Goal: Task Accomplishment & Management: Use online tool/utility

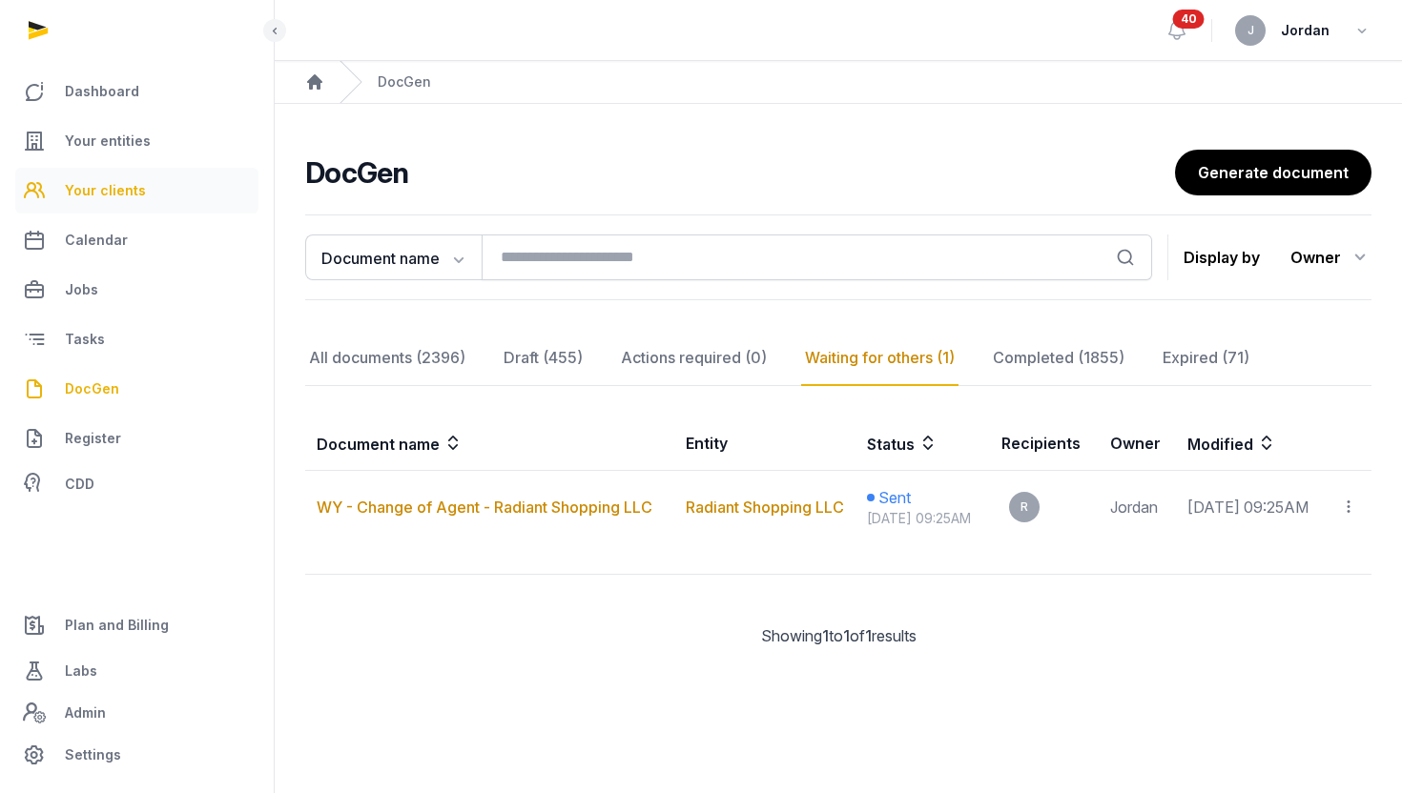
click at [125, 177] on link "Your clients" at bounding box center [136, 191] width 243 height 46
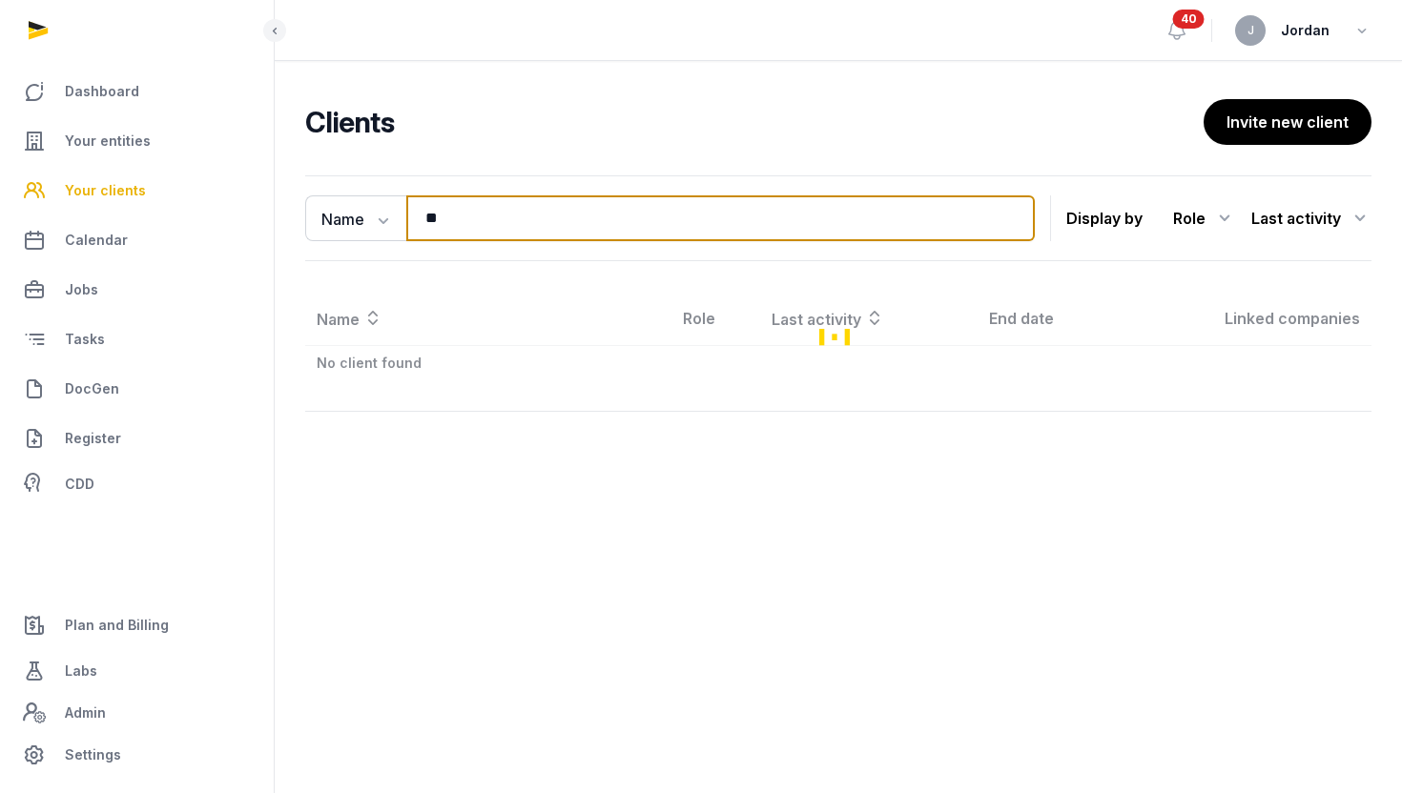
click at [442, 228] on input "**" at bounding box center [720, 218] width 628 height 46
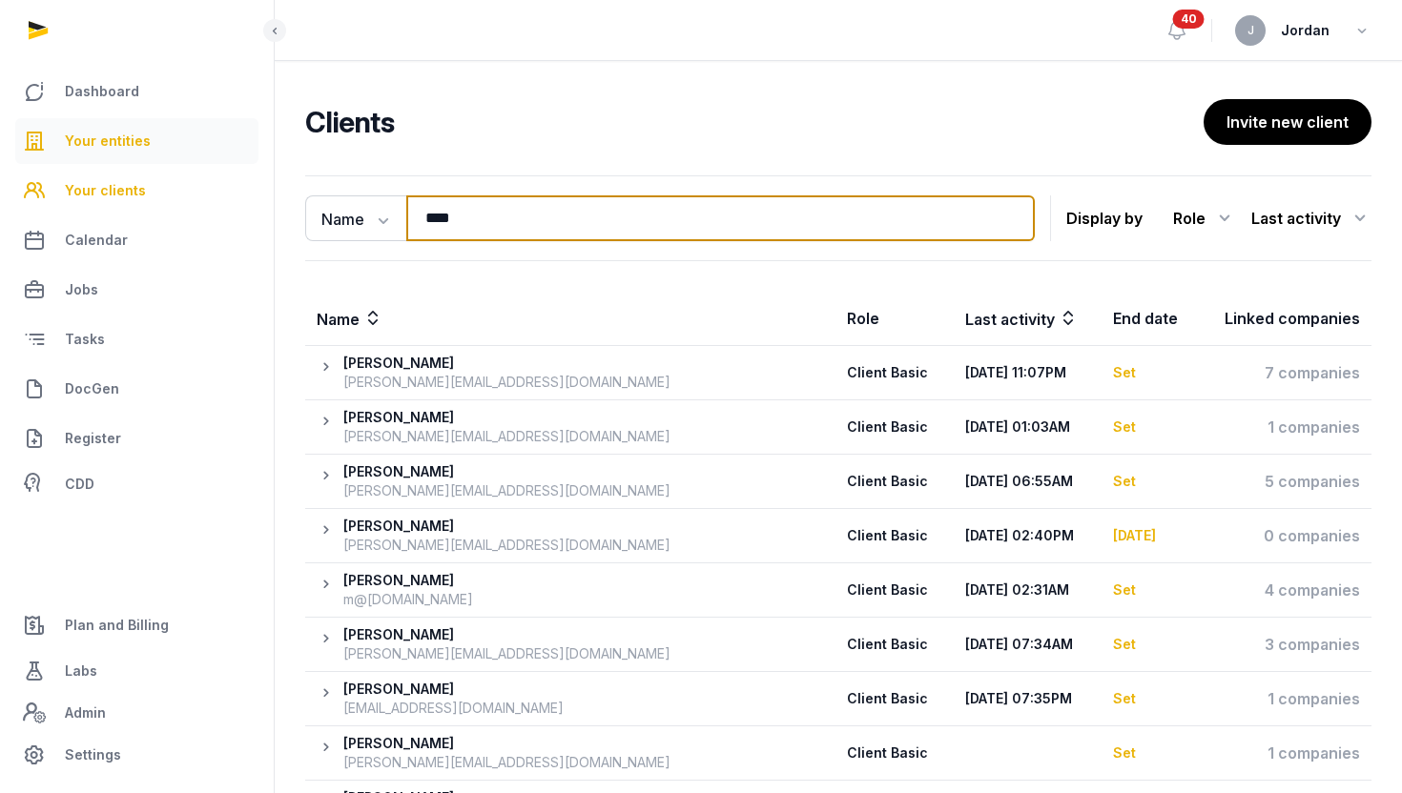
type input "****"
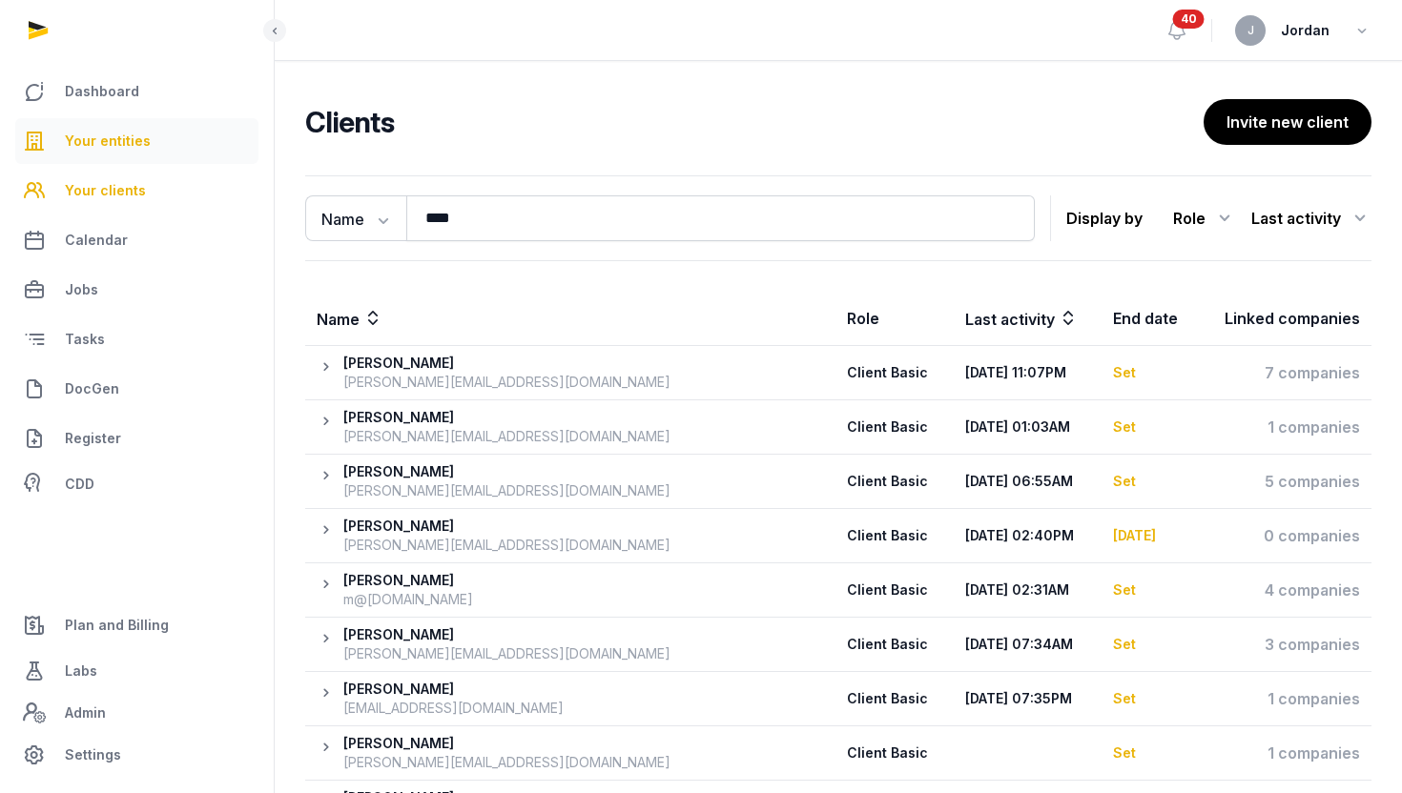
click at [149, 154] on link "Your entities" at bounding box center [136, 141] width 243 height 46
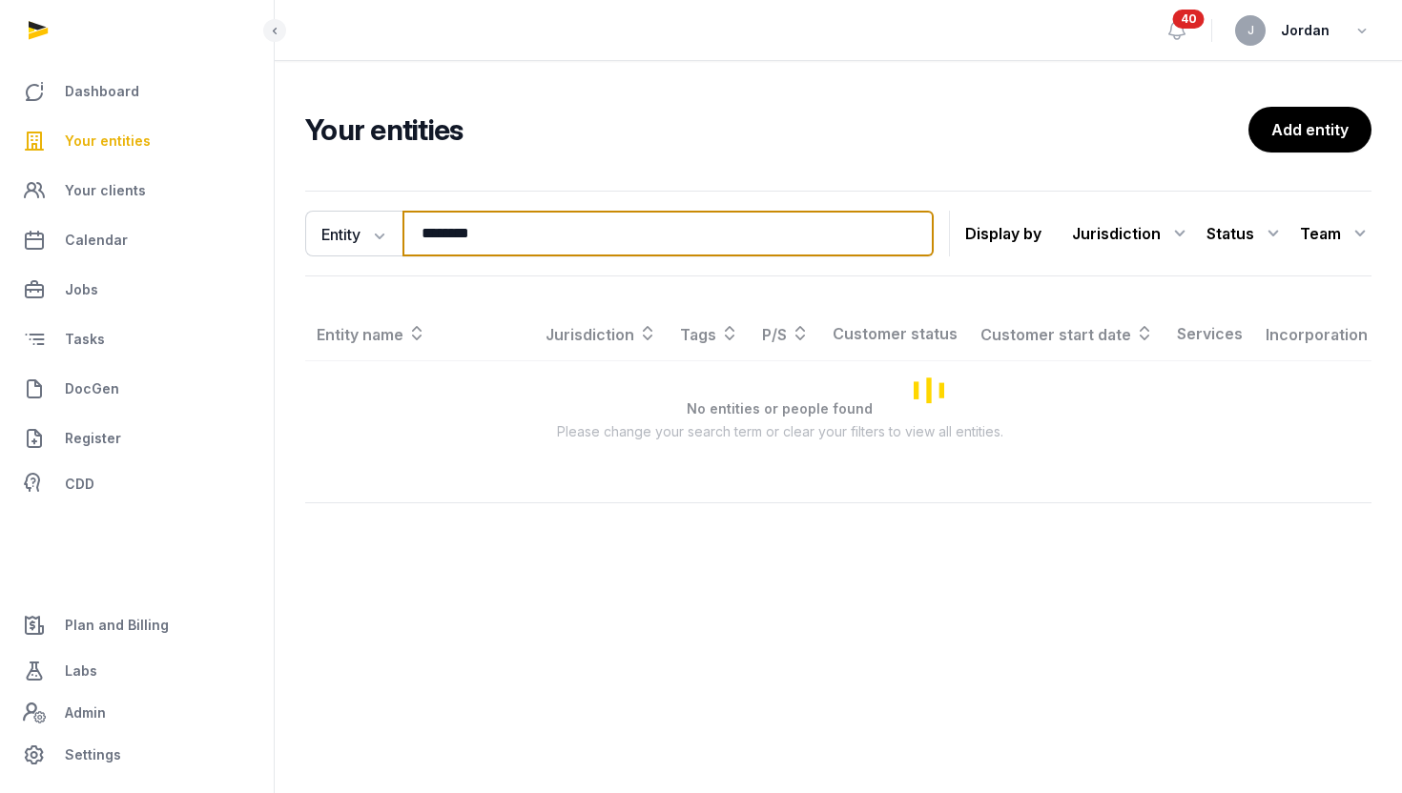
click at [447, 245] on input "********" at bounding box center [667, 234] width 531 height 46
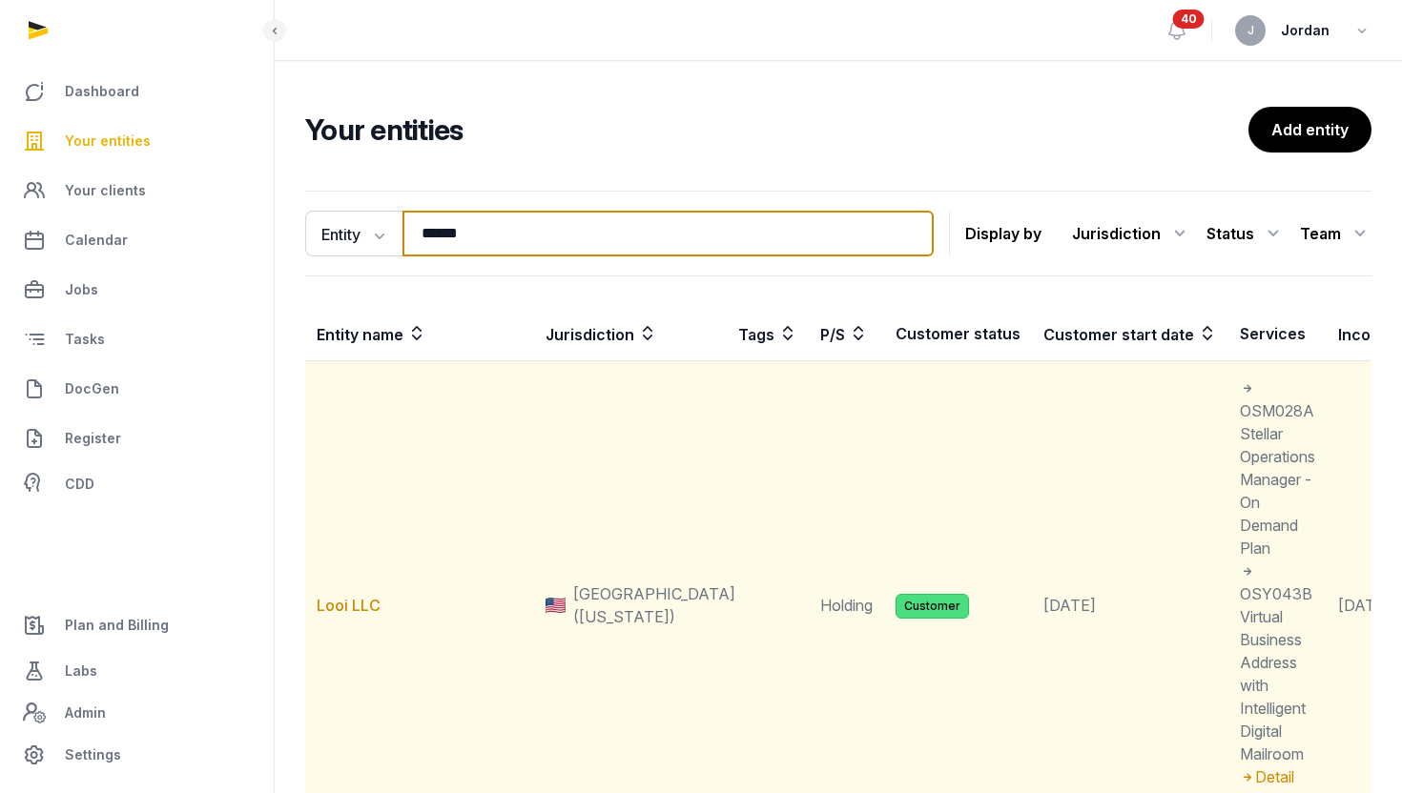
type input "******"
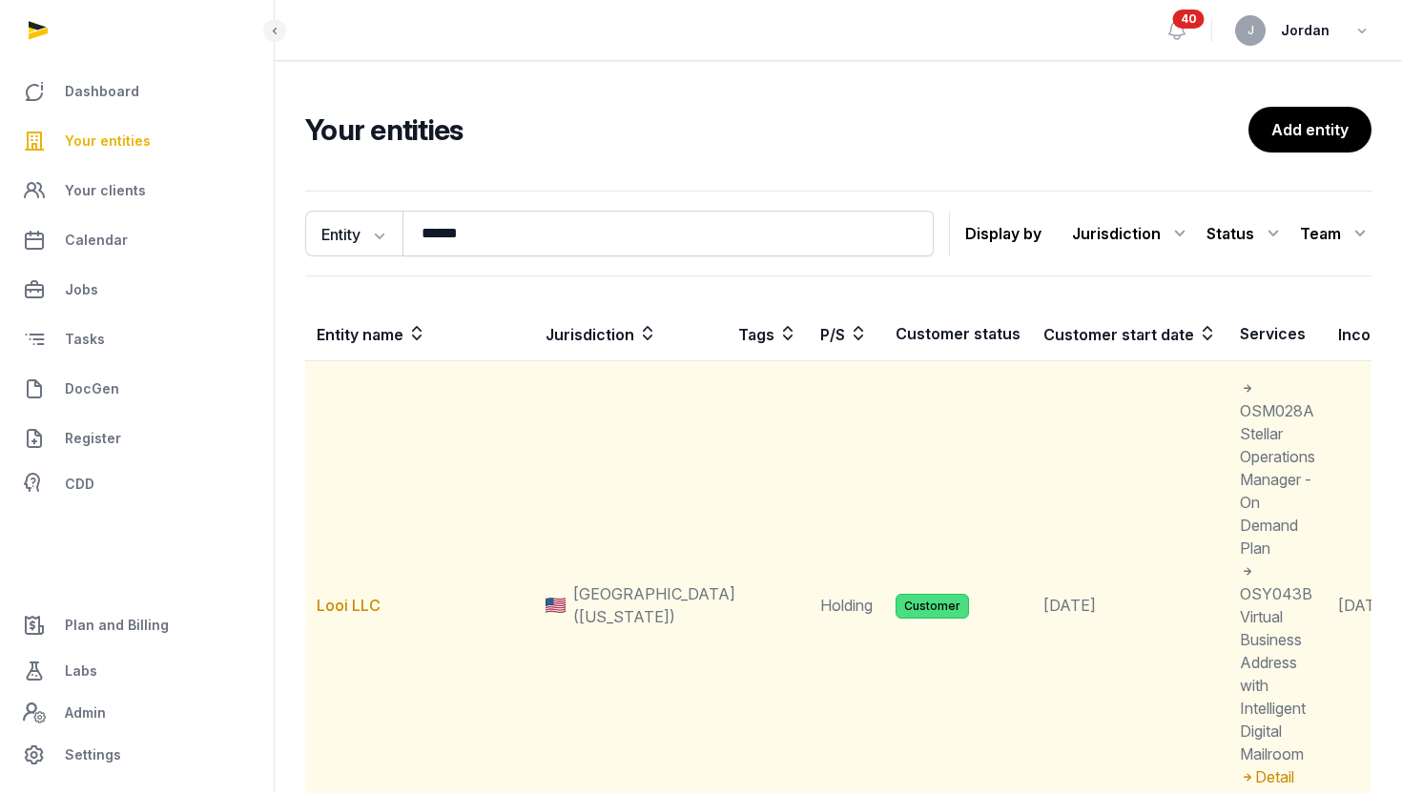
click at [376, 594] on td "Looi LLC" at bounding box center [419, 605] width 229 height 489
click at [376, 596] on link "Looi LLC" at bounding box center [349, 605] width 64 height 19
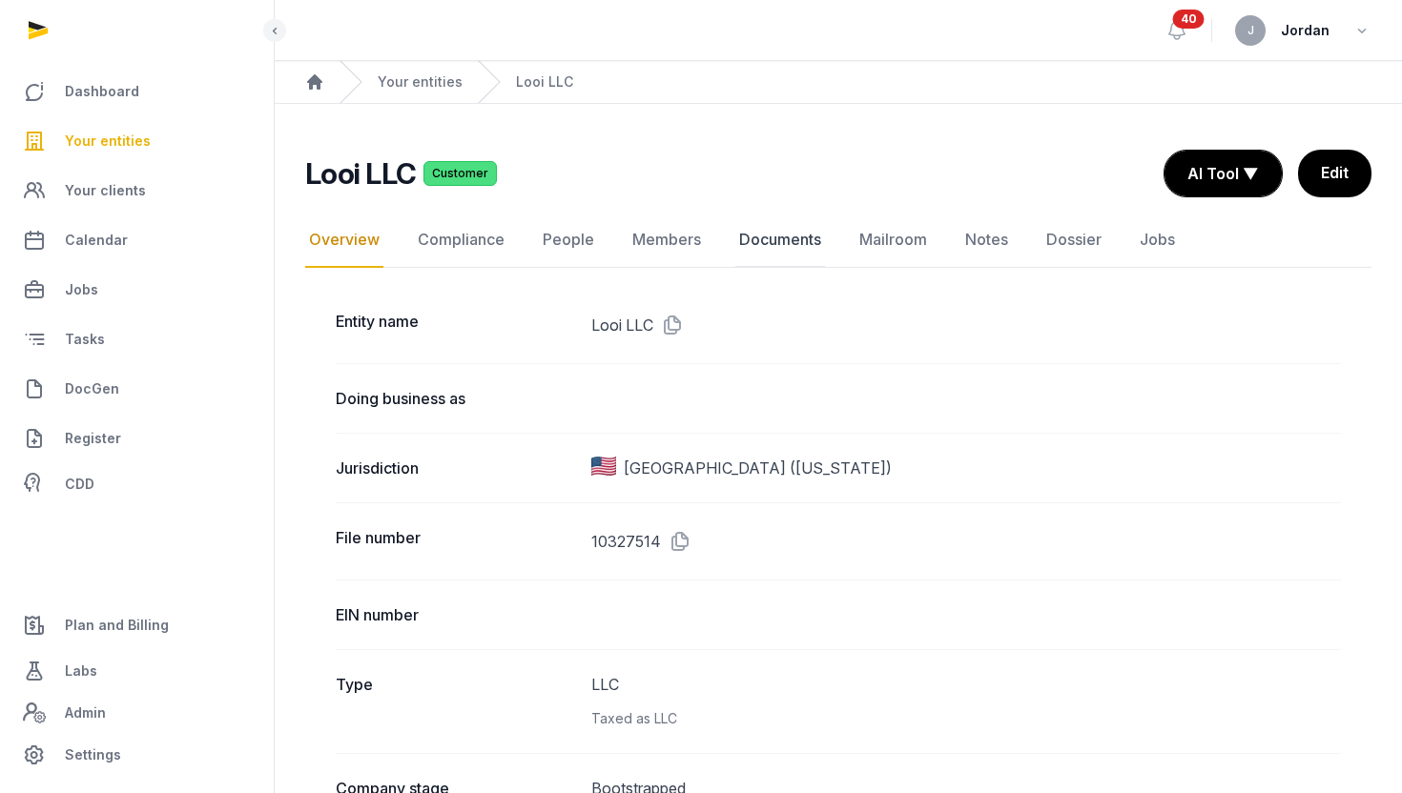
click at [806, 227] on link "Documents" at bounding box center [780, 240] width 90 height 55
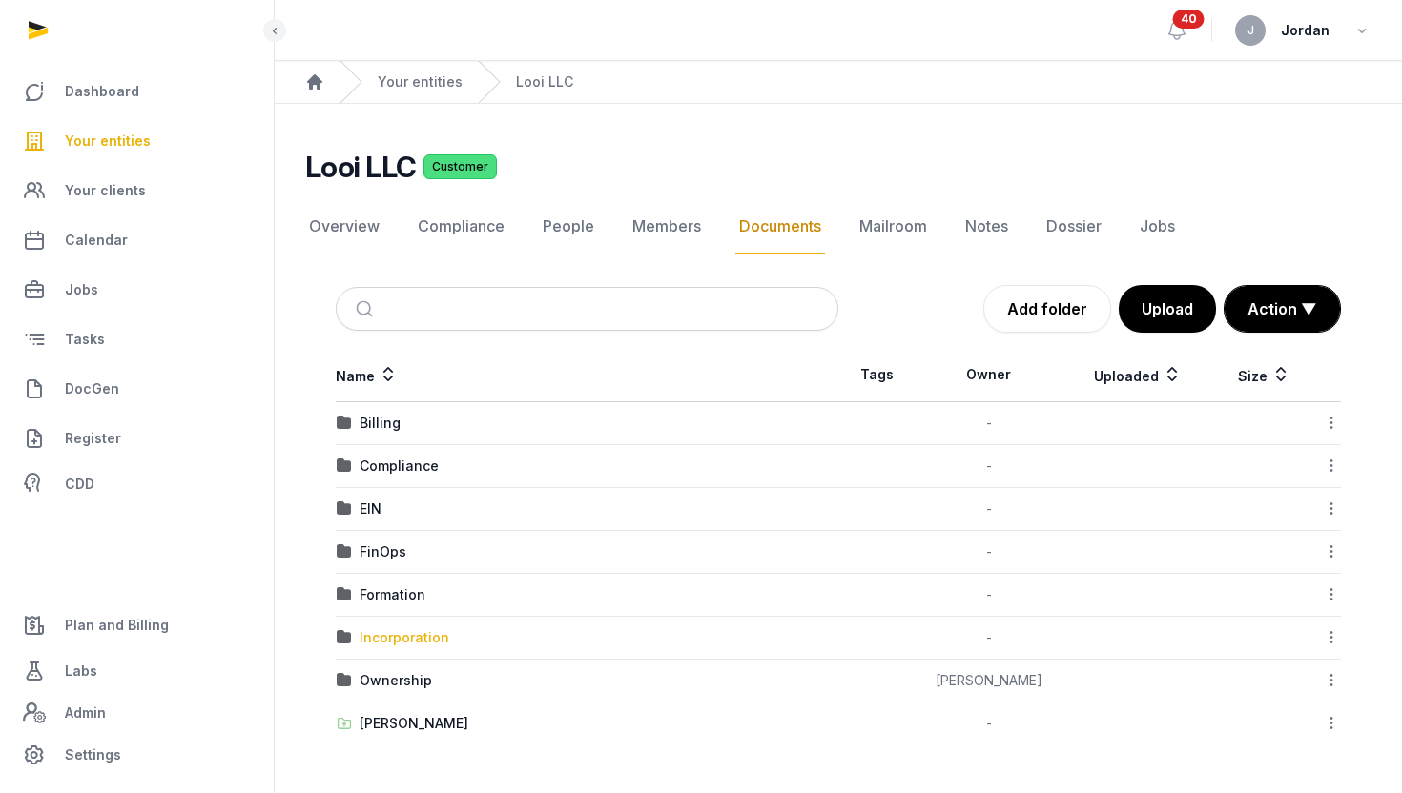
click at [411, 637] on div "Incorporation" at bounding box center [404, 637] width 90 height 19
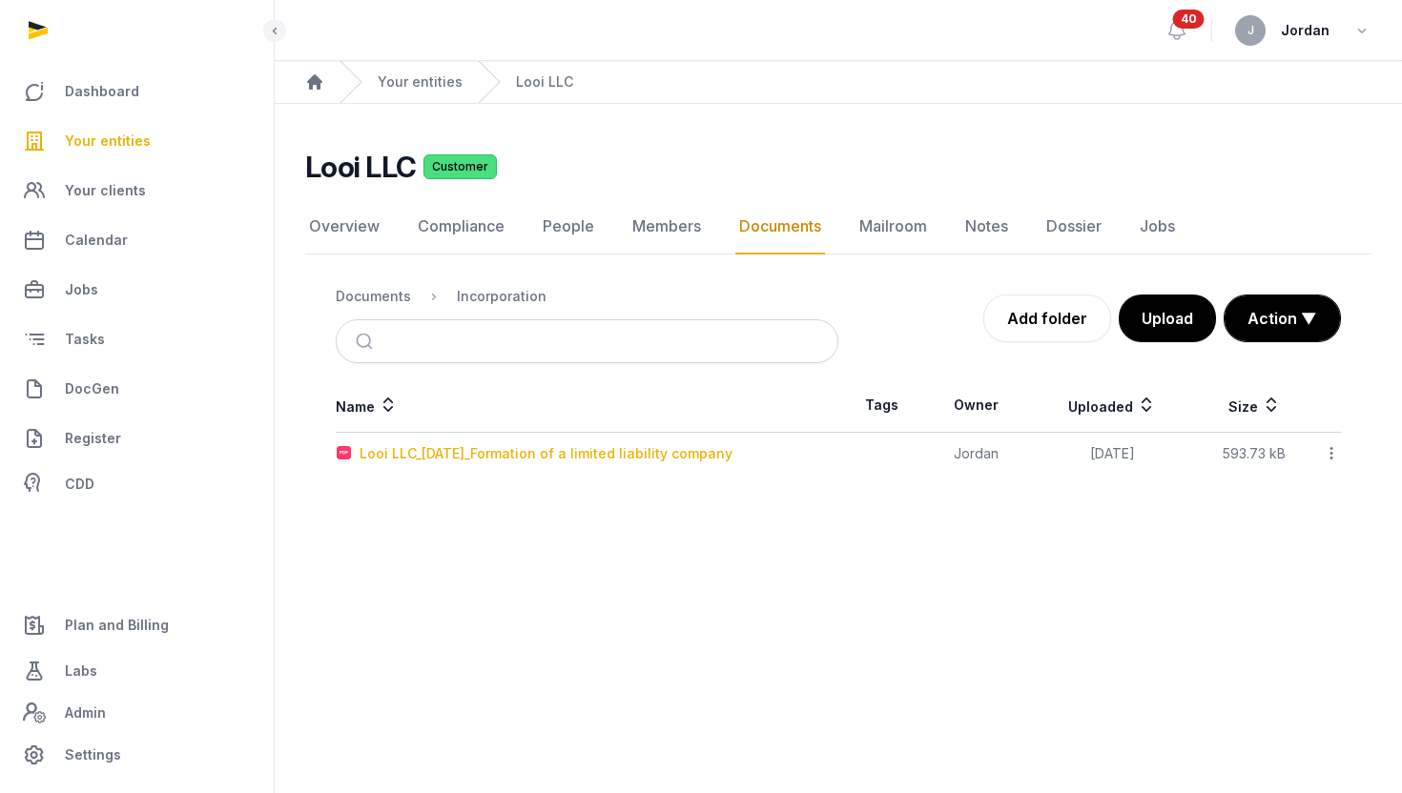
click at [540, 454] on div "Looi LLC_2025-09-10_Formation of a limited liability company" at bounding box center [545, 453] width 373 height 19
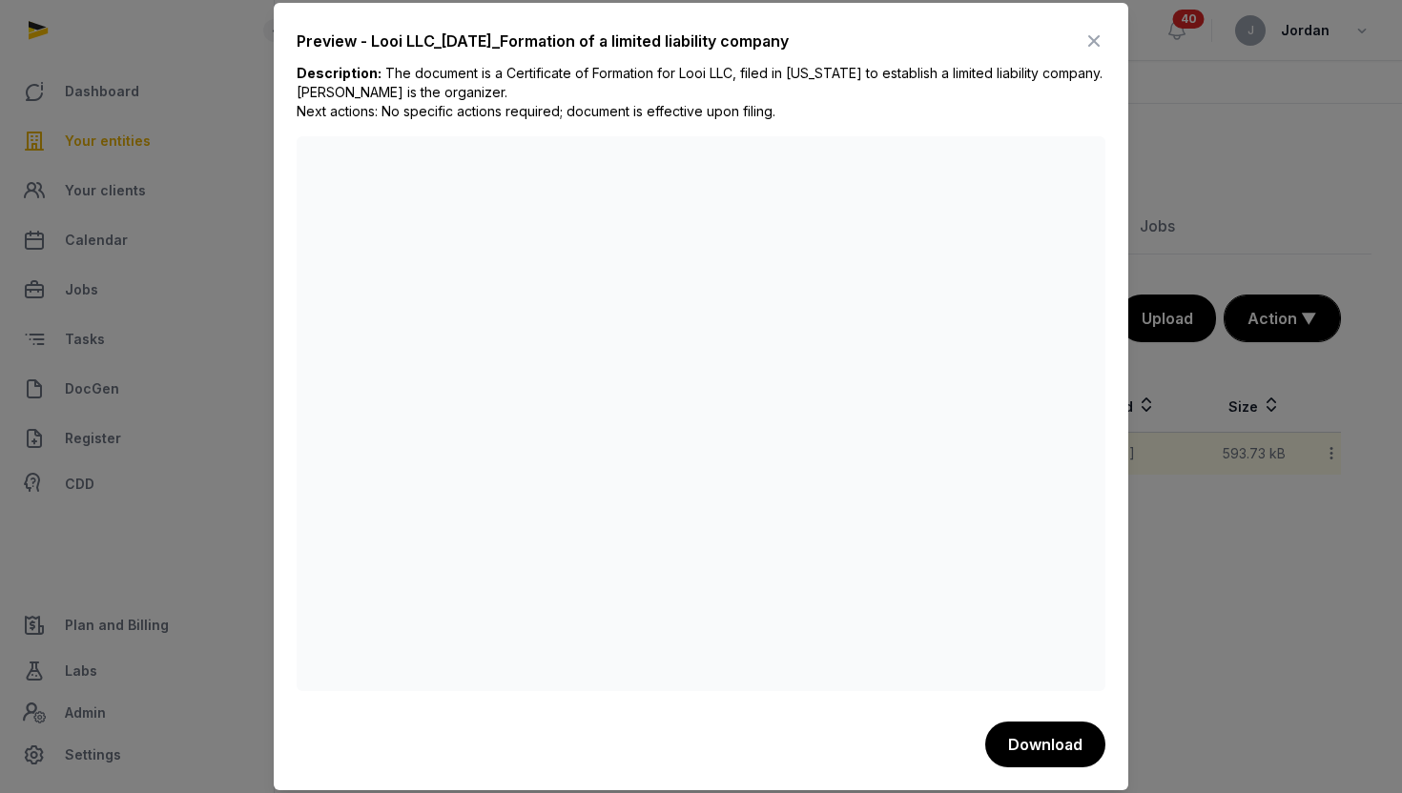
click at [1176, 626] on div at bounding box center [701, 396] width 1402 height 793
click at [1098, 37] on icon at bounding box center [1093, 41] width 23 height 31
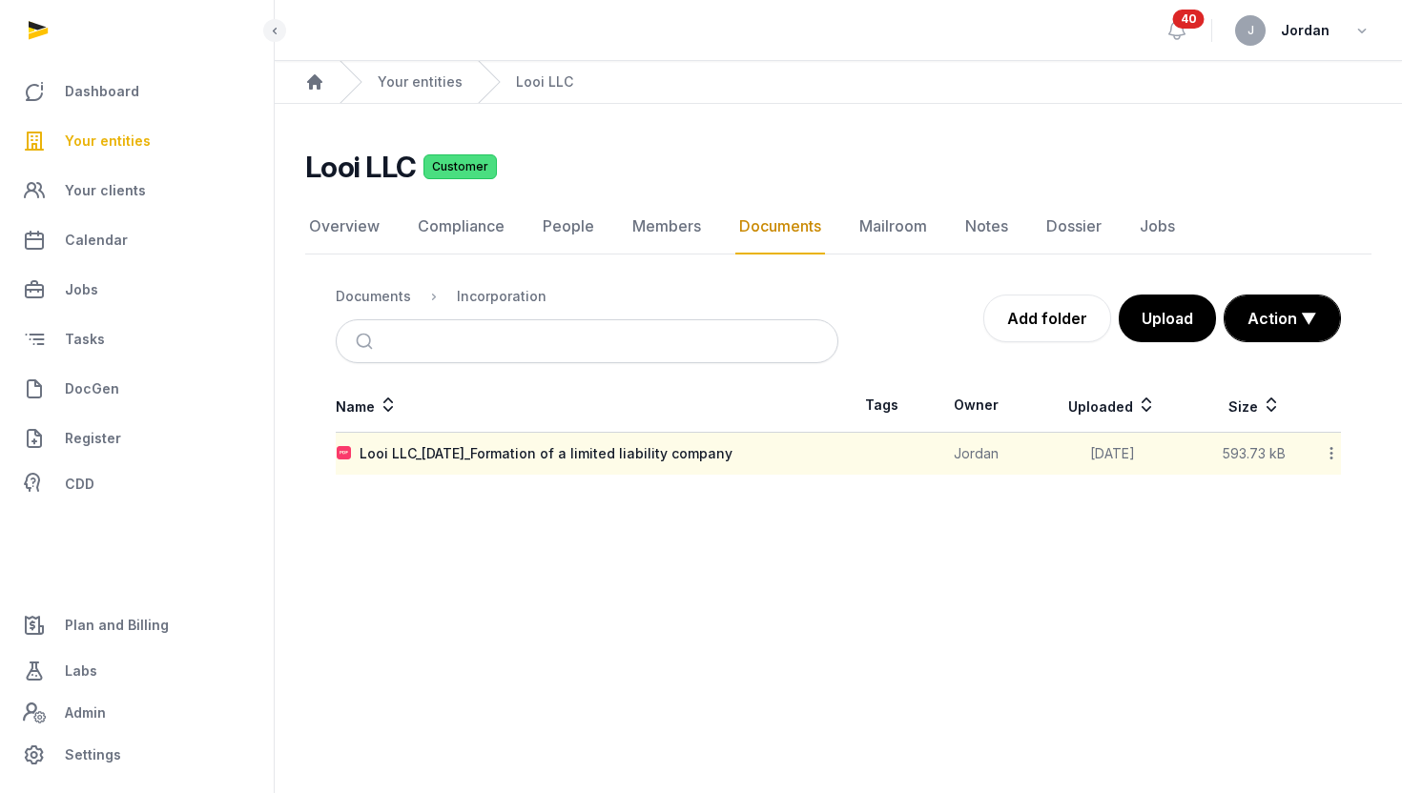
click at [769, 221] on link "Documents" at bounding box center [780, 226] width 90 height 55
click at [359, 291] on div "Documents" at bounding box center [373, 296] width 75 height 19
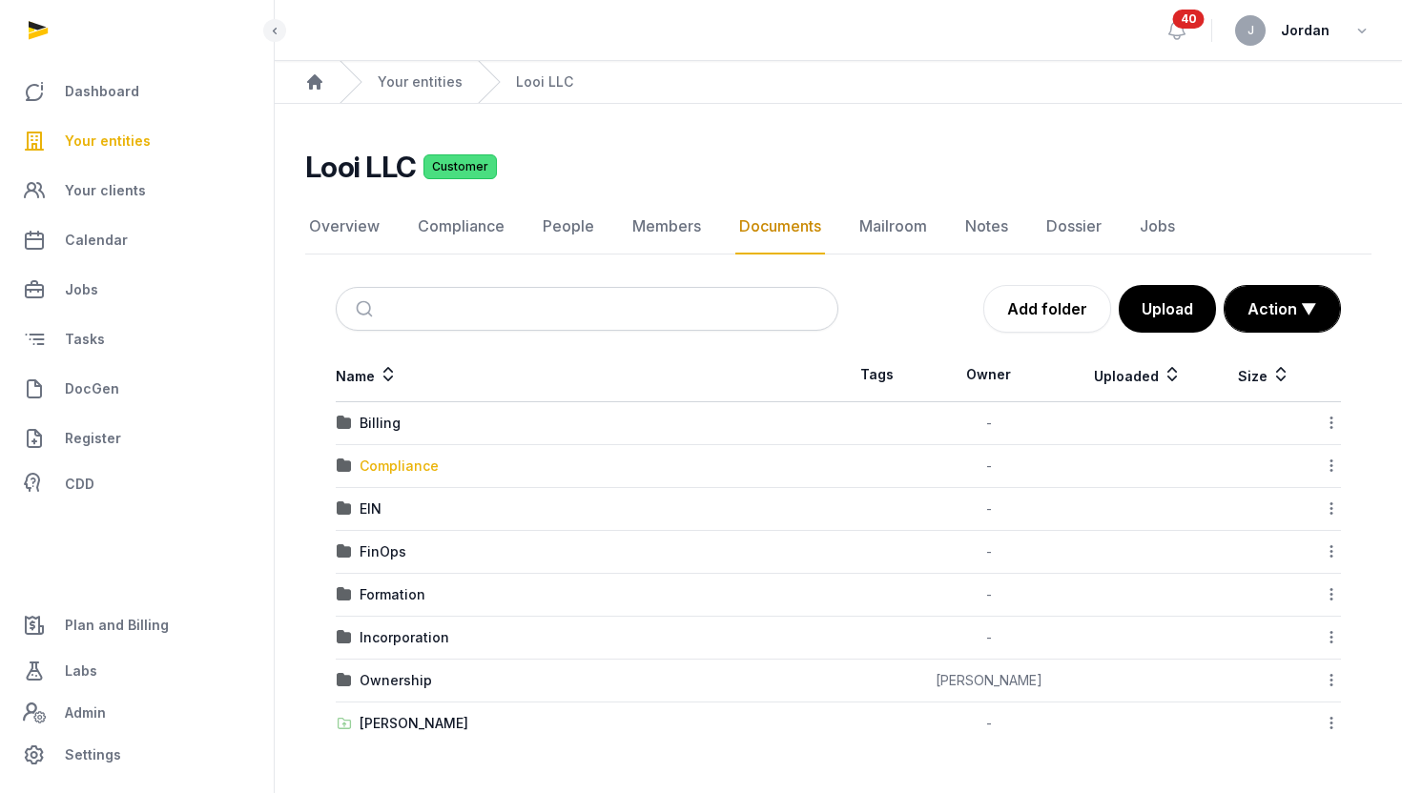
click at [435, 461] on div "Compliance" at bounding box center [398, 466] width 79 height 19
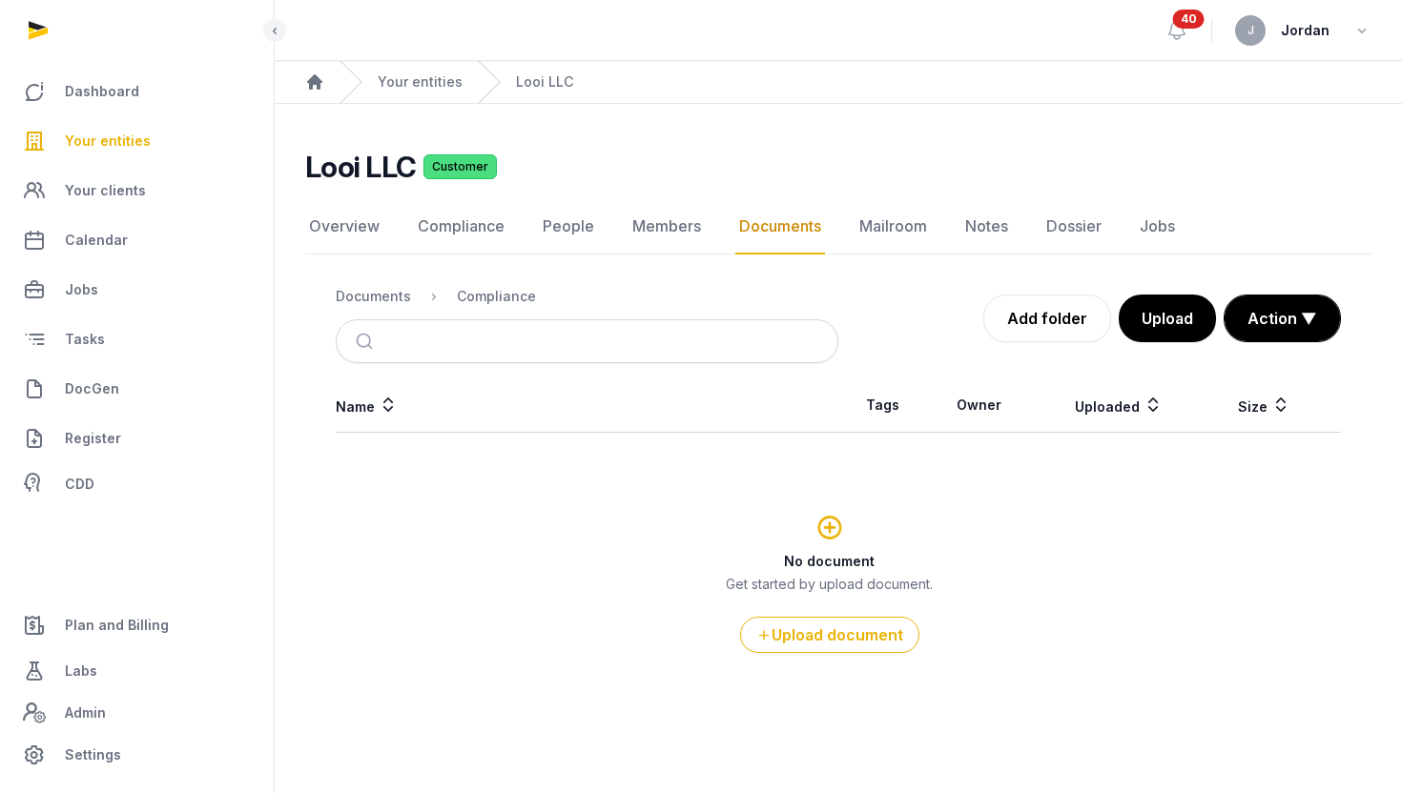
click at [806, 242] on link "Documents" at bounding box center [780, 226] width 90 height 55
click at [381, 302] on div "Documents" at bounding box center [373, 296] width 75 height 19
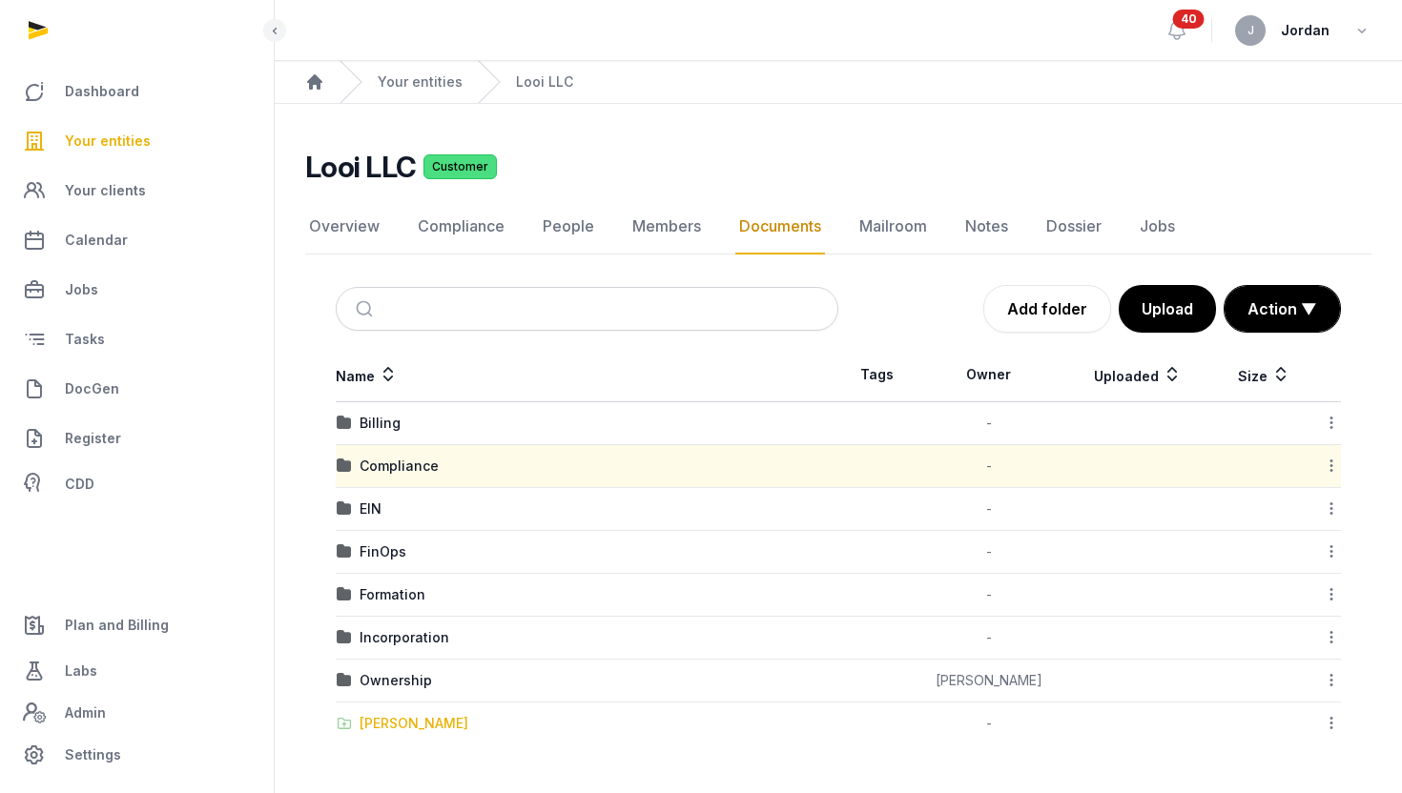
click at [420, 727] on div "Shared Folder" at bounding box center [413, 723] width 109 height 19
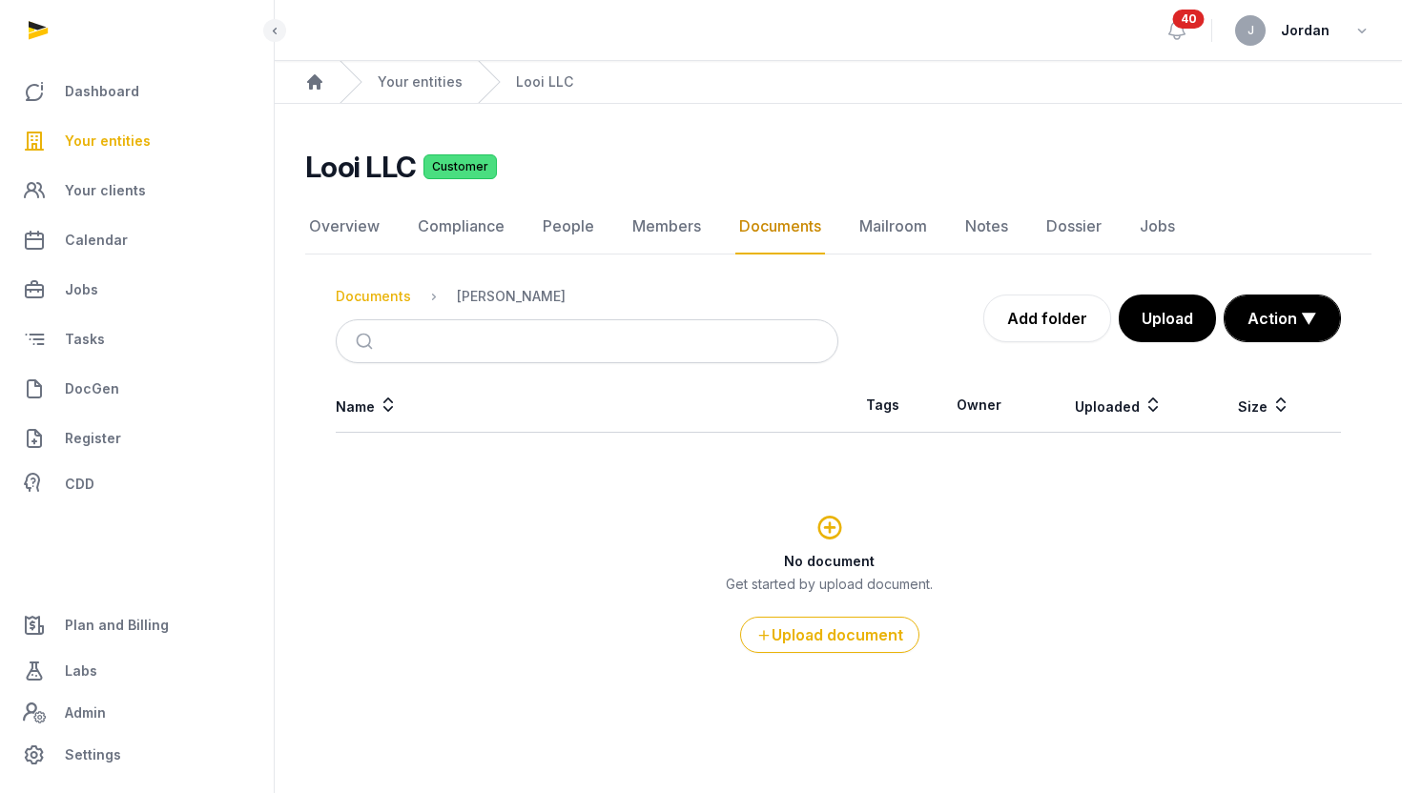
click at [400, 295] on div "Documents" at bounding box center [373, 296] width 75 height 19
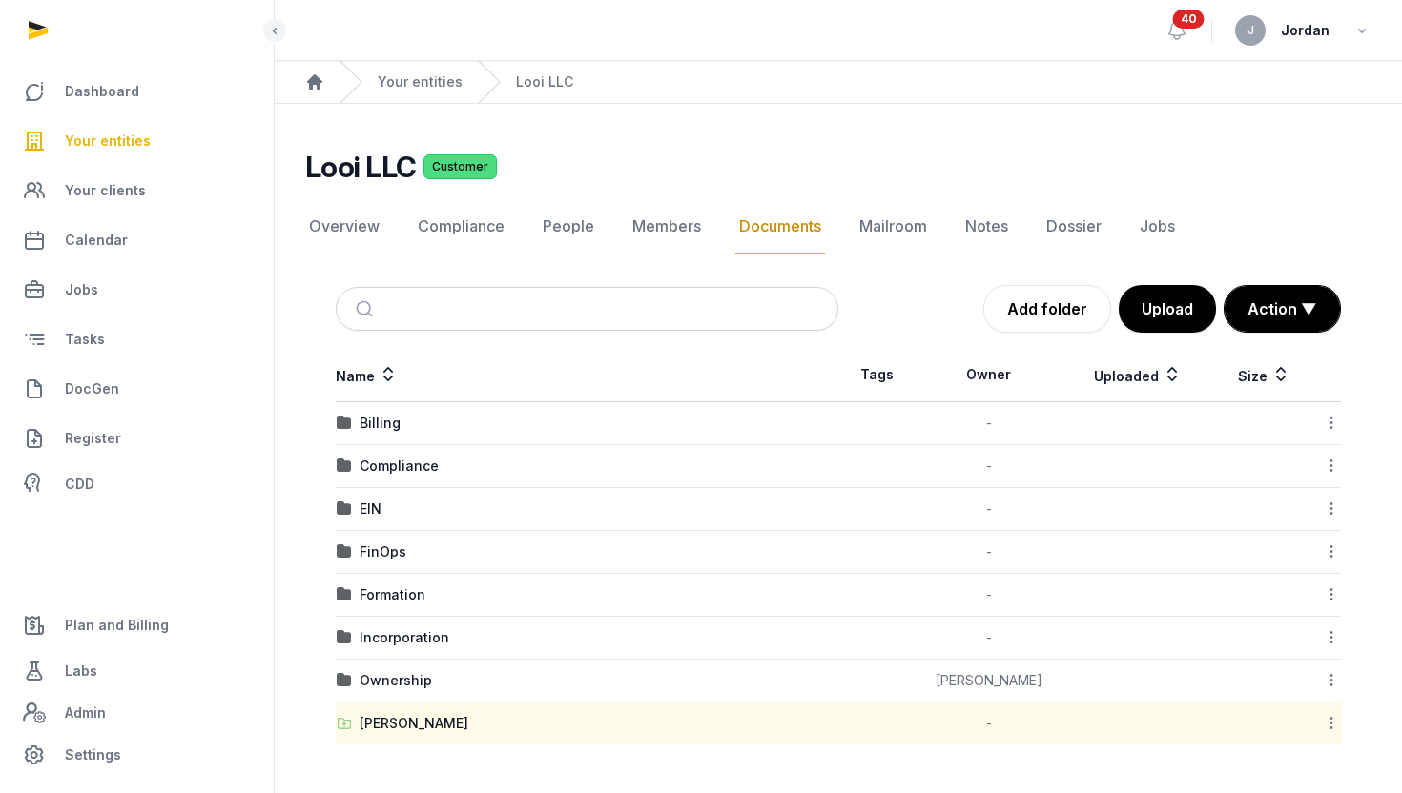
click at [410, 670] on td "Ownership" at bounding box center [587, 681] width 502 height 43
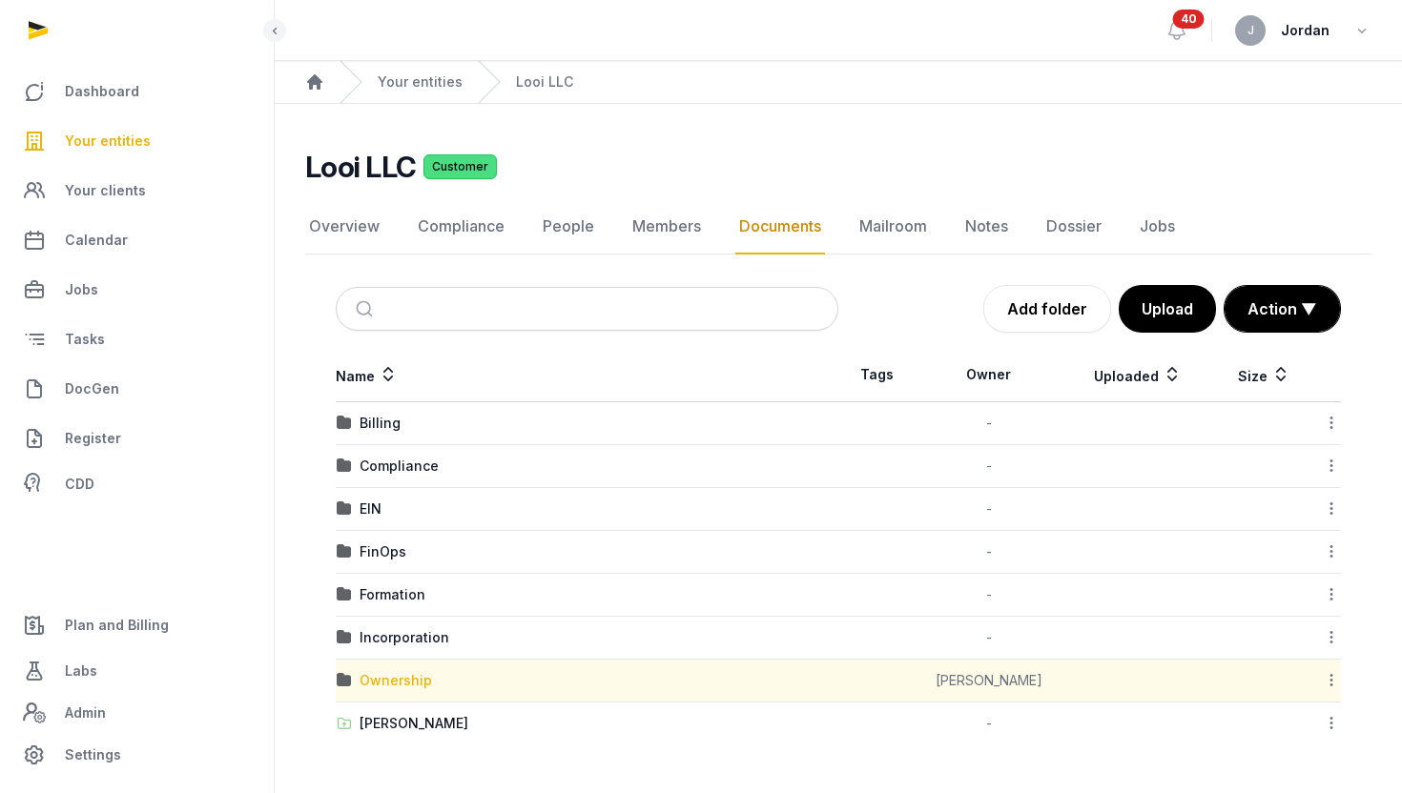
click at [410, 674] on div "Ownership" at bounding box center [395, 680] width 72 height 19
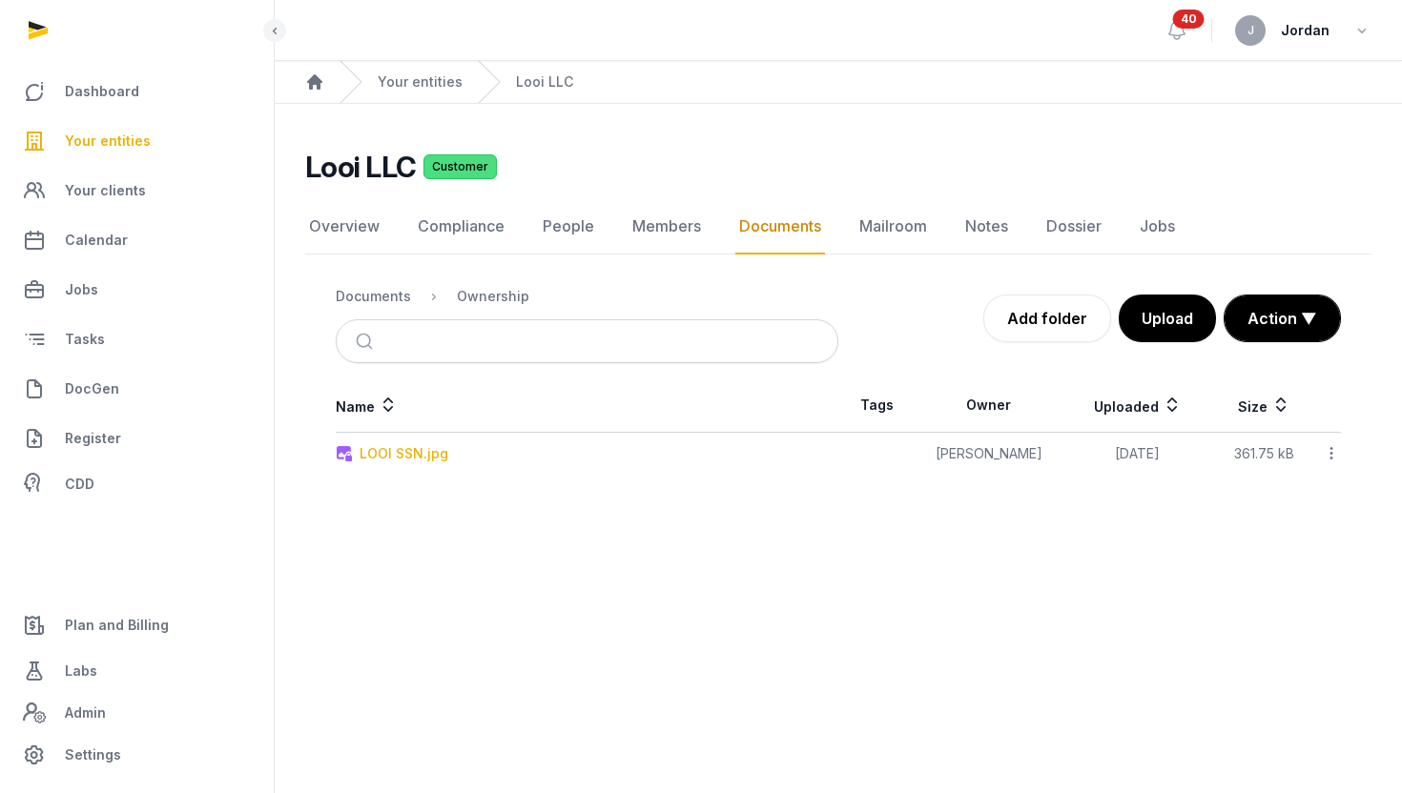
click at [411, 457] on div "LOOI SSN.jpg" at bounding box center [403, 453] width 89 height 19
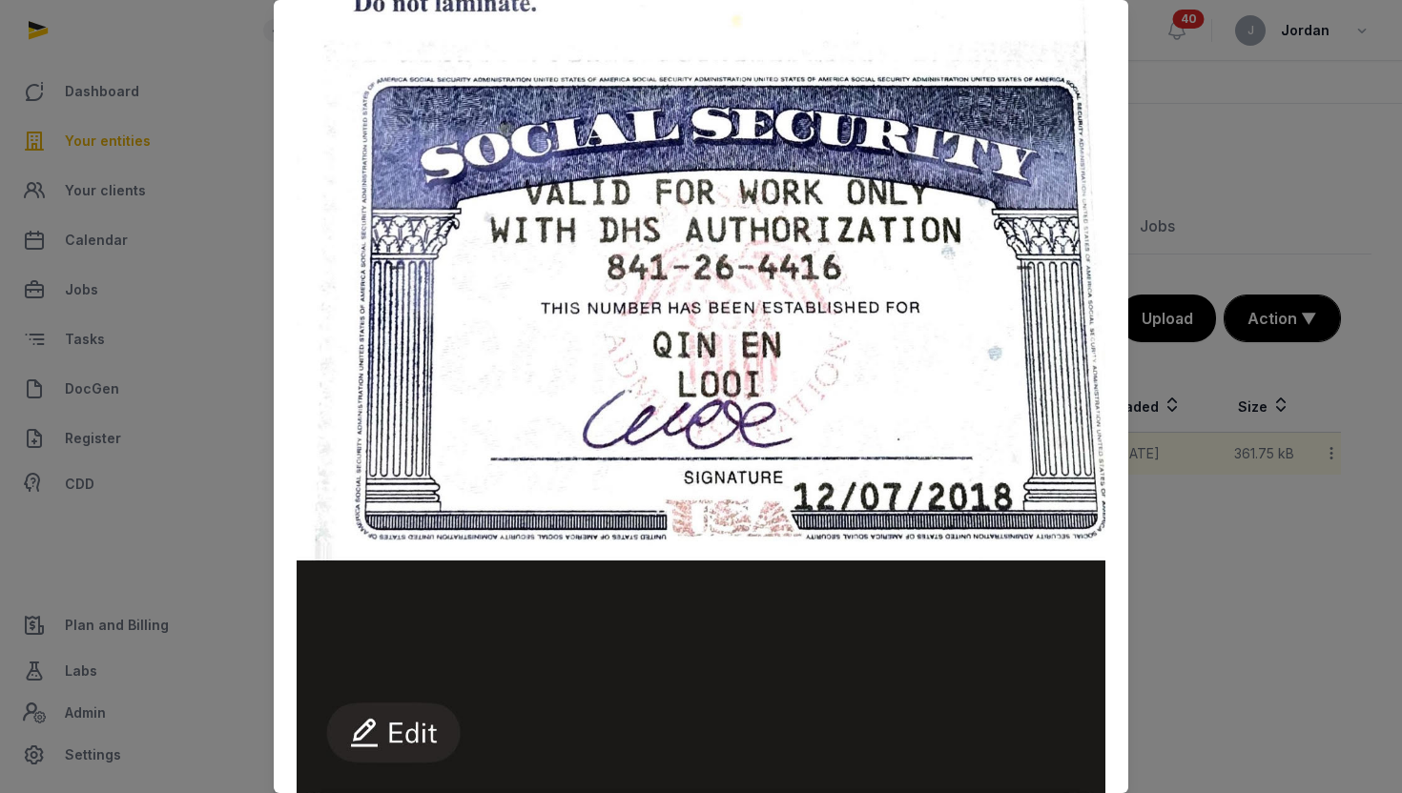
scroll to position [844, 0]
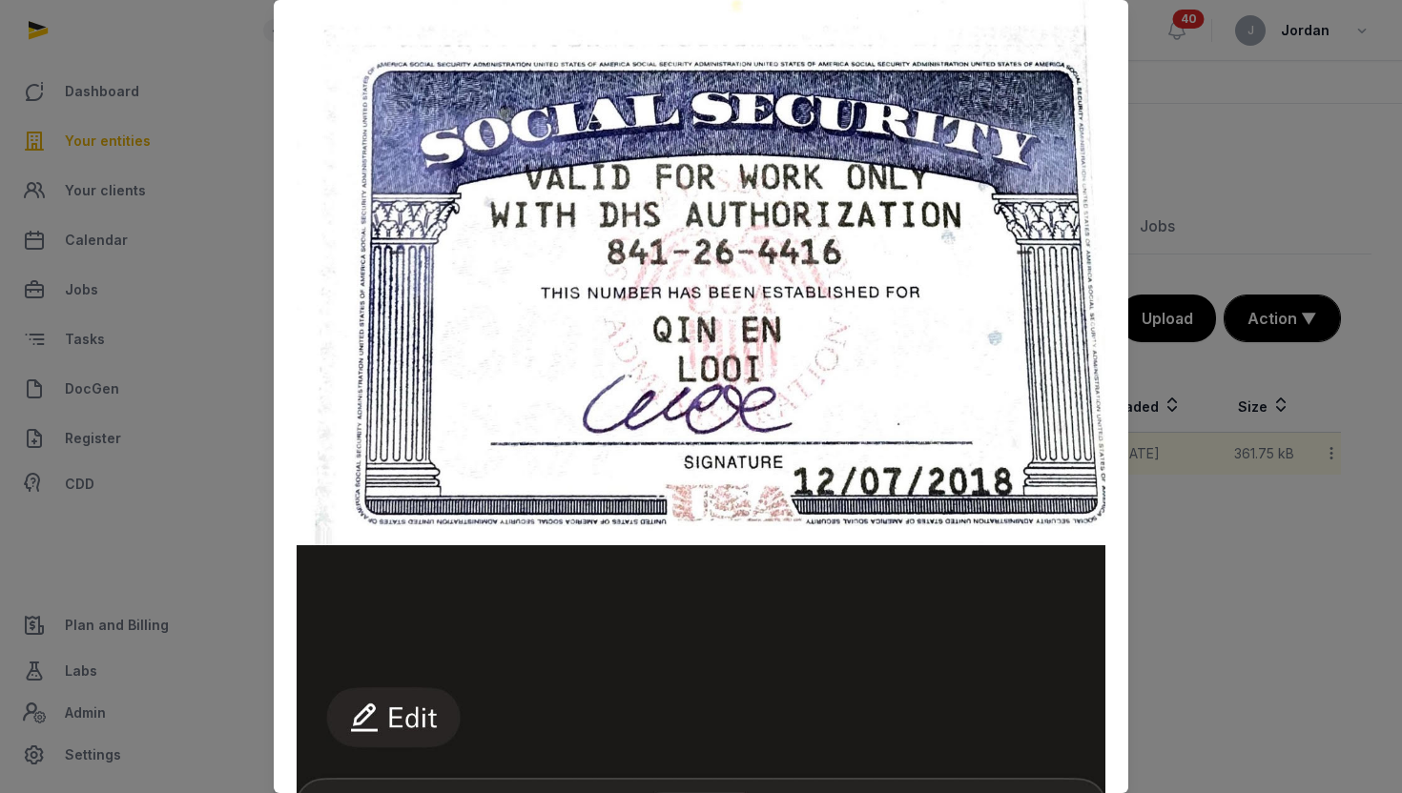
click at [183, 312] on div at bounding box center [701, 396] width 1402 height 793
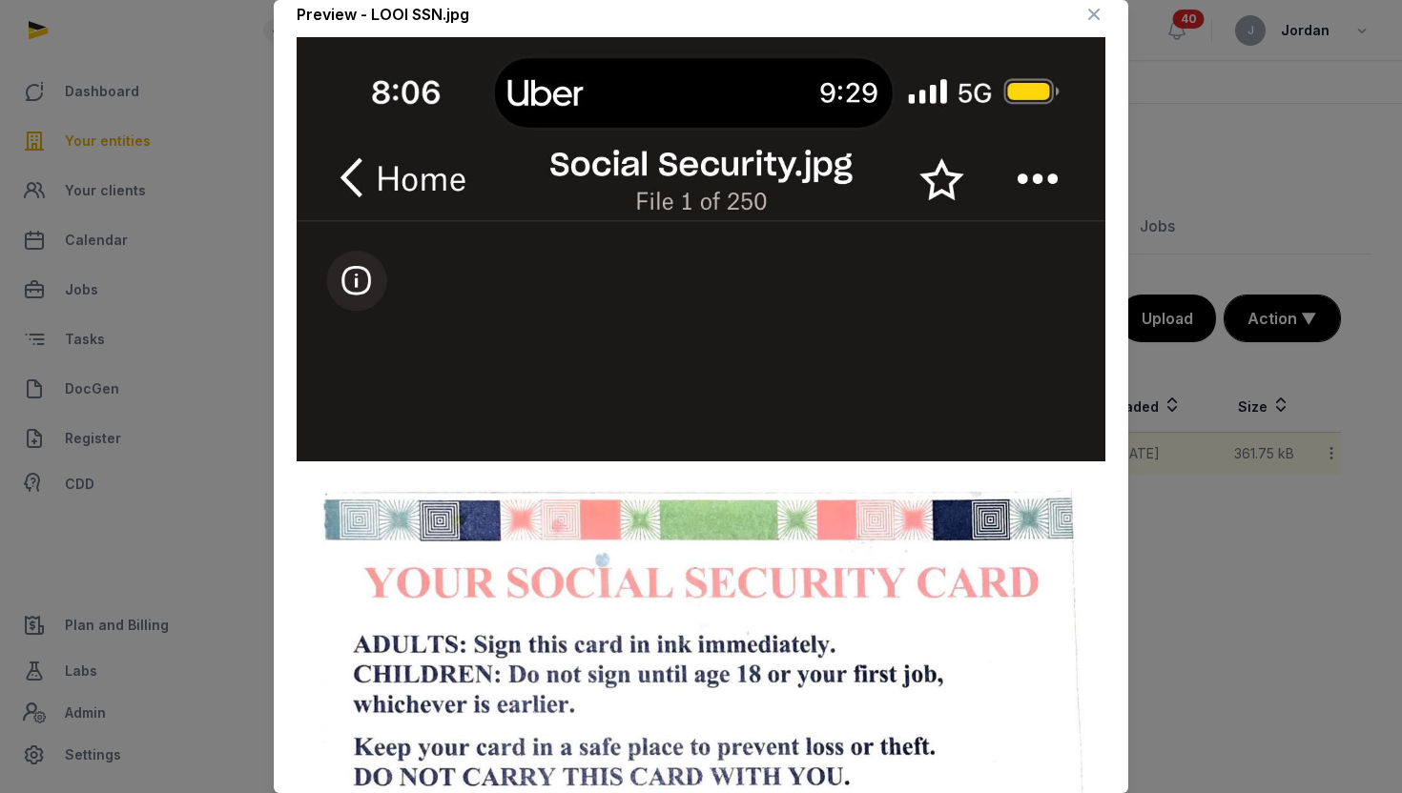
scroll to position [0, 0]
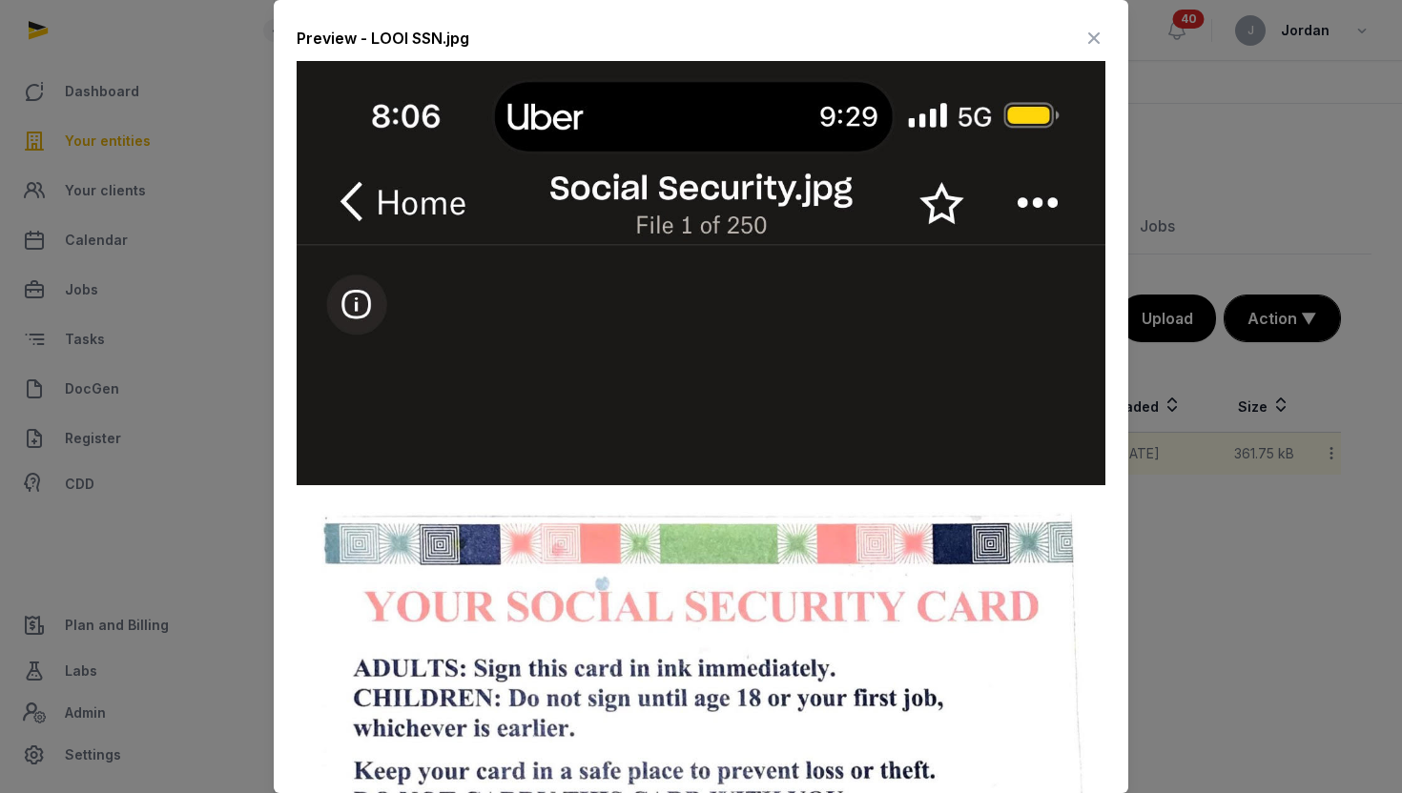
click at [1089, 38] on icon at bounding box center [1093, 38] width 23 height 31
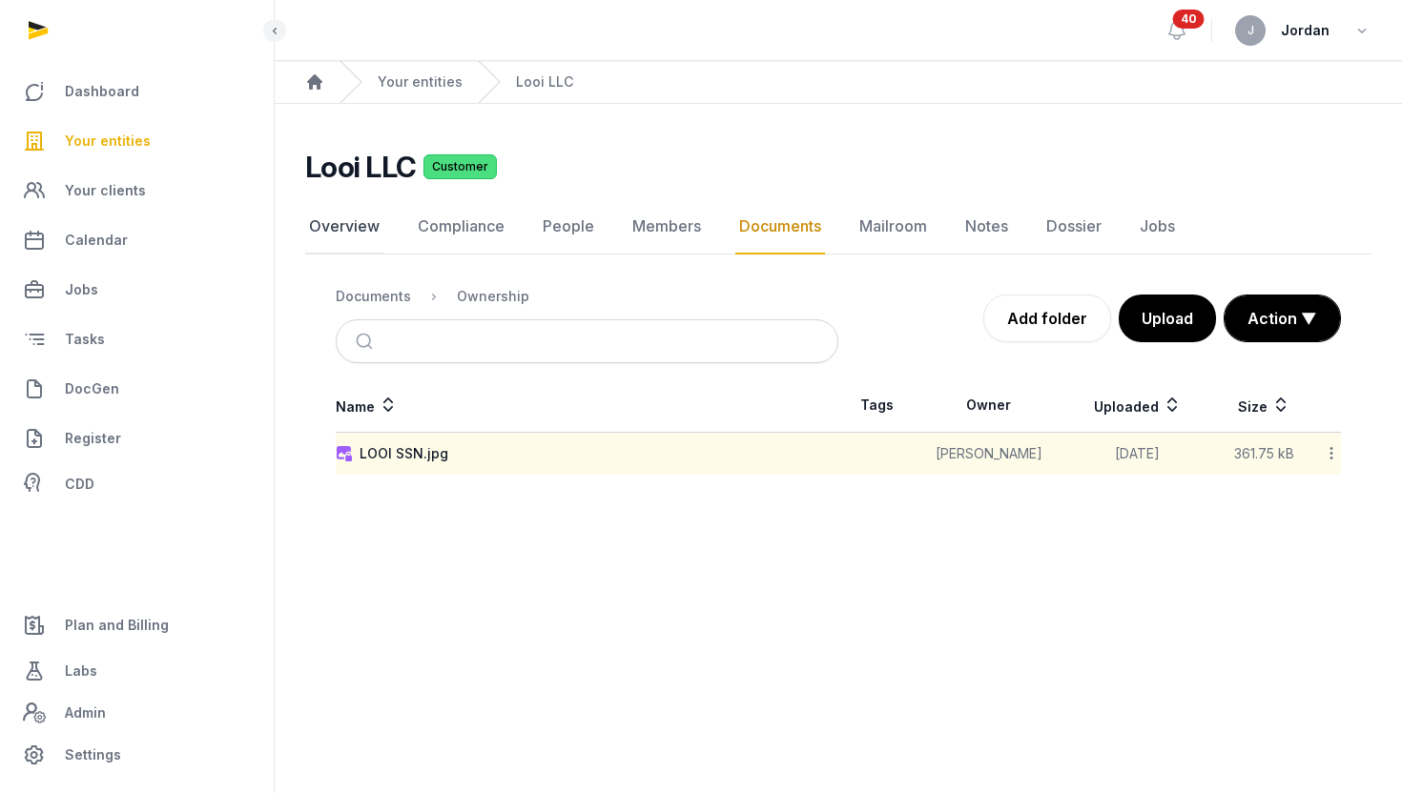
click at [358, 213] on link "Overview" at bounding box center [344, 226] width 78 height 55
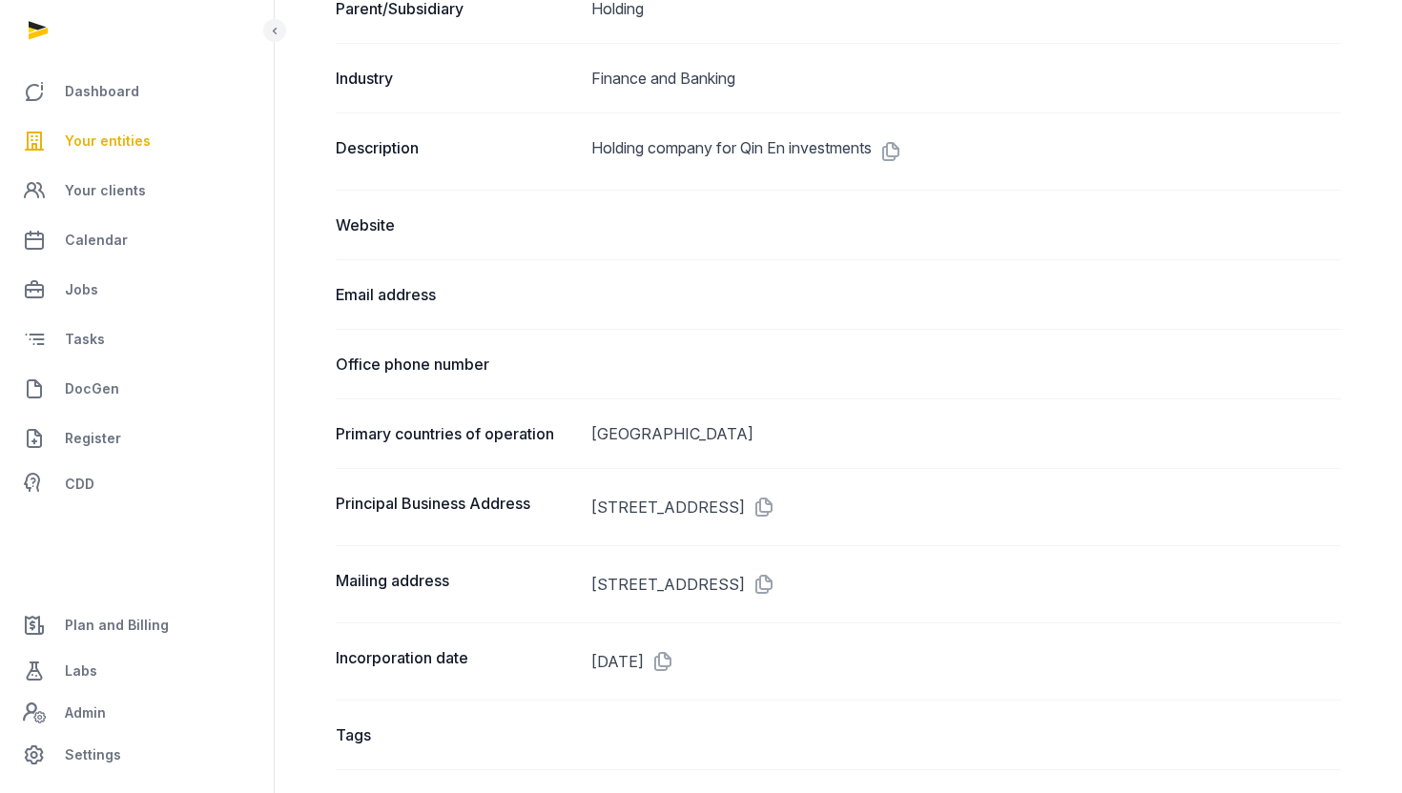
scroll to position [842, 0]
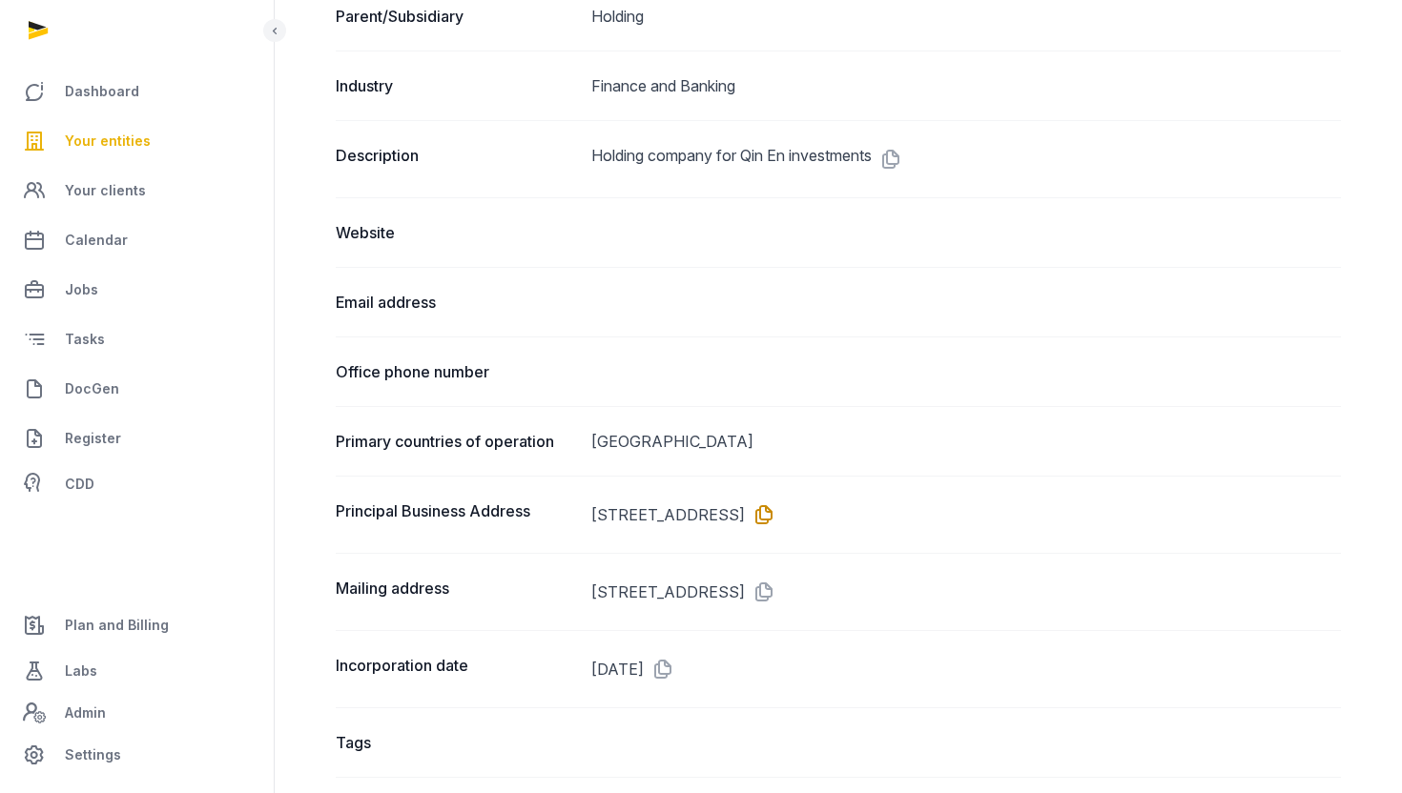
click at [775, 514] on icon at bounding box center [760, 515] width 31 height 31
drag, startPoint x: 841, startPoint y: 505, endPoint x: 935, endPoint y: 504, distance: 94.4
click at [935, 504] on dd "800 N KING ST SUITE 304 #3540, WILMINGTON, DE, 19801" at bounding box center [966, 515] width 750 height 31
copy dd "WILMINGTON"
drag, startPoint x: 975, startPoint y: 517, endPoint x: 846, endPoint y: 515, distance: 129.7
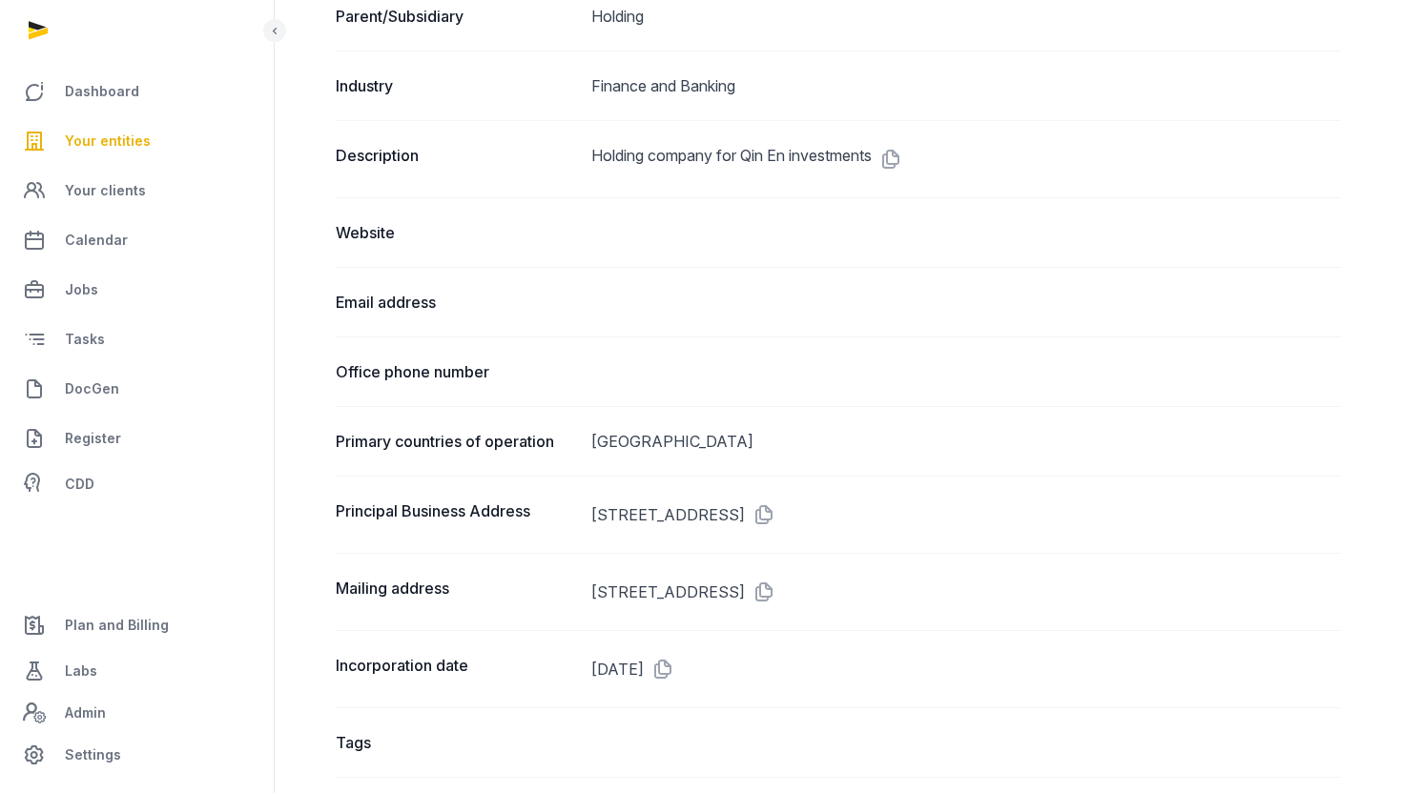
click at [846, 515] on dd "800 N KING ST SUITE 304 #3540, WILMINGTON, DE, 19801" at bounding box center [966, 515] width 750 height 31
copy dd "WILMINGTON, DE,"
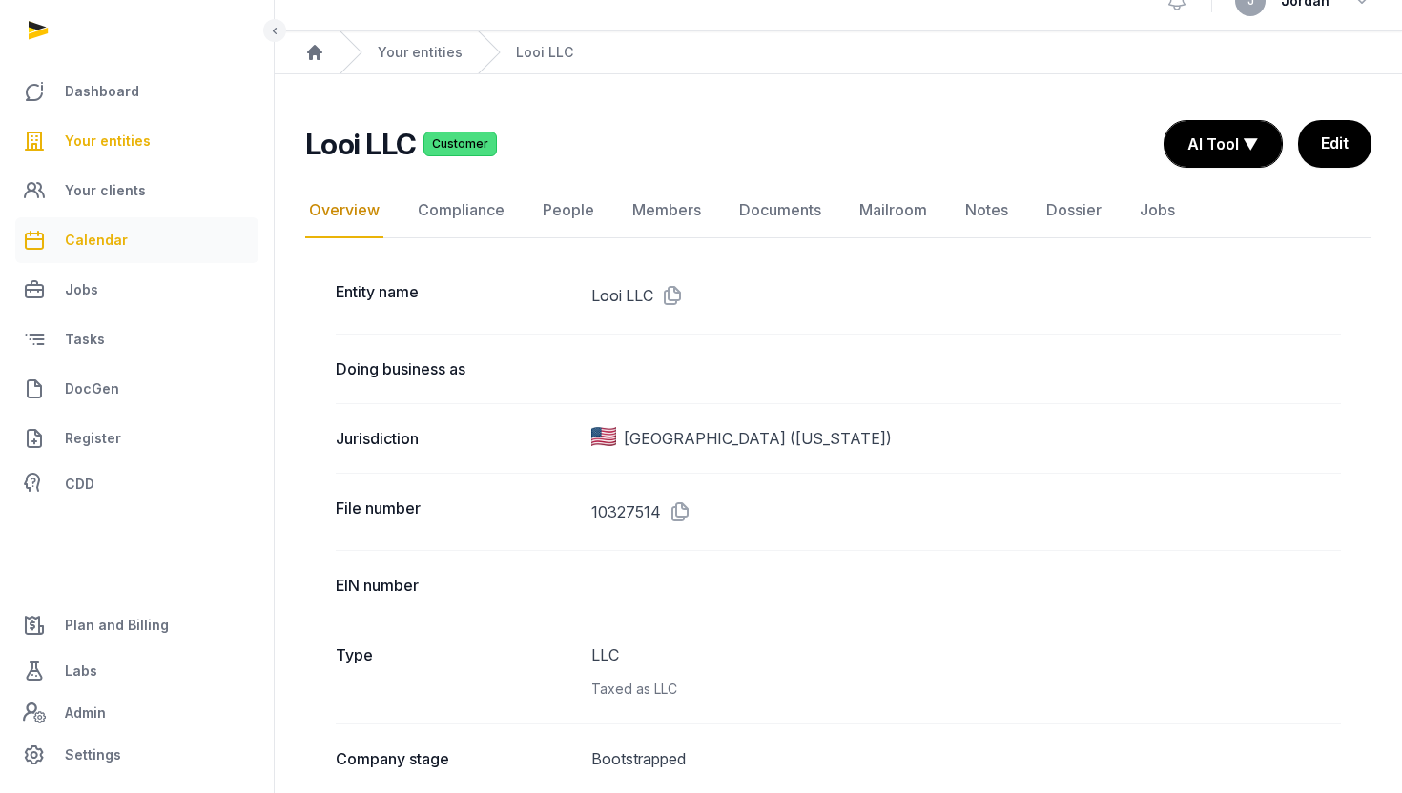
scroll to position [0, 0]
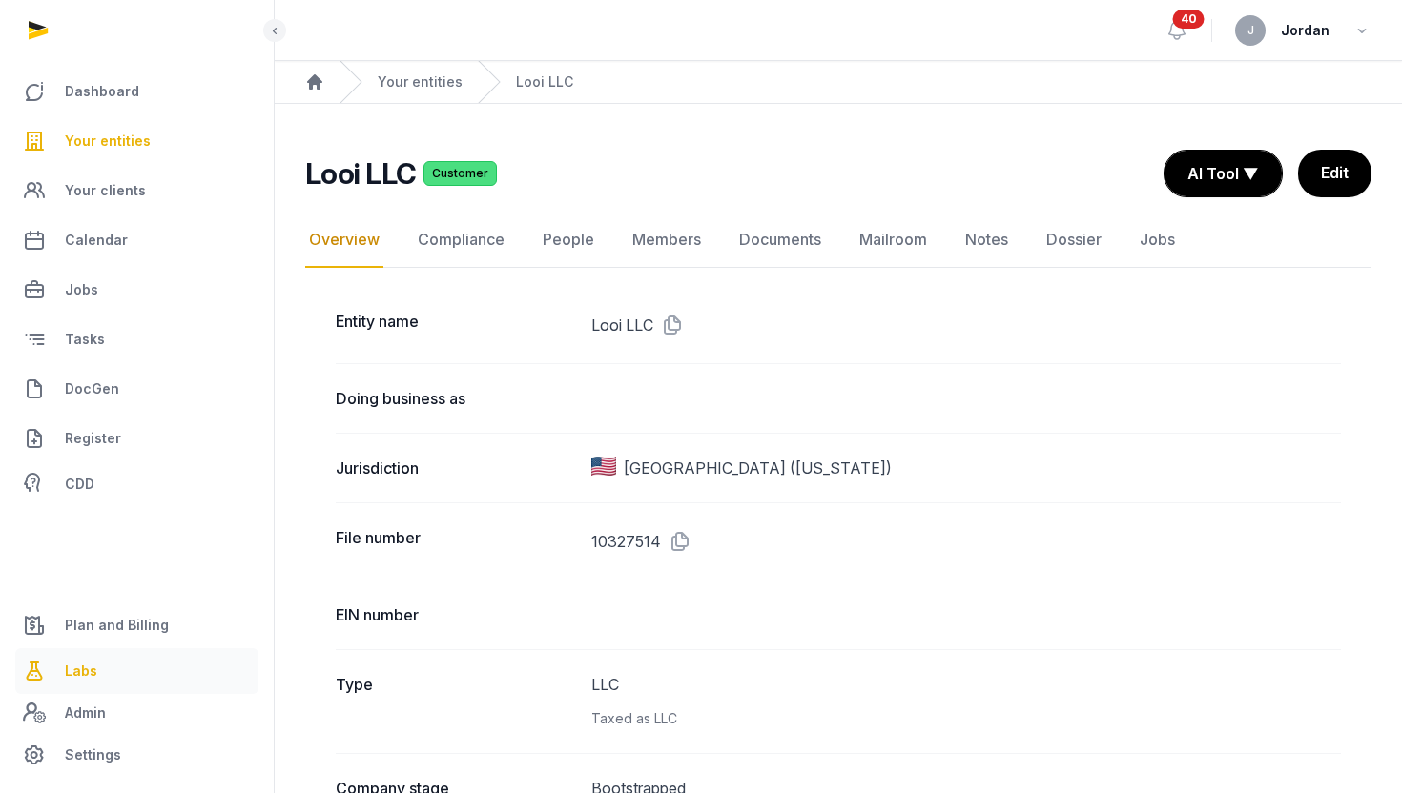
click at [82, 673] on span "Labs" at bounding box center [81, 671] width 32 height 23
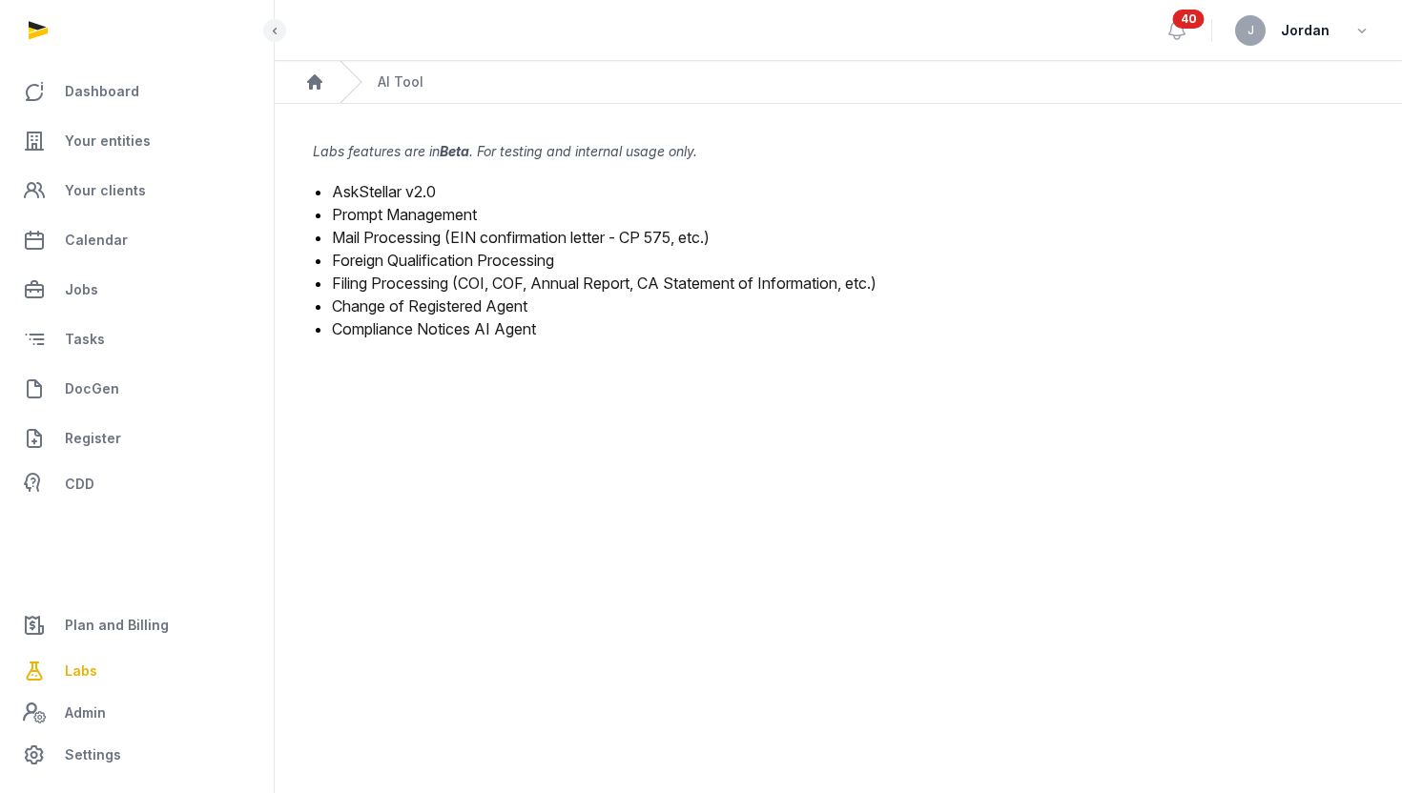
click at [509, 284] on link "Filing Processing (COI, COF, Annual Report, CA Statement of Information, etc.)" at bounding box center [604, 283] width 544 height 19
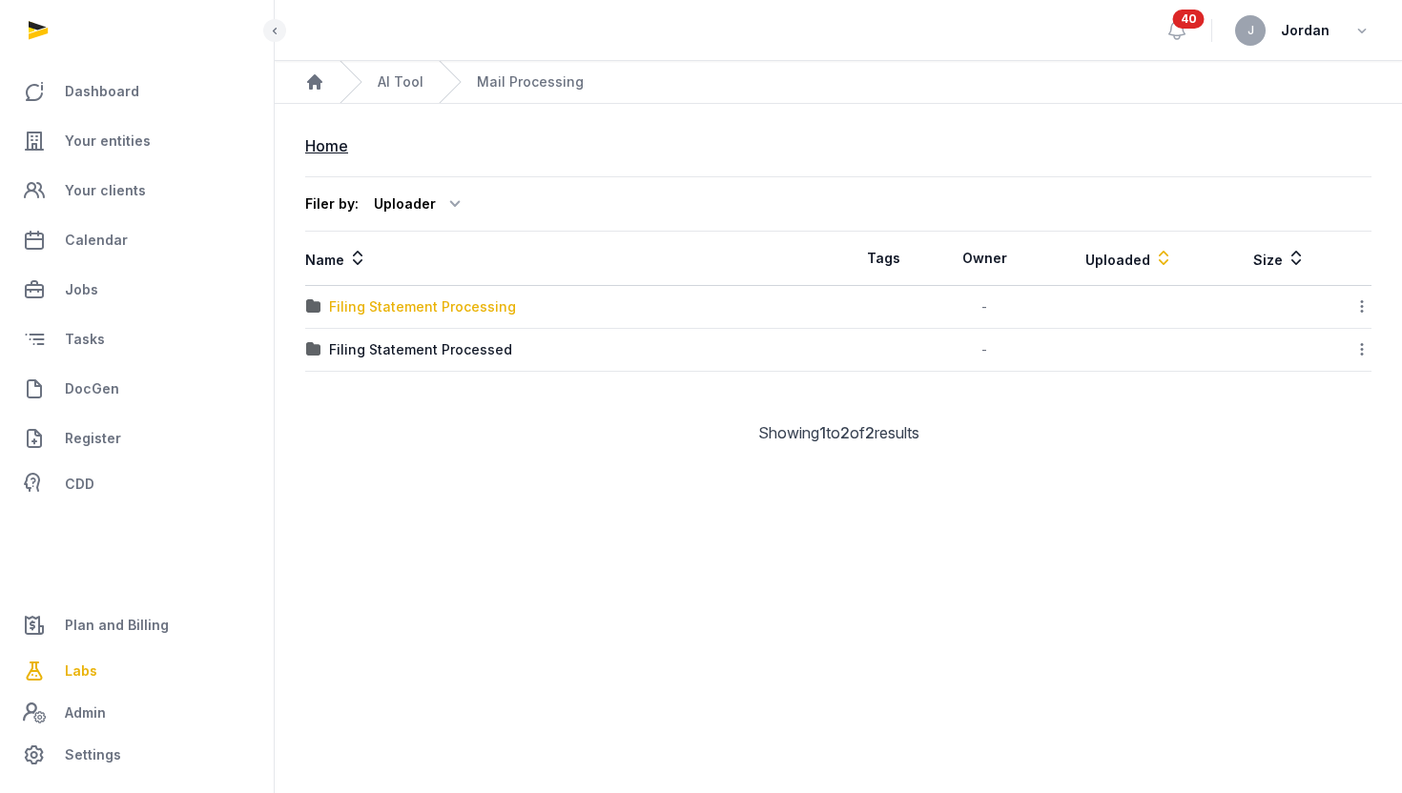
click at [491, 311] on div "Filing Statement Processing" at bounding box center [422, 306] width 187 height 19
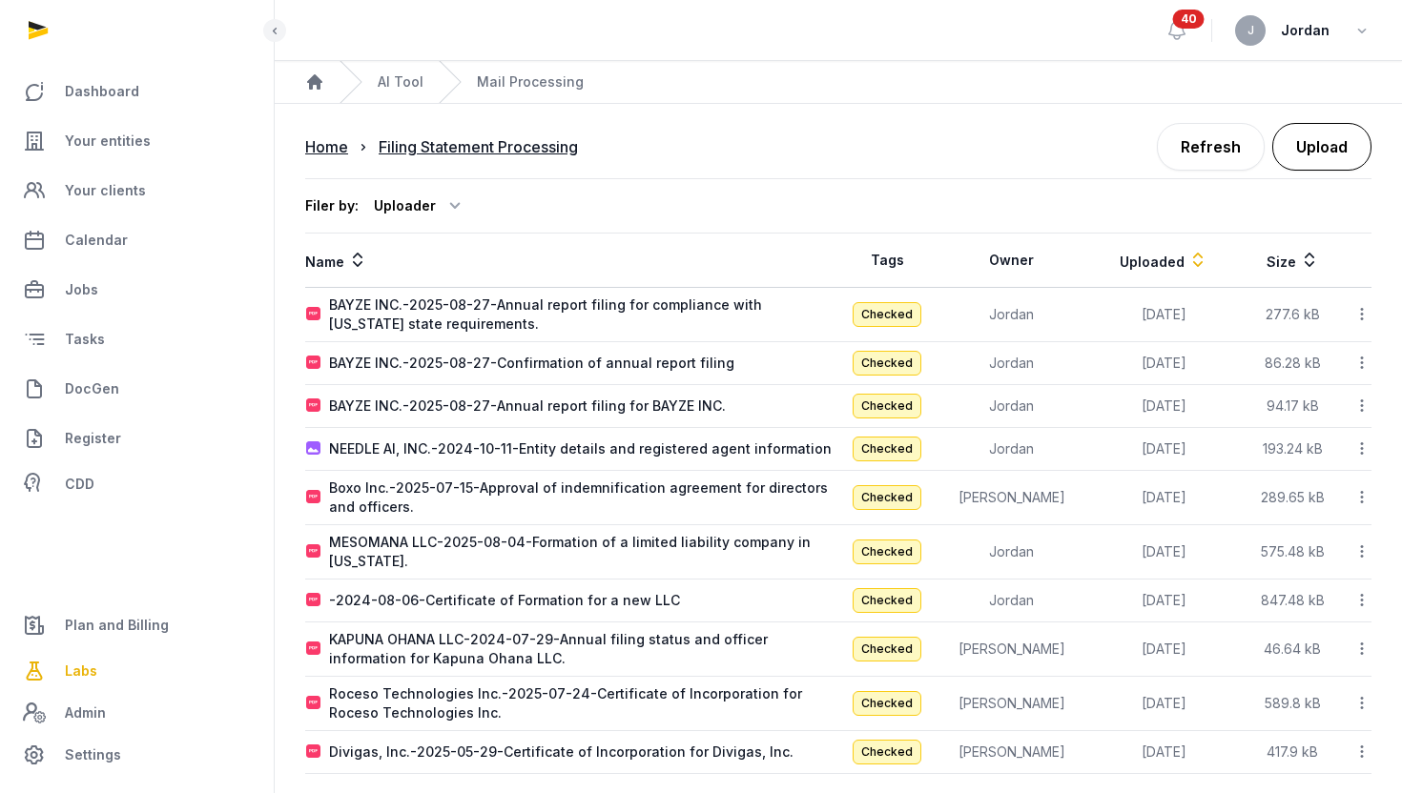
click at [1318, 156] on button "Upload" at bounding box center [1321, 147] width 99 height 48
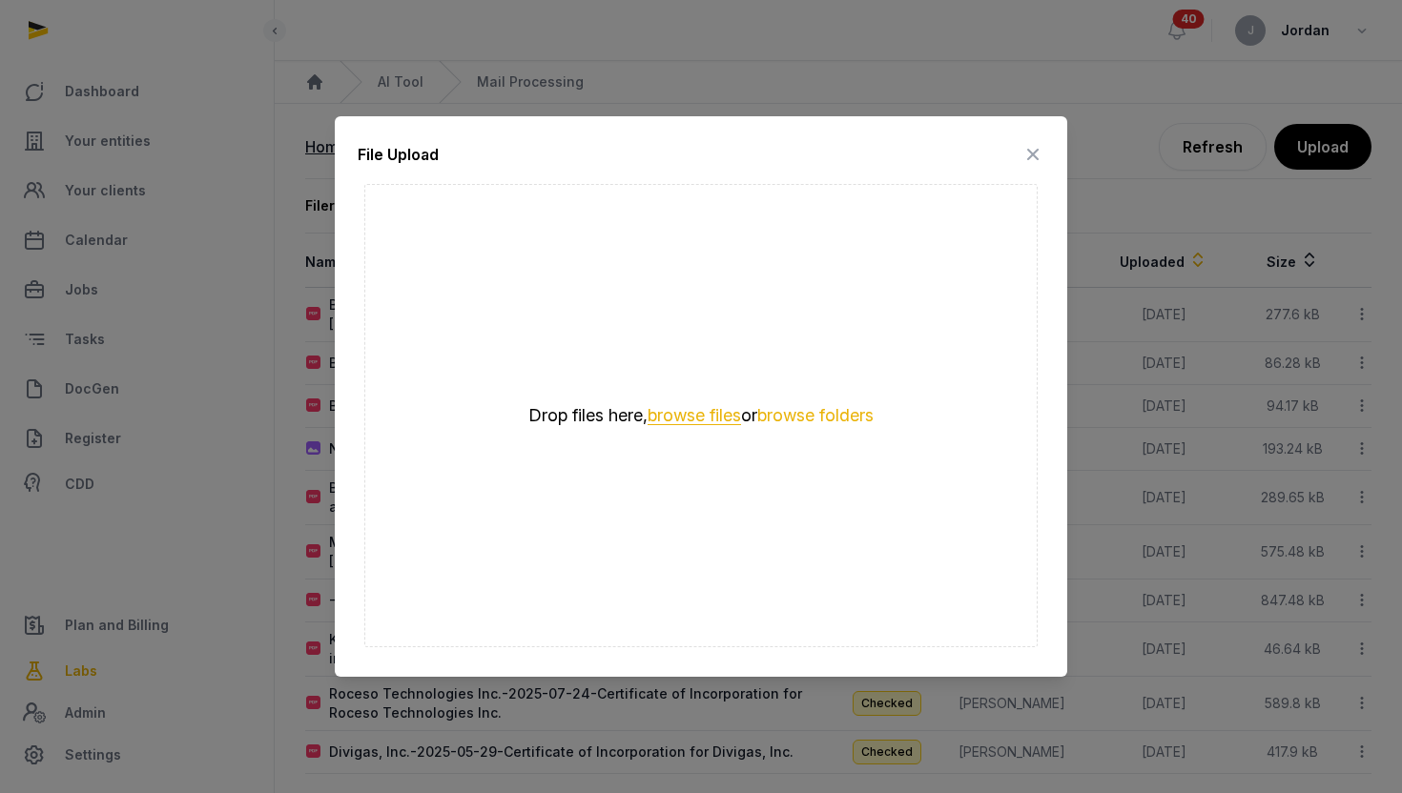
click at [707, 417] on button "browse files" at bounding box center [693, 416] width 93 height 18
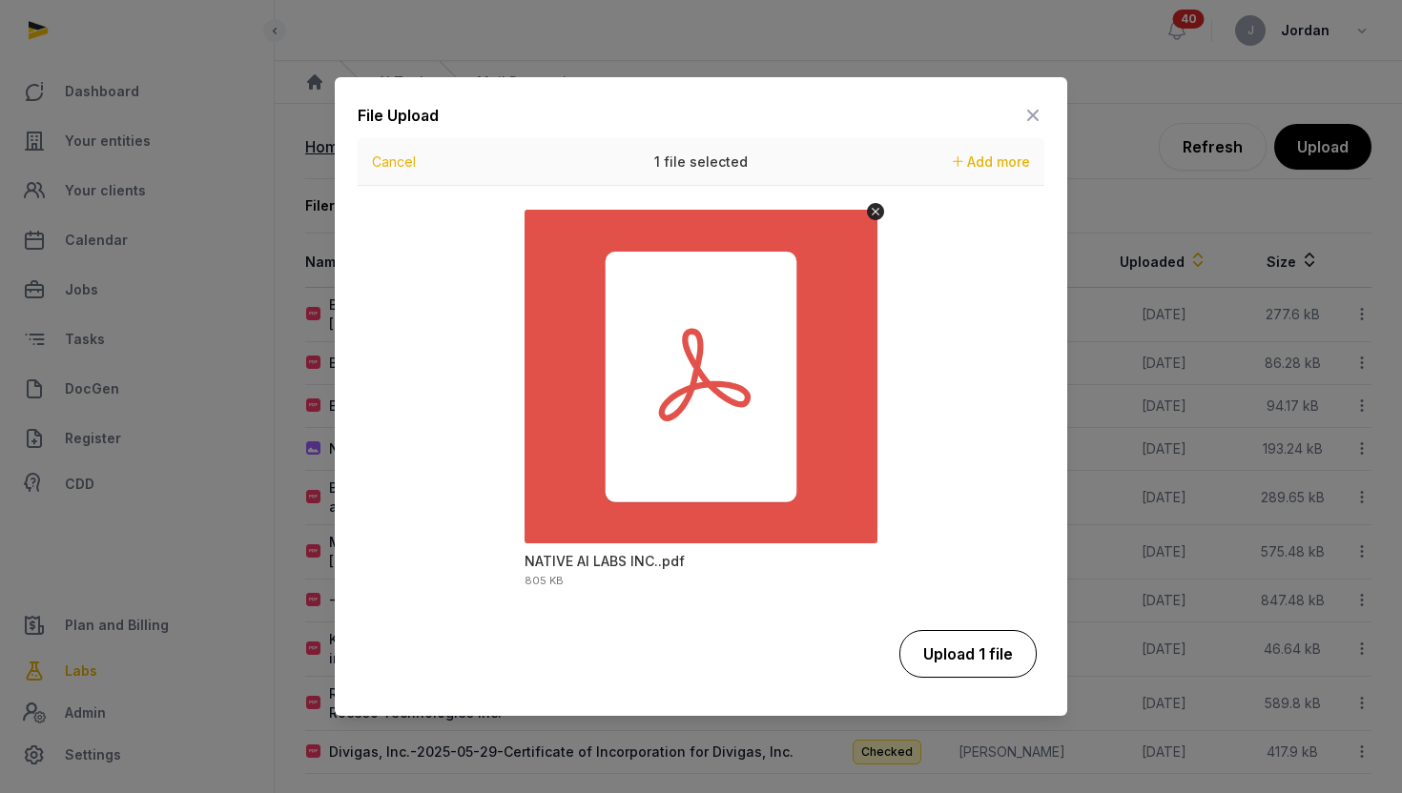
click at [996, 653] on button "Upload 1 file" at bounding box center [967, 654] width 137 height 48
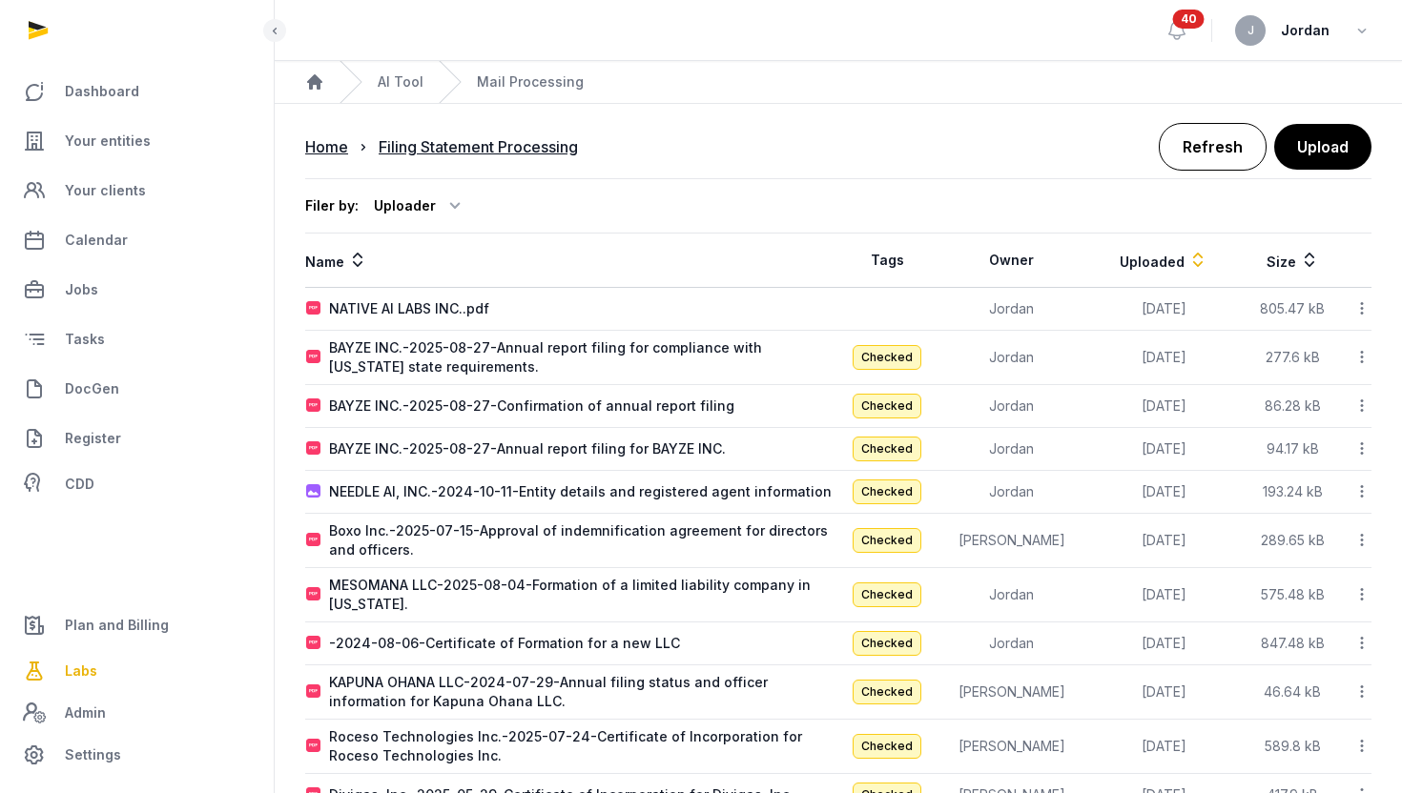
click at [1232, 130] on link "Refresh" at bounding box center [1213, 147] width 108 height 48
click at [1199, 165] on link "Refresh" at bounding box center [1213, 147] width 108 height 48
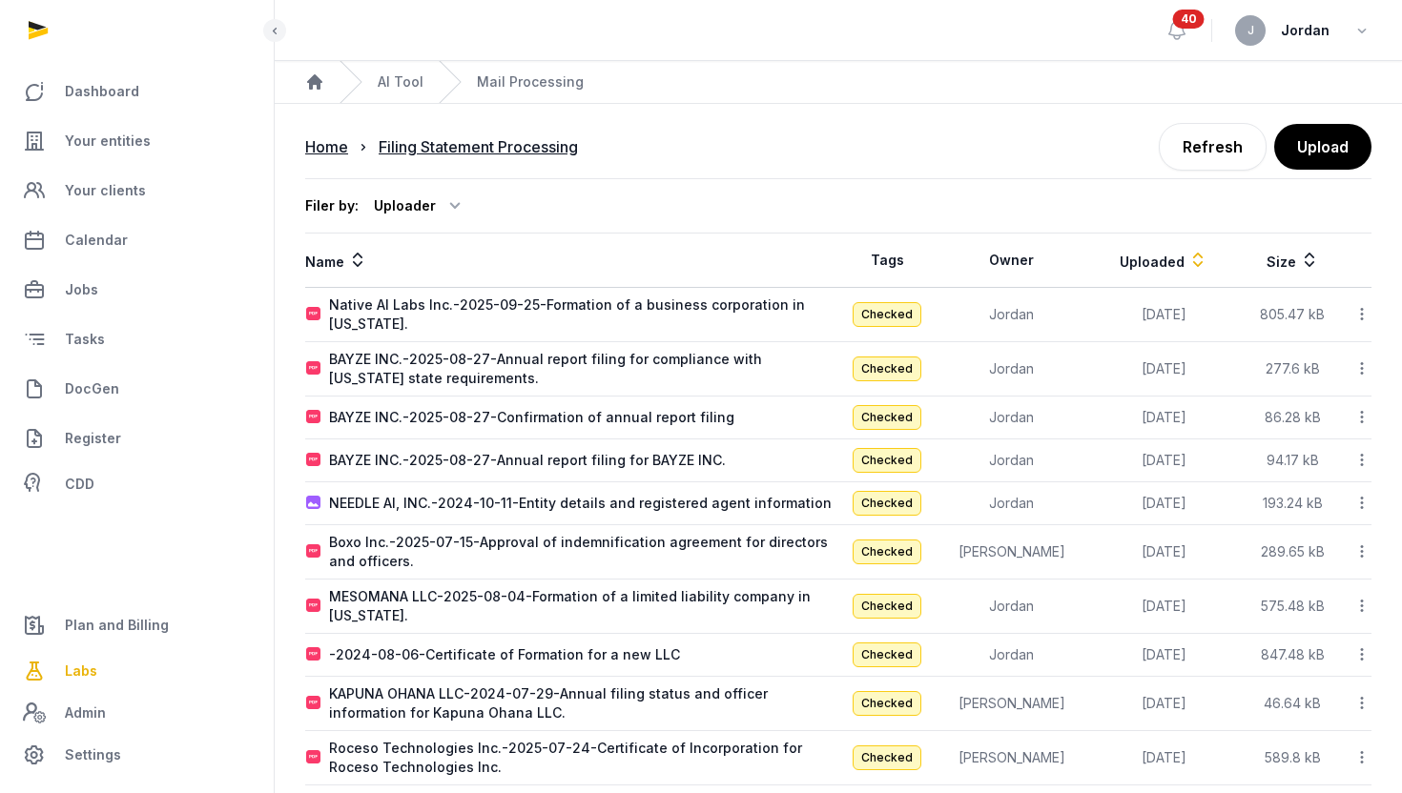
click at [1361, 318] on icon at bounding box center [1361, 314] width 17 height 20
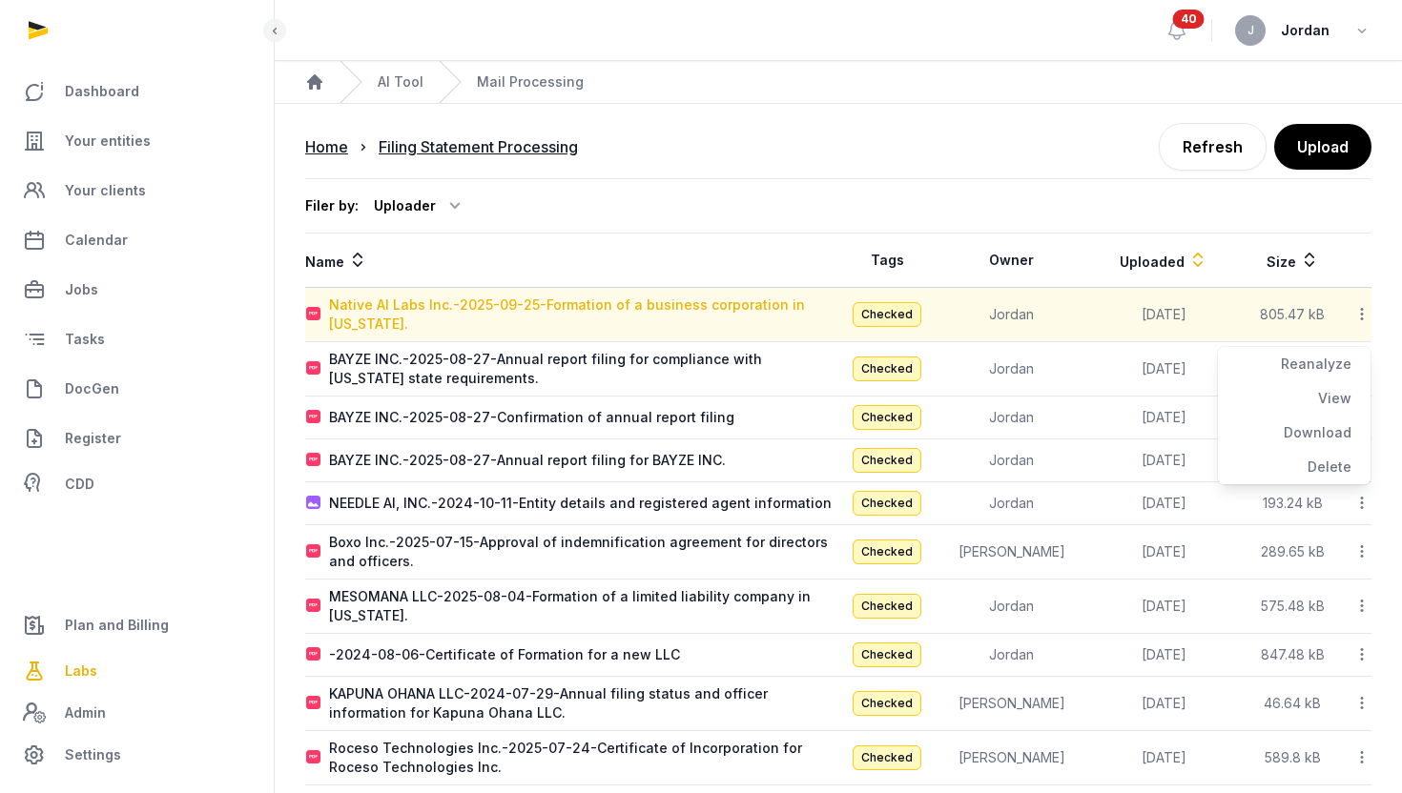
click at [659, 307] on div "Native AI Labs Inc.-2025-09-25-Formation of a business corporation in Delaware." at bounding box center [583, 315] width 508 height 38
type input "**********"
type textarea "**********"
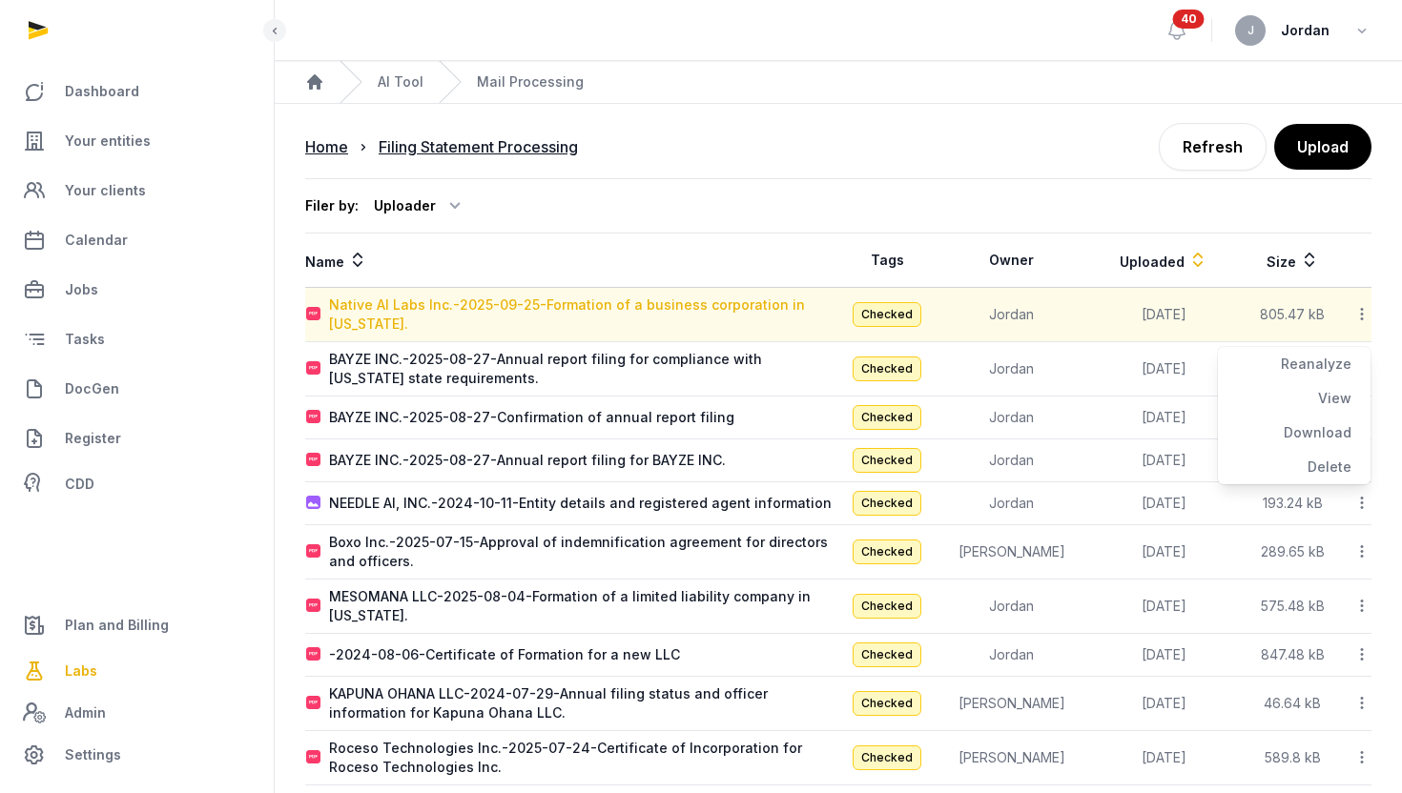
type input "**********"
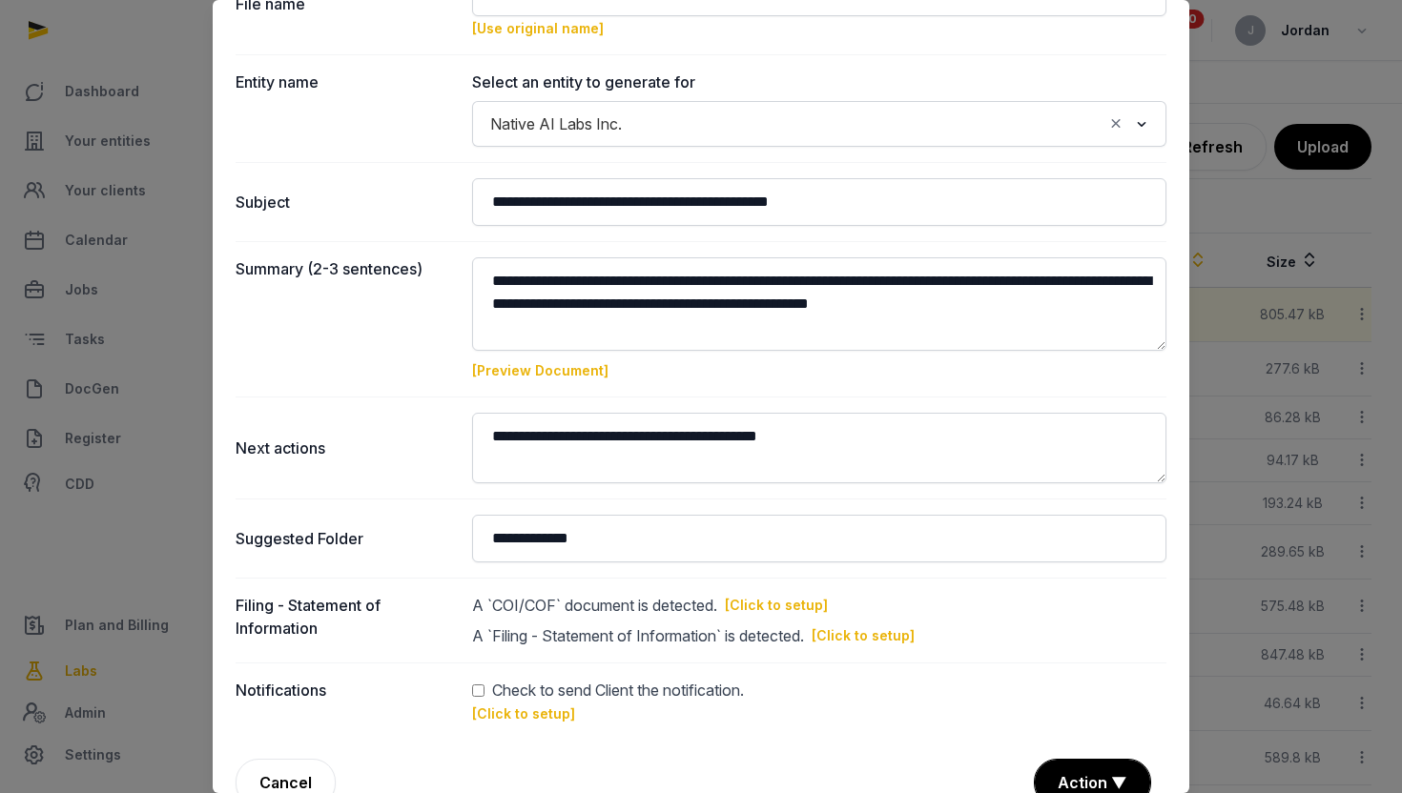
scroll to position [153, 0]
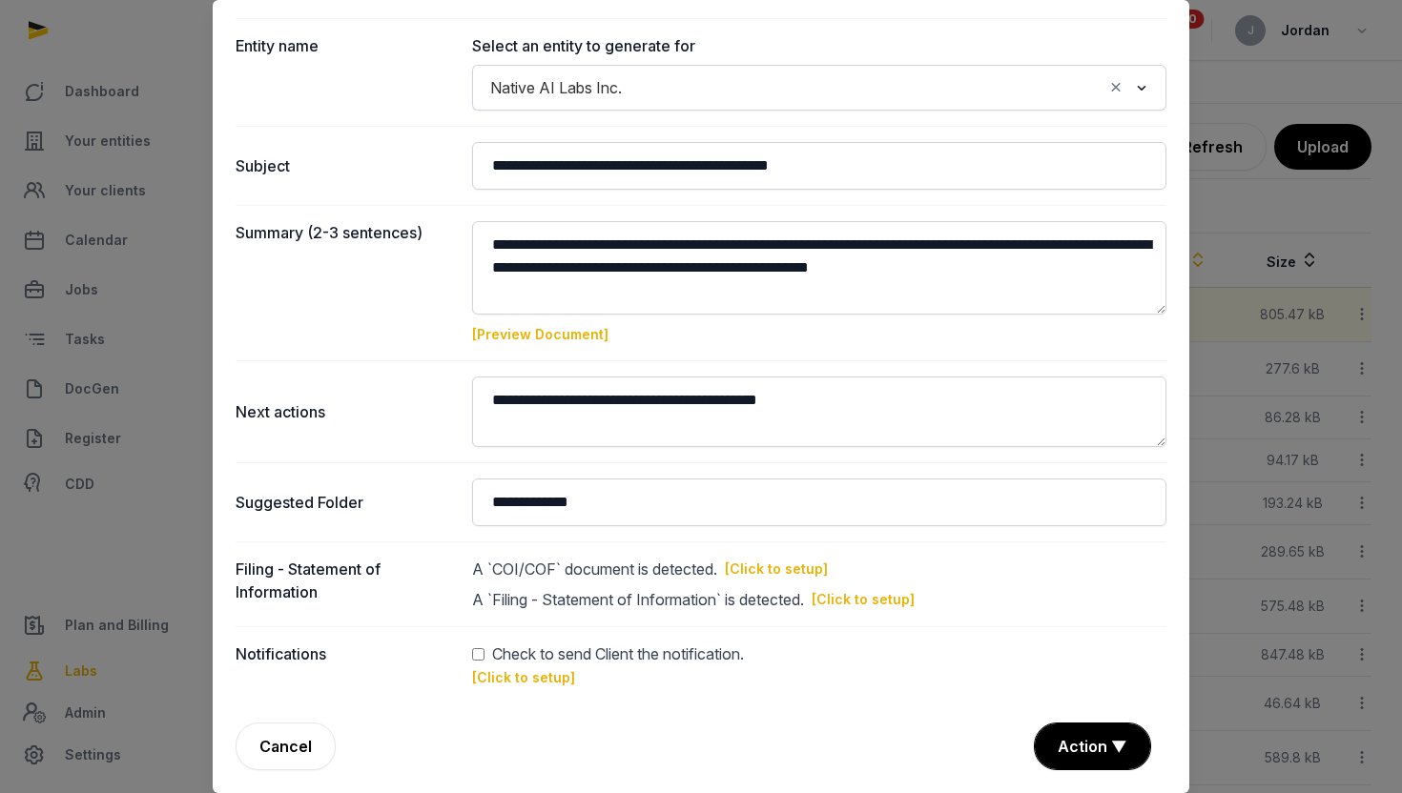
click at [766, 569] on link "[Click to setup]" at bounding box center [776, 569] width 103 height 19
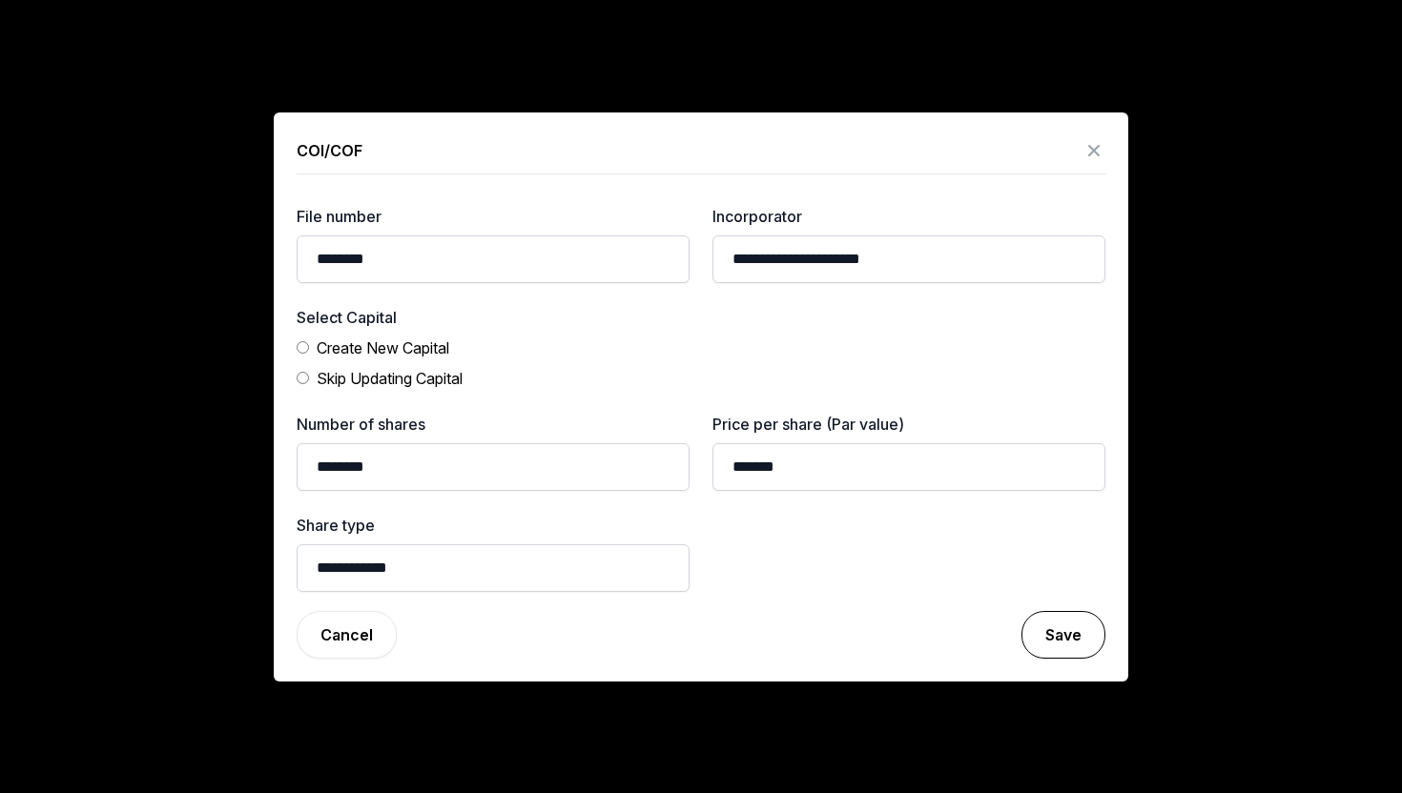
click at [1047, 621] on button "Save" at bounding box center [1063, 635] width 84 height 48
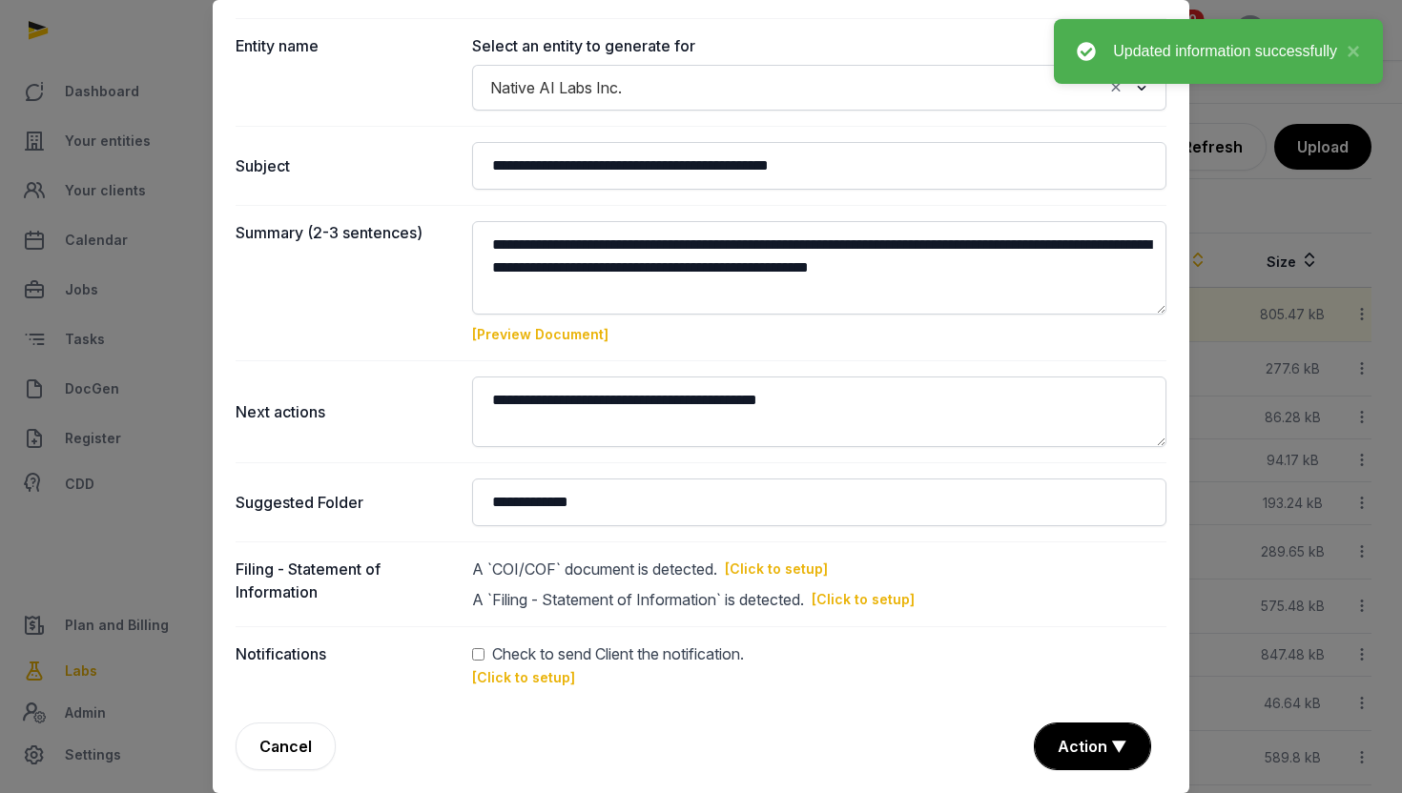
click at [896, 597] on link "[Click to setup]" at bounding box center [862, 599] width 103 height 19
type input "**********"
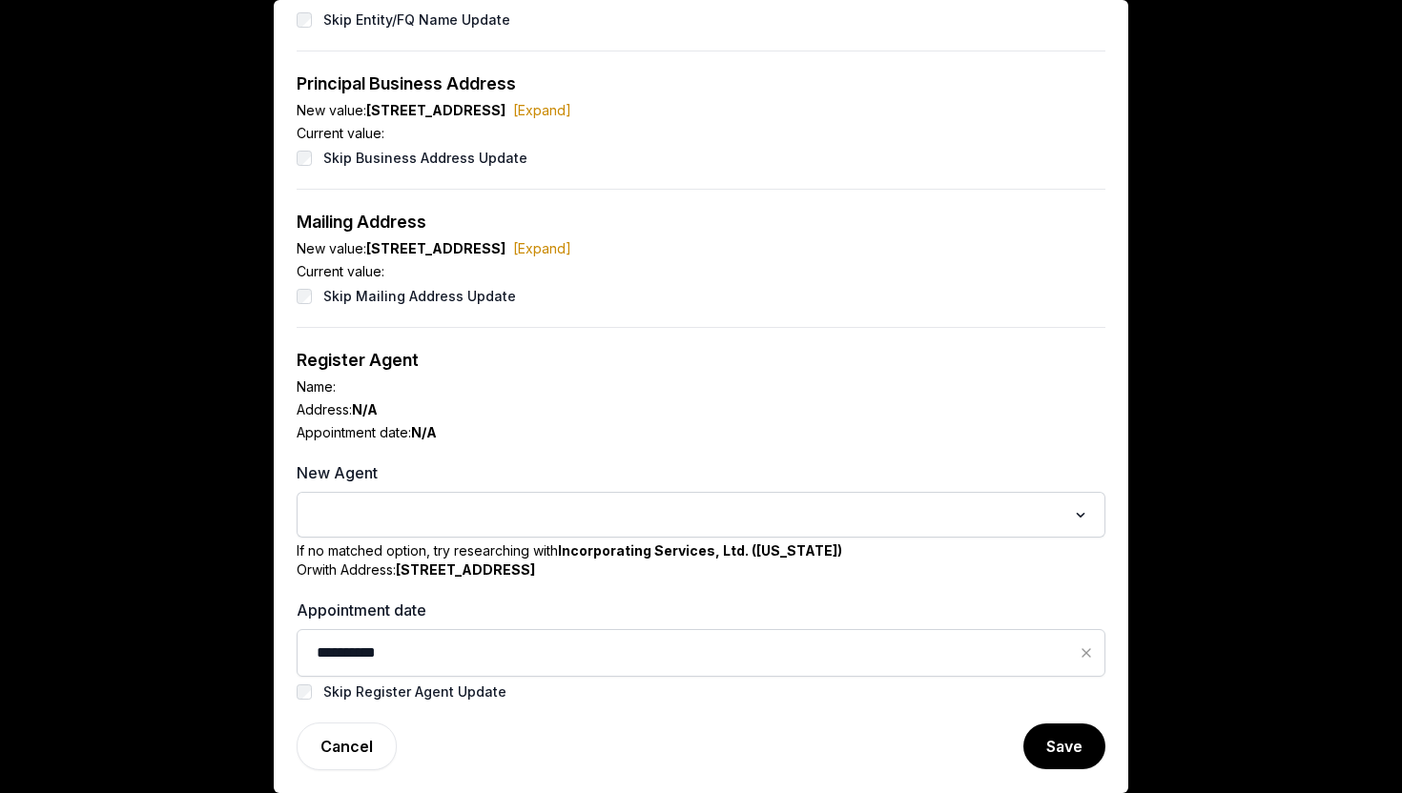
scroll to position [65, 0]
click at [725, 507] on input "Search for option" at bounding box center [687, 515] width 758 height 27
type input "*"
click at [853, 428] on div "Appointment date: N/A" at bounding box center [701, 432] width 809 height 19
drag, startPoint x: 564, startPoint y: 550, endPoint x: 819, endPoint y: 548, distance: 254.6
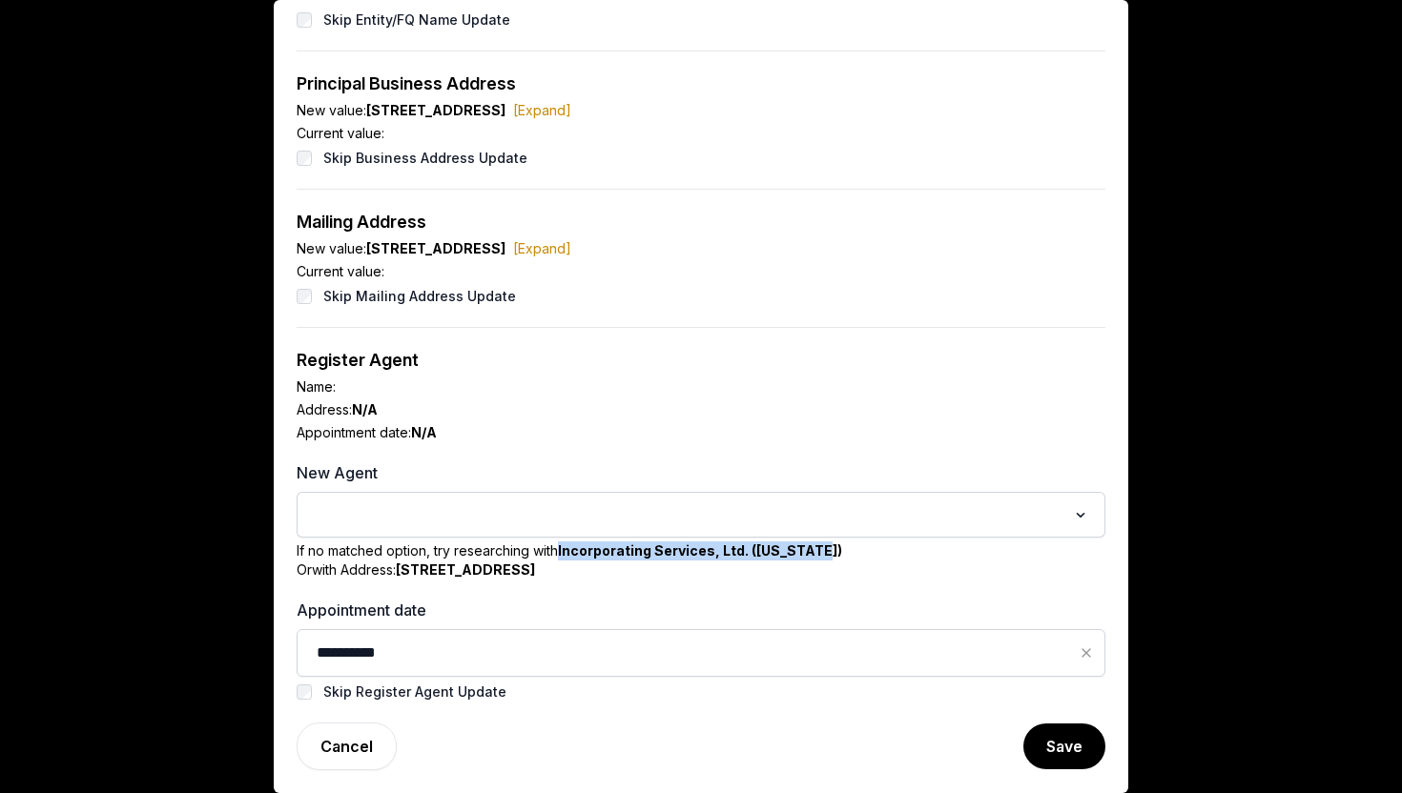
click at [819, 548] on div "If no matched option, try researching with Incorporating Services, Ltd. (Delawa…" at bounding box center [701, 561] width 809 height 38
copy b "Incorporating Services, Ltd. ([US_STATE])"
click at [666, 509] on input "Search for option" at bounding box center [687, 515] width 758 height 27
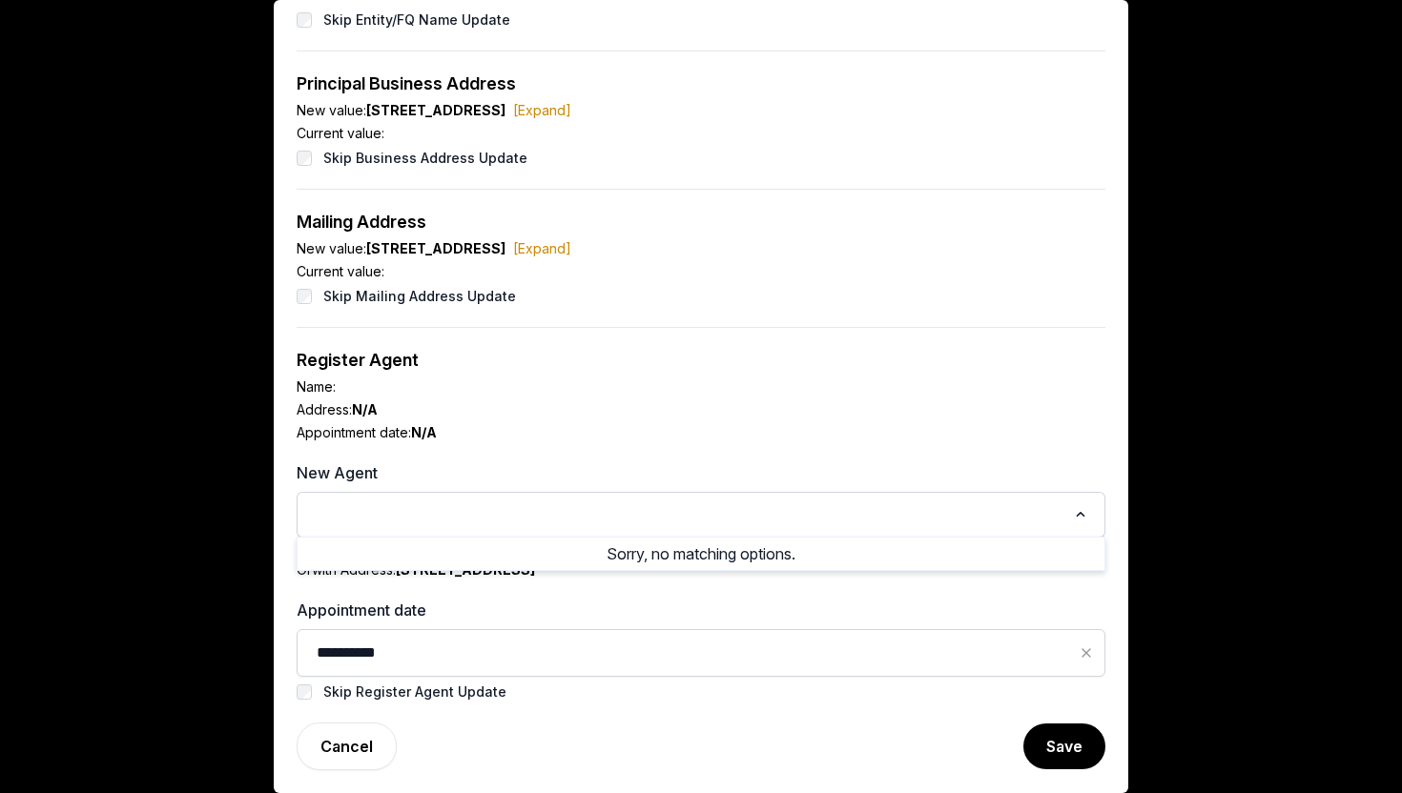
paste input "**********"
type input "*"
click at [851, 354] on div "Register Agent" at bounding box center [701, 360] width 809 height 27
click at [368, 530] on div "Loading..." at bounding box center [700, 515] width 789 height 34
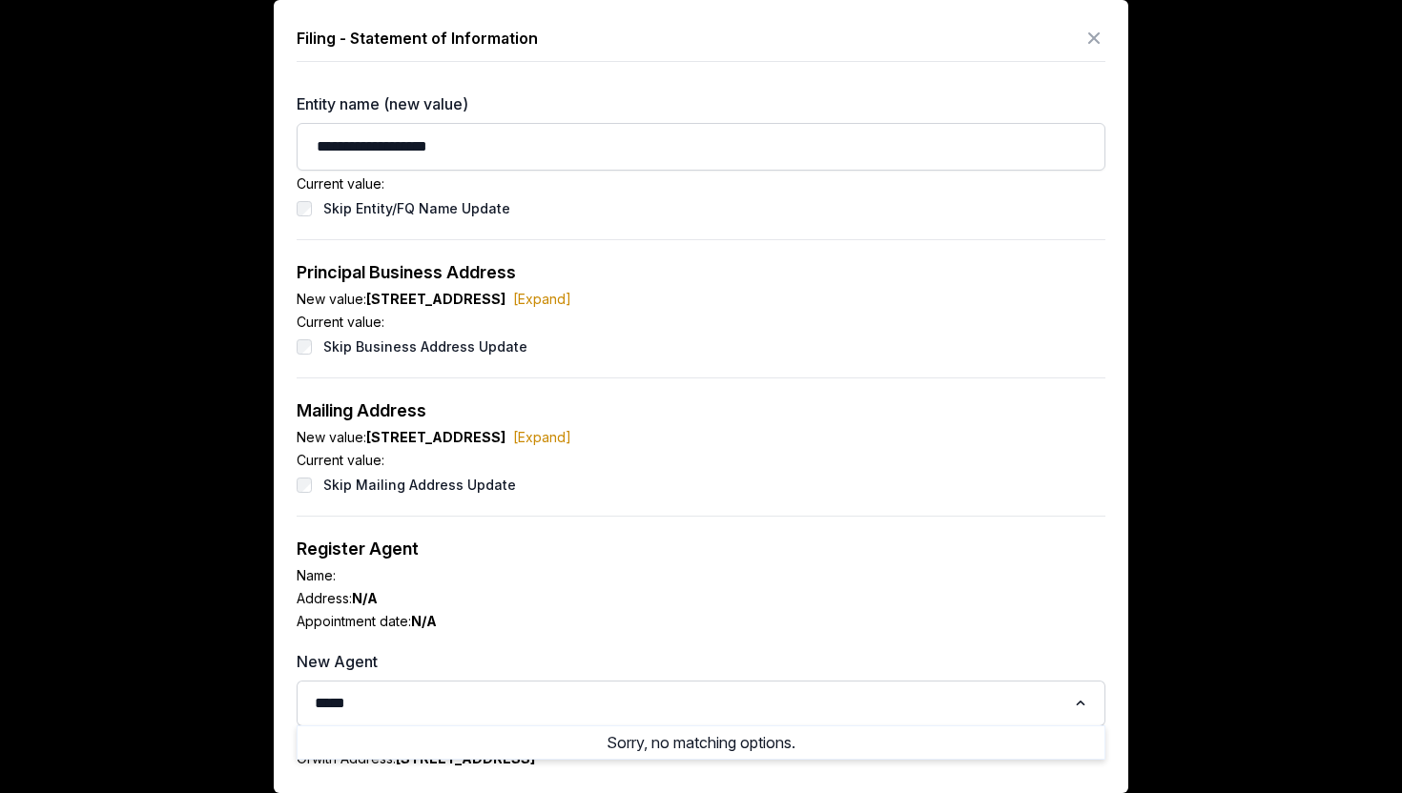
scroll to position [189, 0]
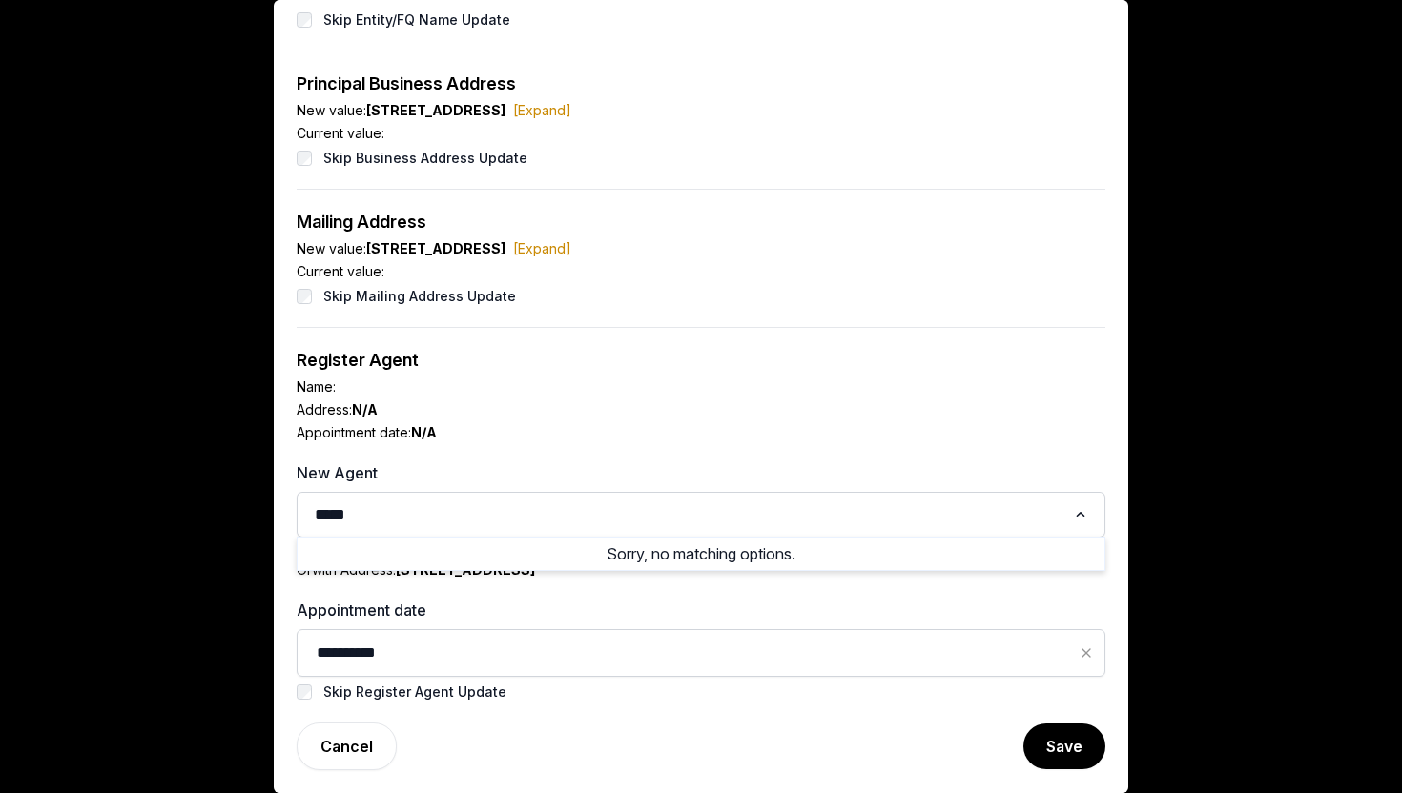
type input "****"
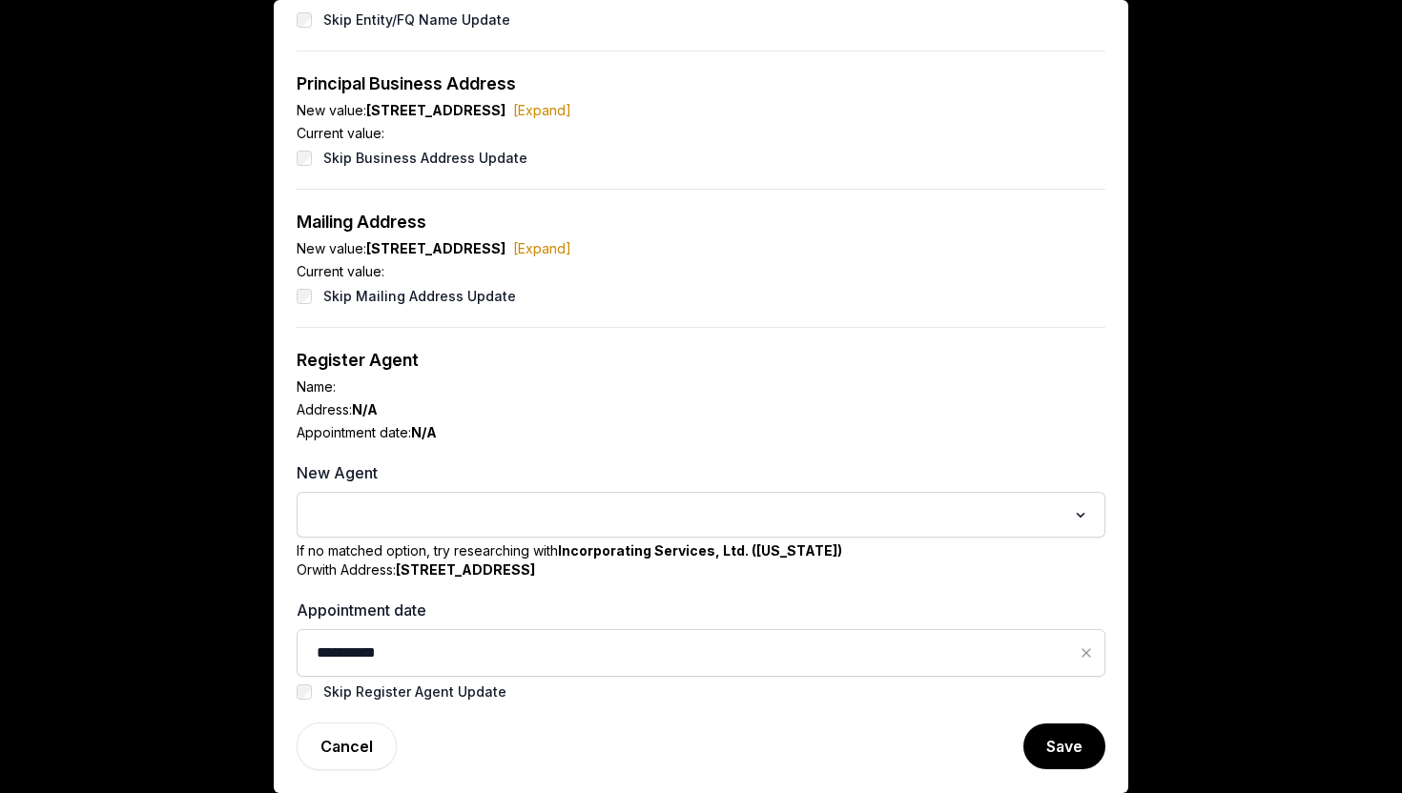
click at [529, 432] on div "Appointment date: N/A" at bounding box center [701, 432] width 809 height 19
click at [465, 504] on input "Search for option" at bounding box center [687, 515] width 758 height 27
type input "*"
click at [732, 567] on ul "Sorry, no matching options." at bounding box center [701, 554] width 809 height 34
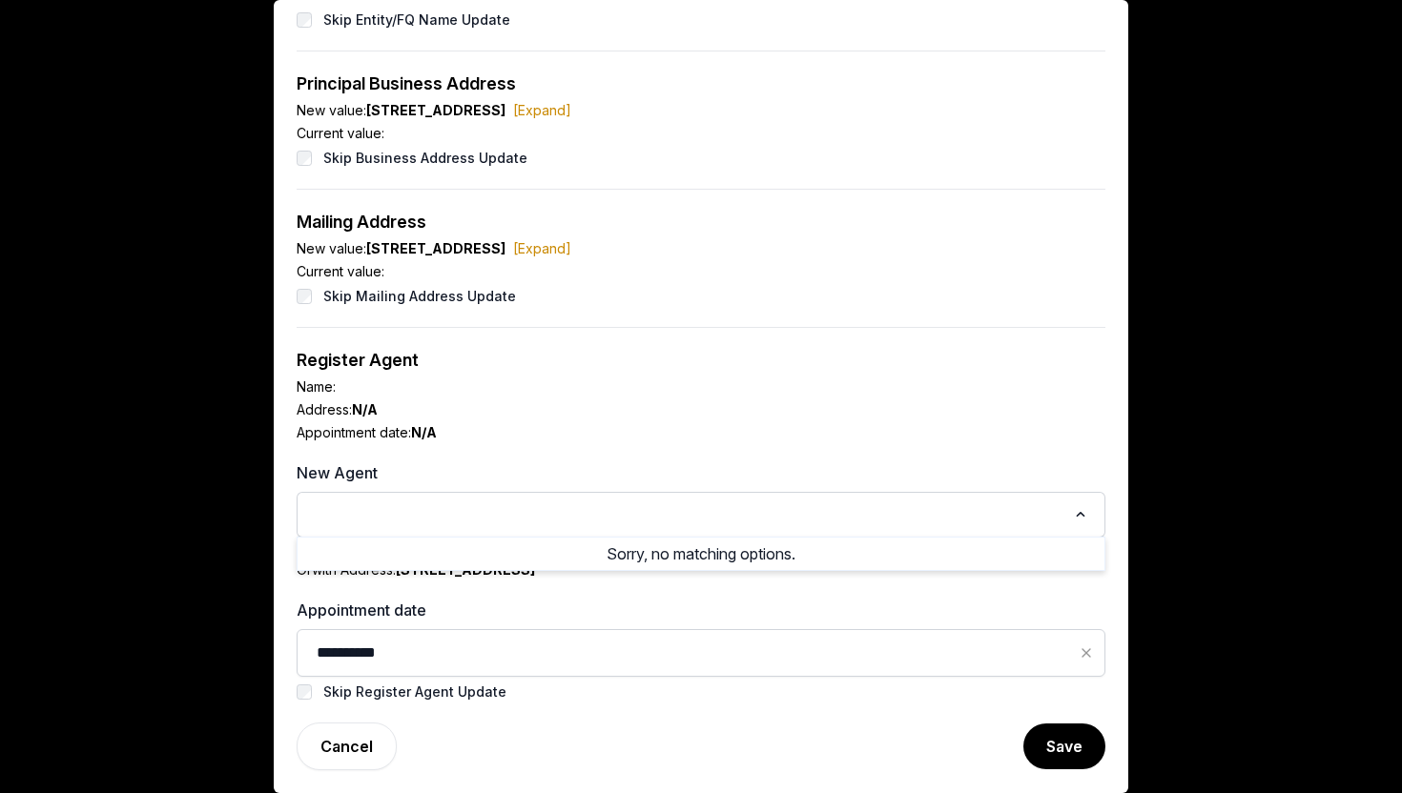
click at [815, 347] on div "Register Agent" at bounding box center [701, 360] width 809 height 27
click at [657, 502] on input "Search for option" at bounding box center [687, 515] width 758 height 27
click at [929, 302] on div "Skip Mailing Address Update" at bounding box center [701, 296] width 809 height 23
click at [913, 491] on div "New Agent Loading..." at bounding box center [701, 499] width 809 height 76
click at [913, 508] on input "Search for option" at bounding box center [687, 515] width 758 height 27
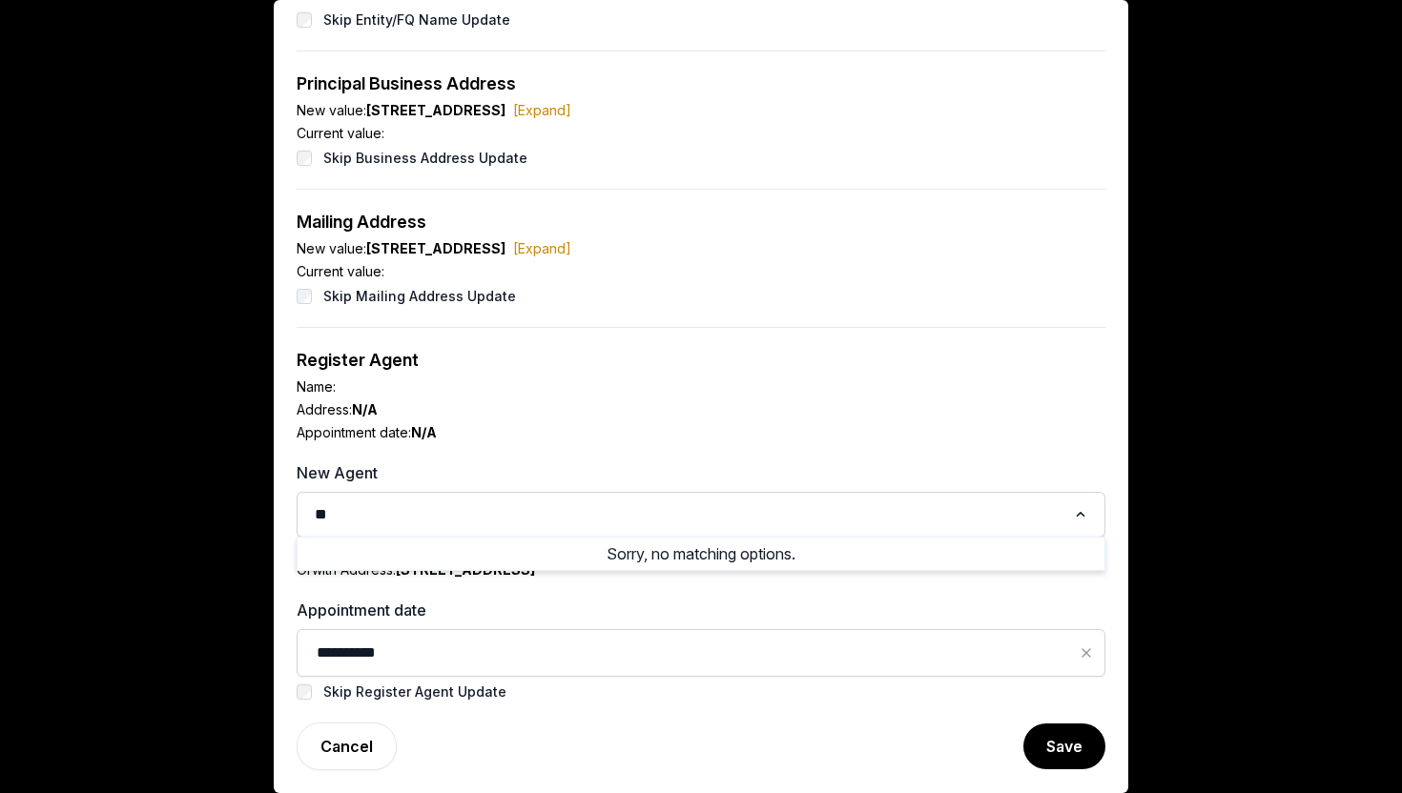
type input "*"
type input "**********"
click at [896, 441] on div "Appointment date: N/A" at bounding box center [701, 432] width 809 height 19
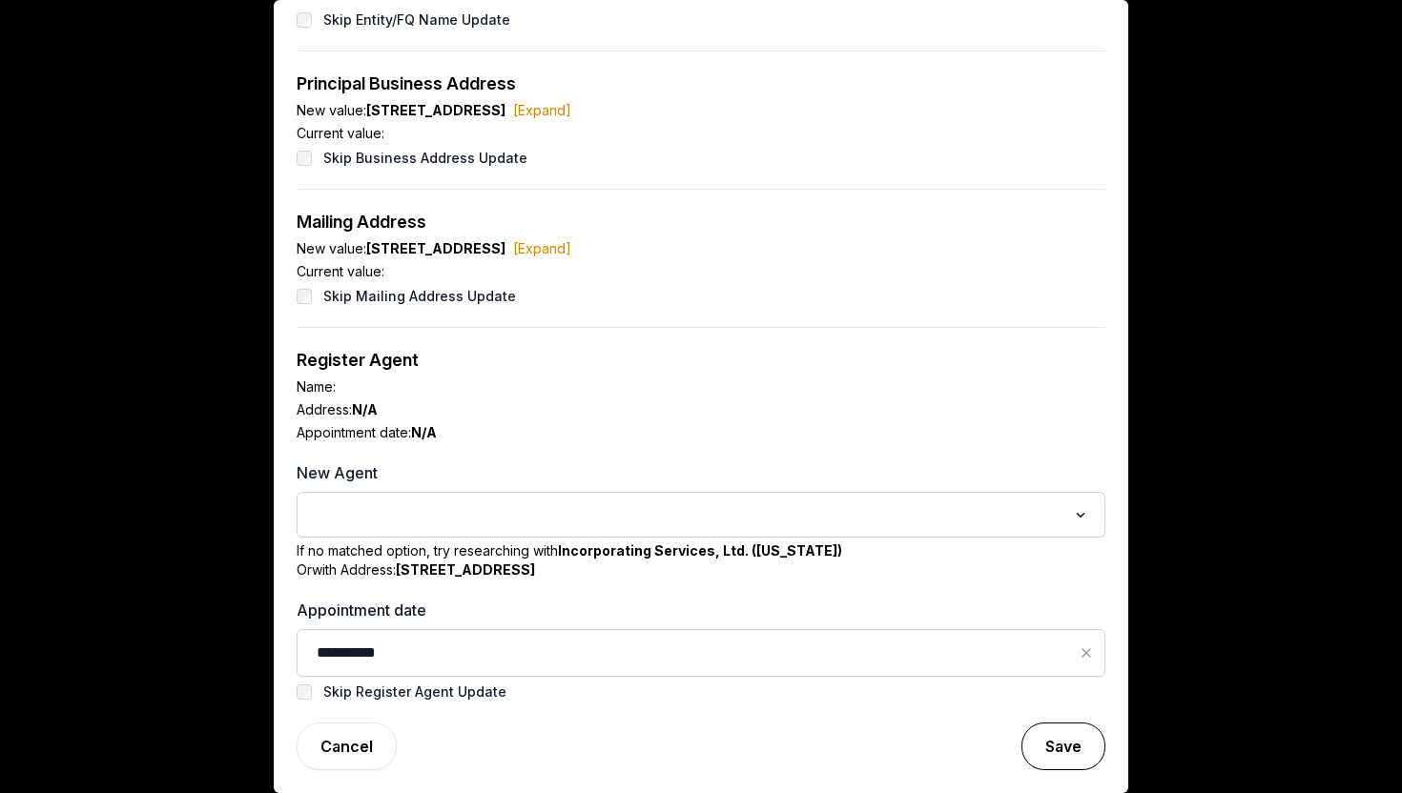
click at [1077, 762] on button "Save" at bounding box center [1063, 747] width 84 height 48
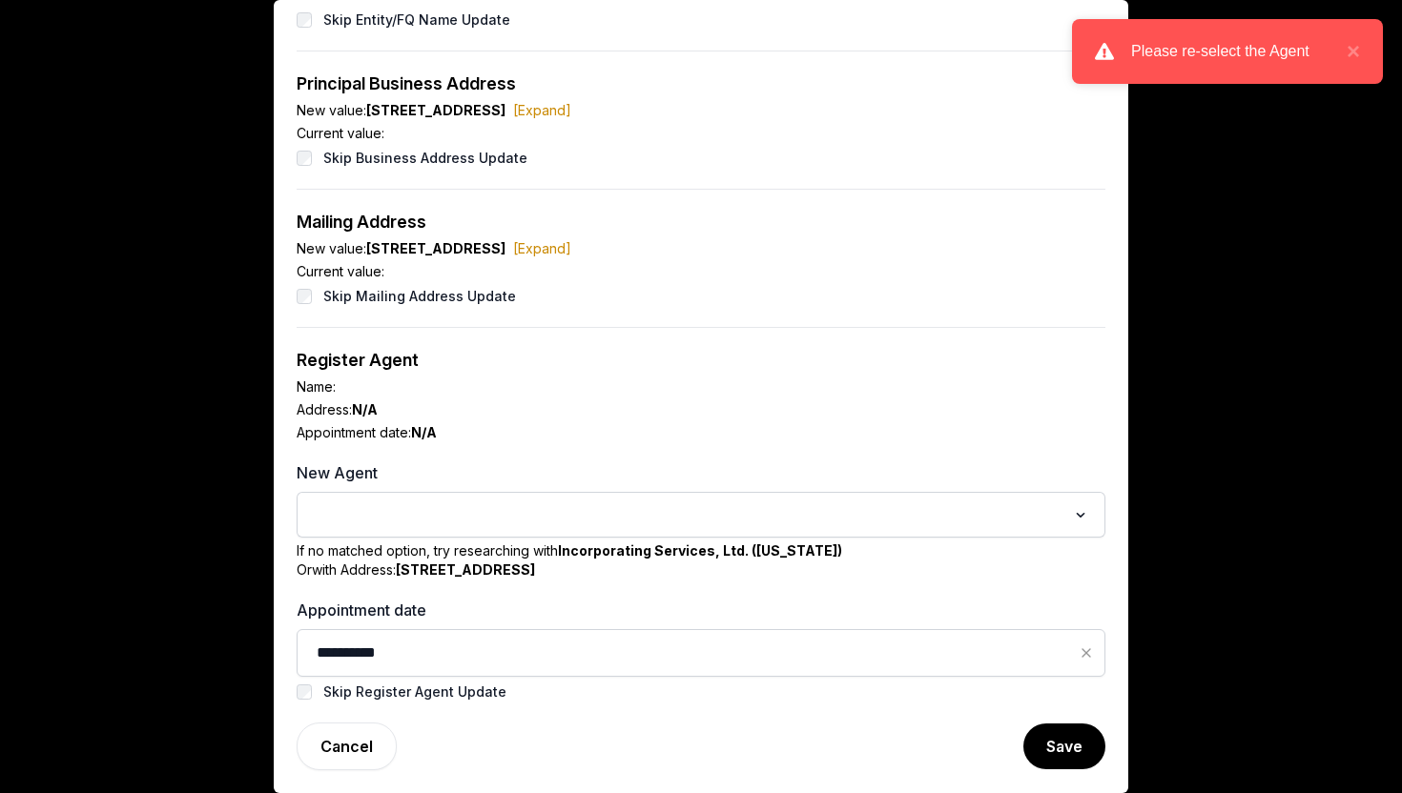
click at [663, 515] on input "Search for option" at bounding box center [687, 515] width 758 height 27
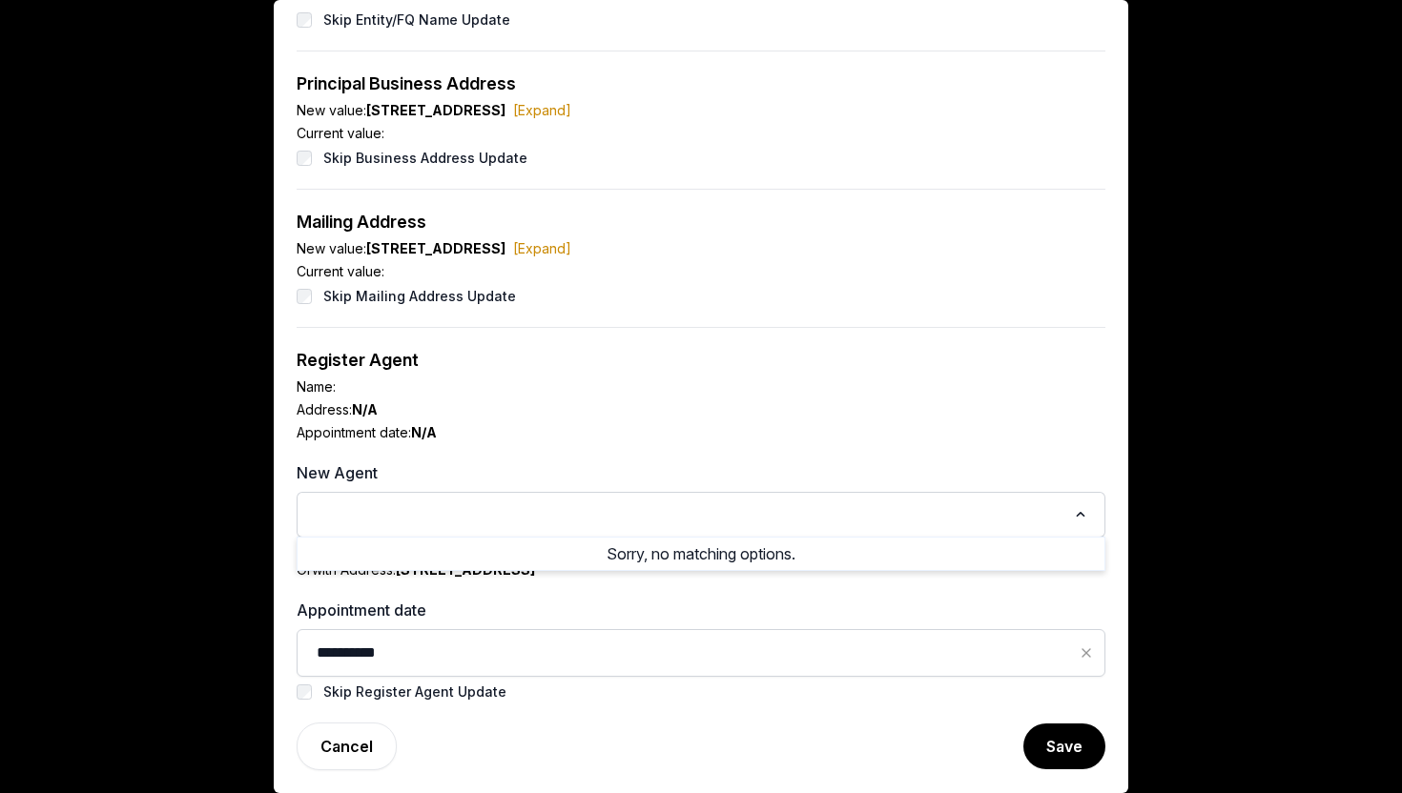
scroll to position [0, 0]
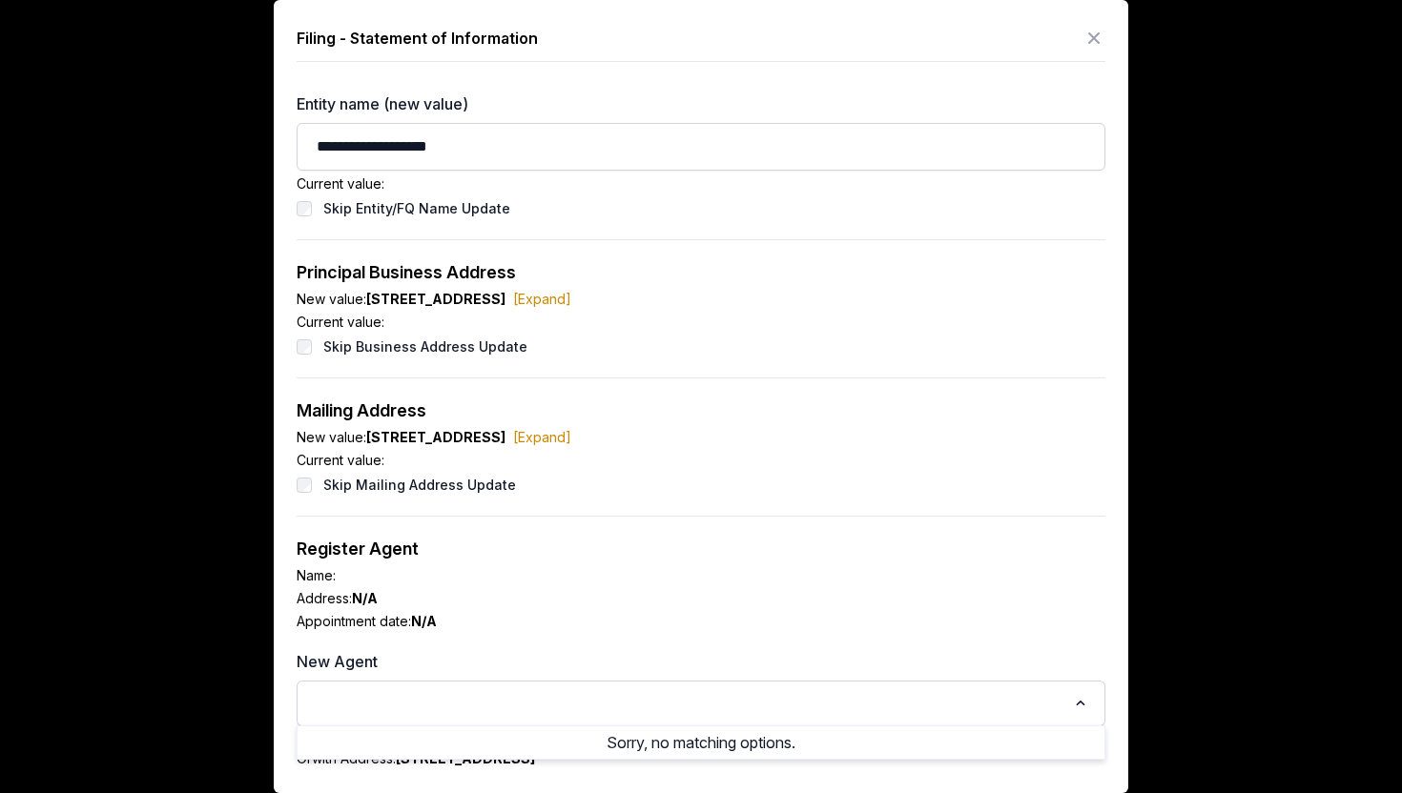
click at [1097, 41] on icon at bounding box center [1093, 38] width 23 height 31
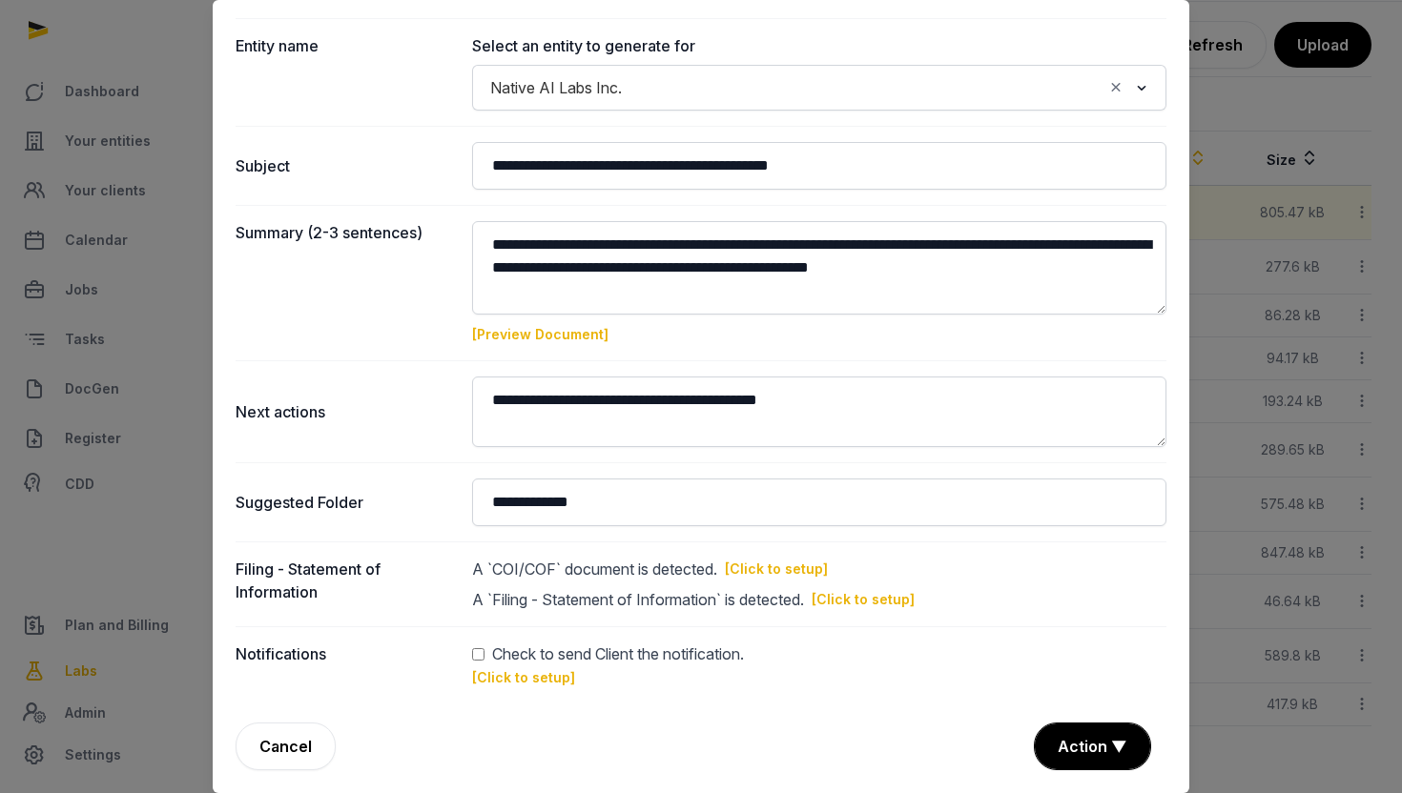
scroll to position [138, 0]
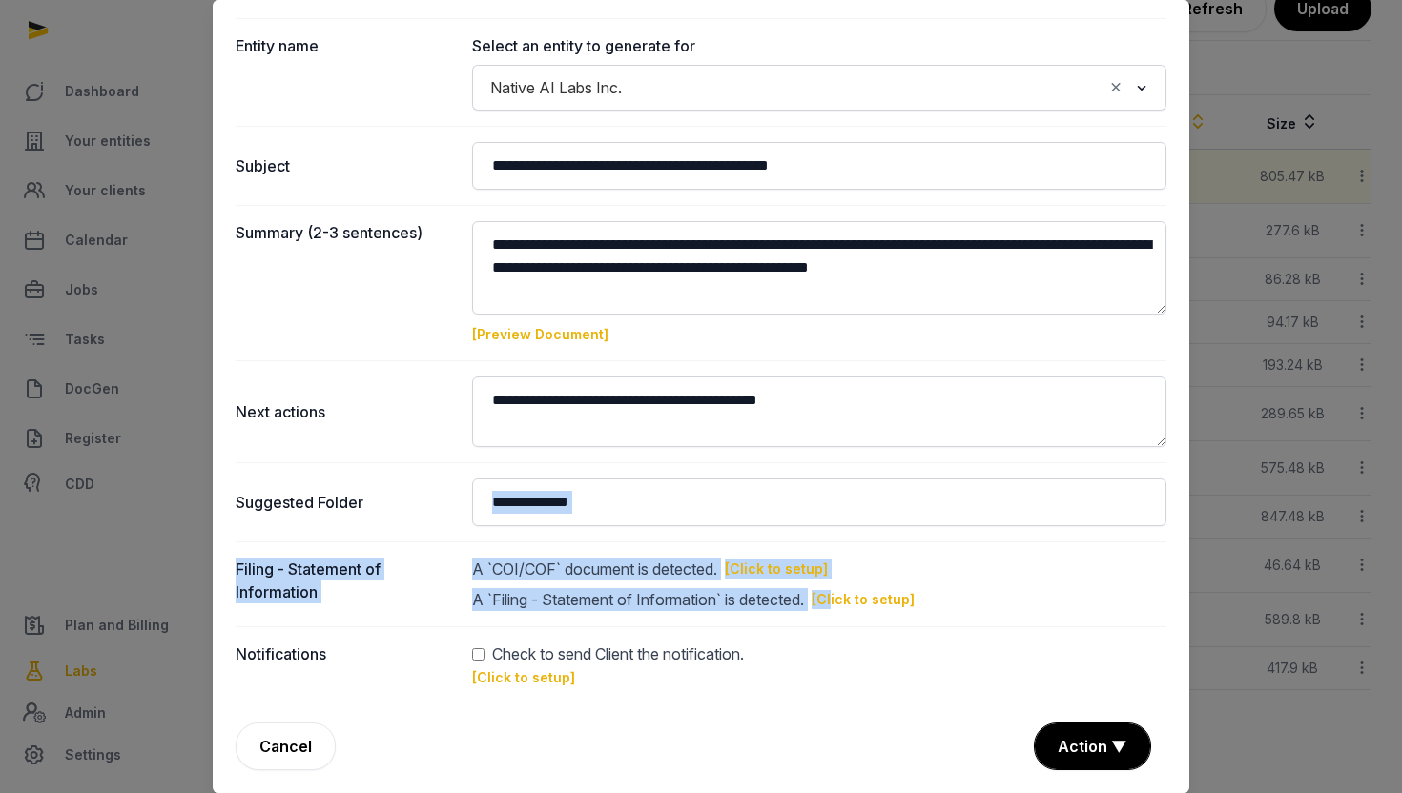
drag, startPoint x: 841, startPoint y: 602, endPoint x: 830, endPoint y: 532, distance: 70.5
click at [830, 532] on dl "**********" at bounding box center [701, 317] width 931 height 771
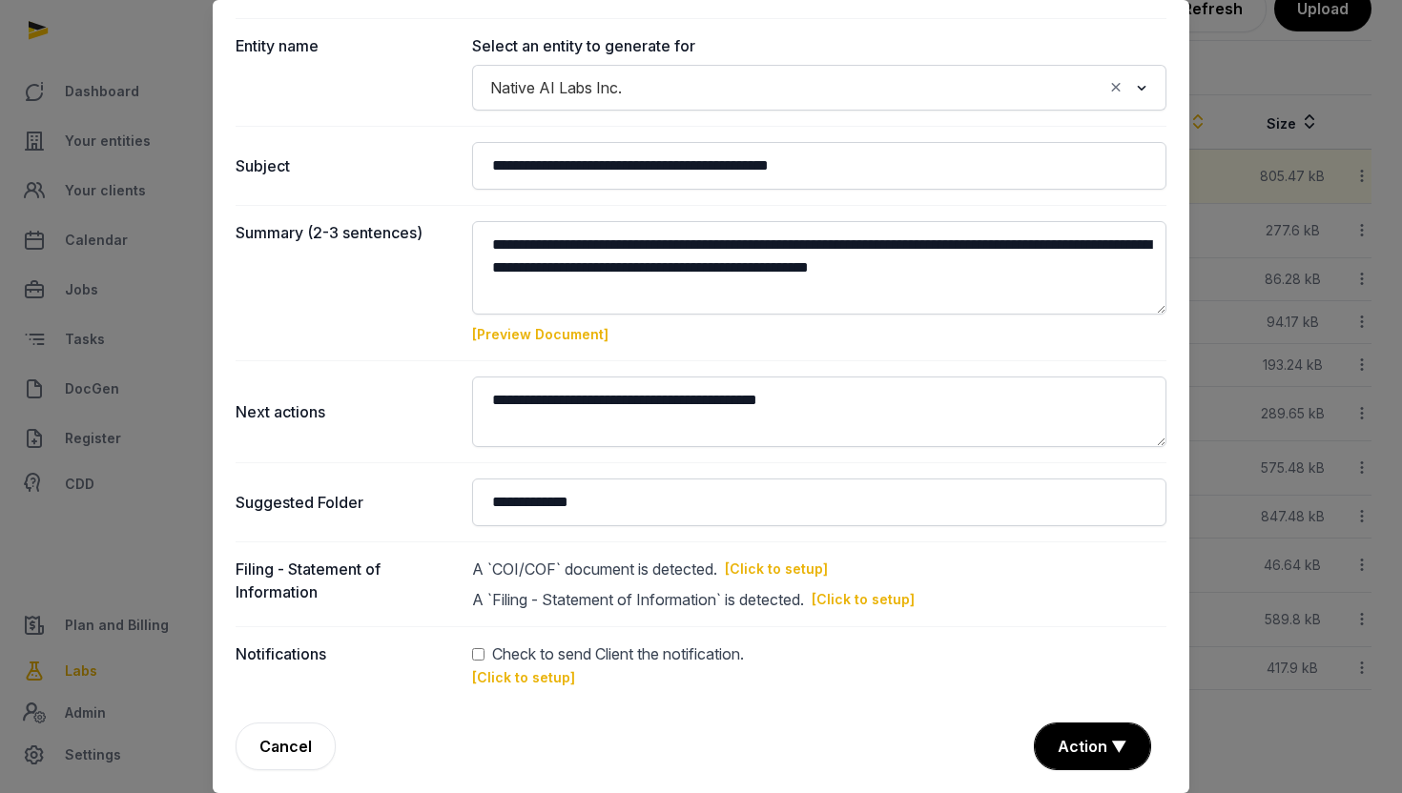
click at [877, 555] on div "Filing - Statement of Information A `COI/COF` document is detected. [Click to s…" at bounding box center [701, 584] width 931 height 85
click at [784, 566] on link "[Click to setup]" at bounding box center [776, 569] width 103 height 19
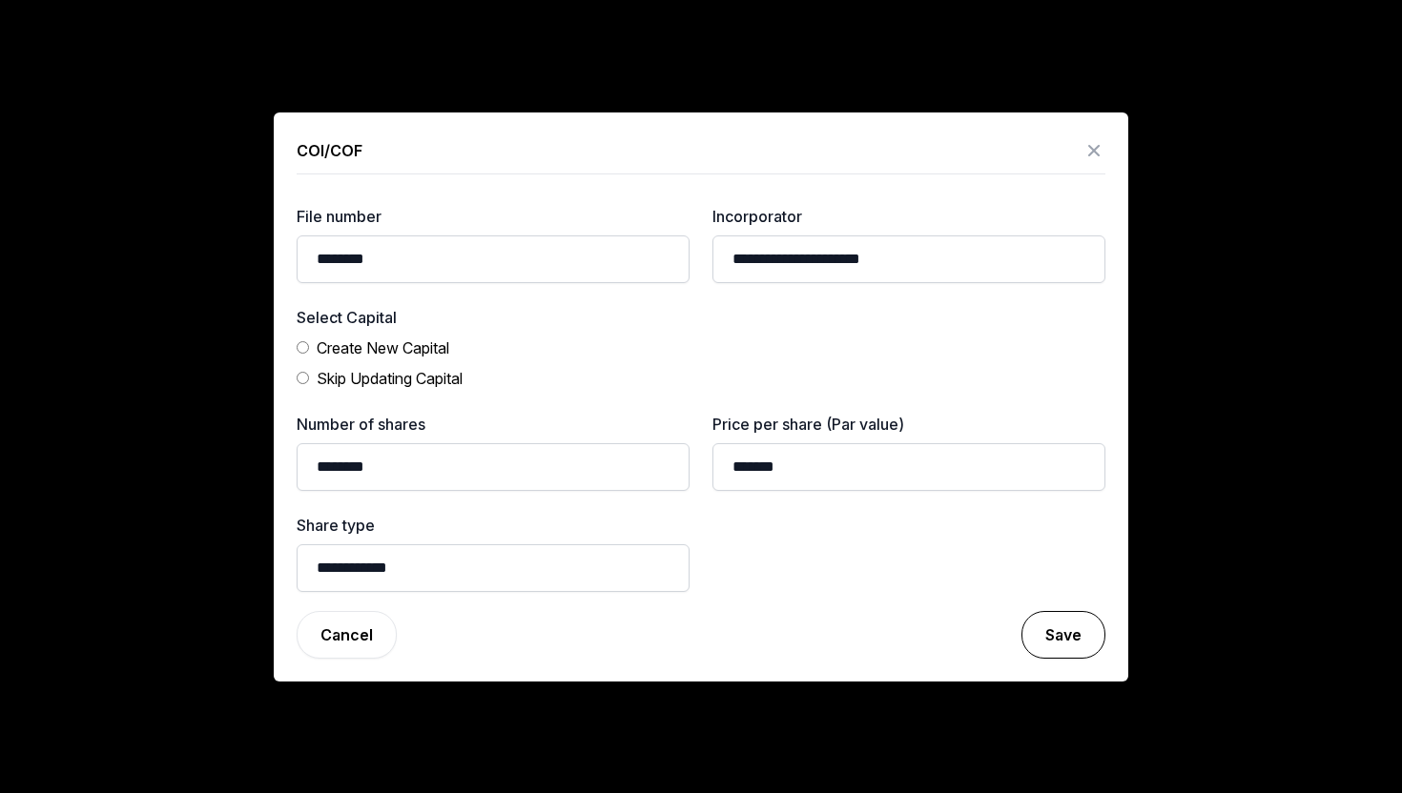
click at [1038, 625] on button "Save" at bounding box center [1063, 635] width 84 height 48
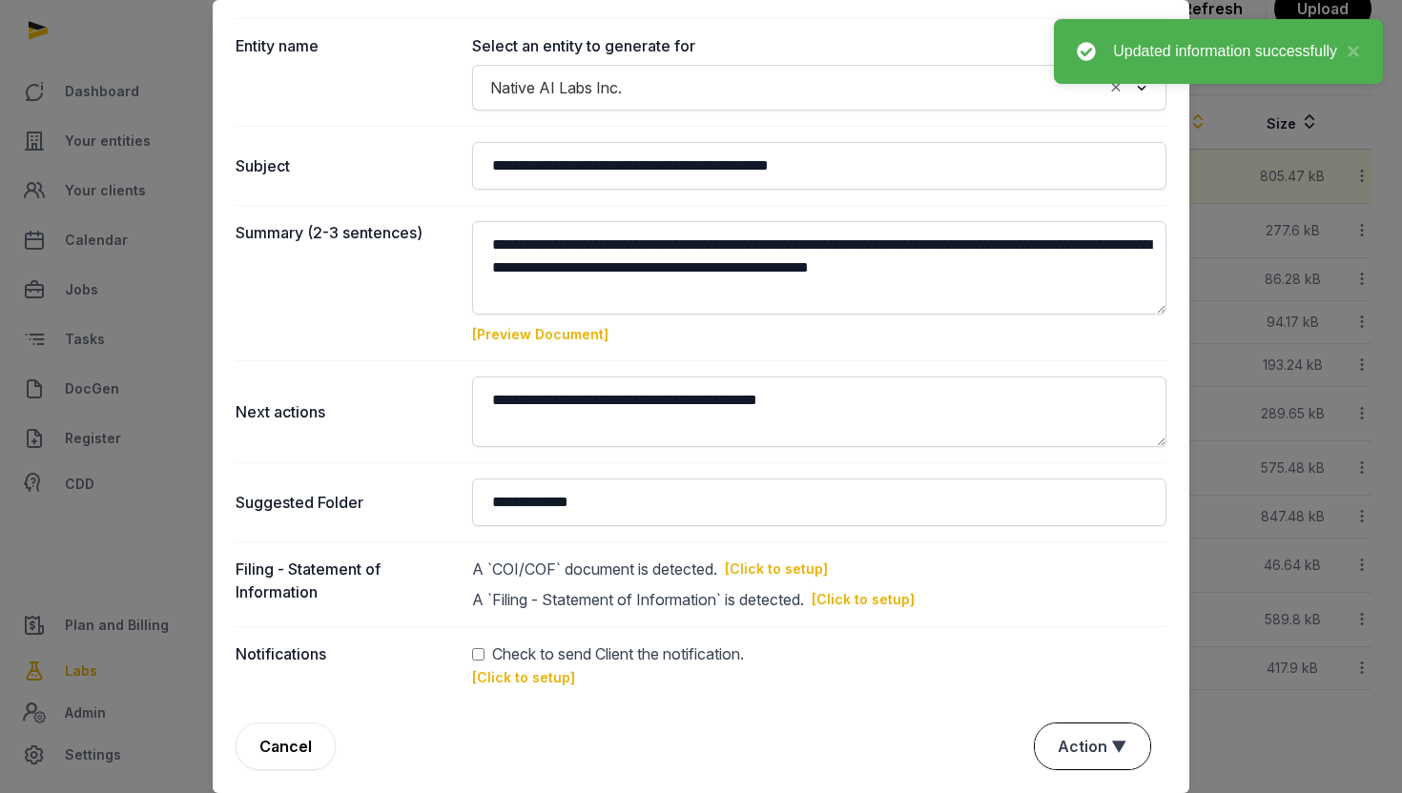
click at [1081, 733] on button "Action ▼" at bounding box center [1092, 747] width 115 height 46
click at [1060, 623] on div "Approve" at bounding box center [1090, 637] width 153 height 38
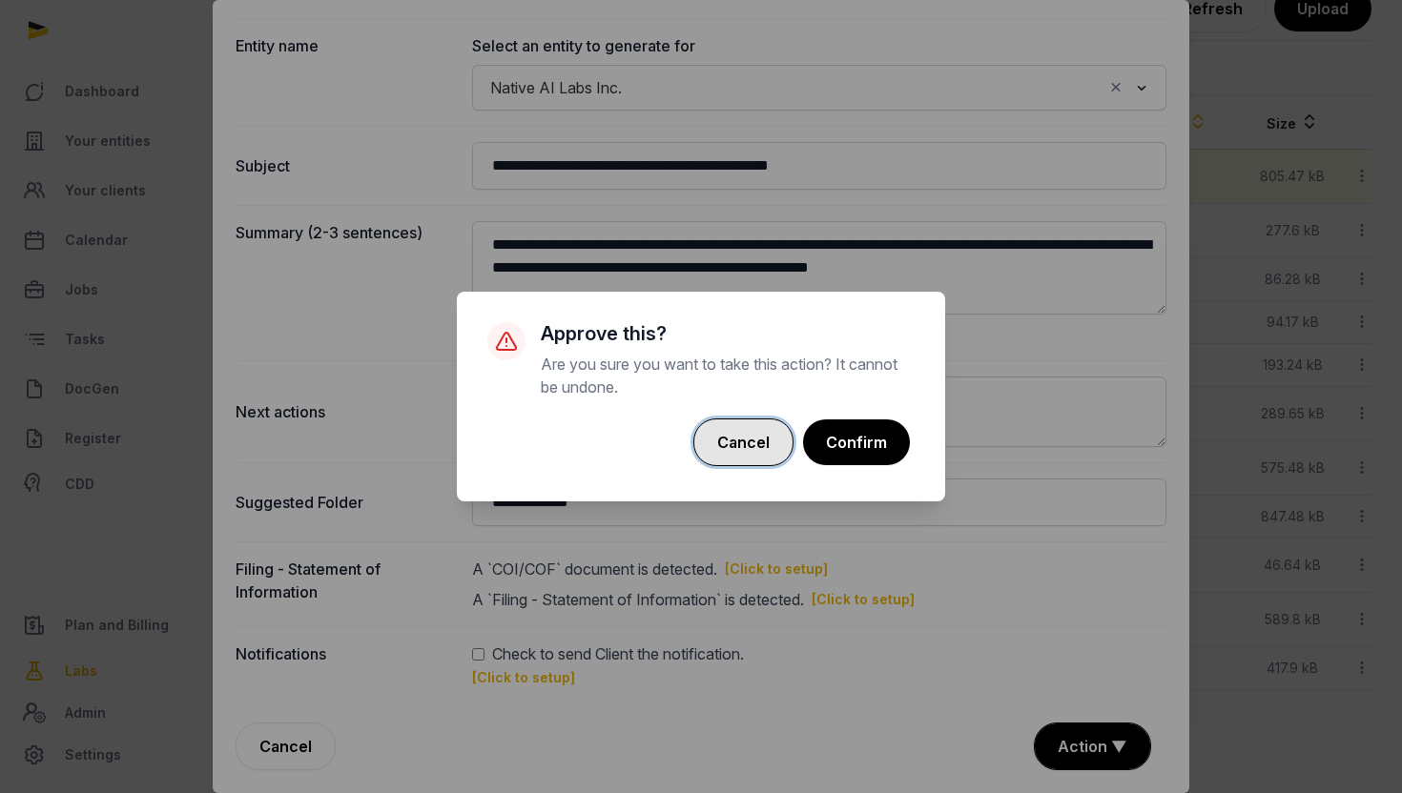
click at [741, 436] on button "Cancel" at bounding box center [743, 443] width 100 height 48
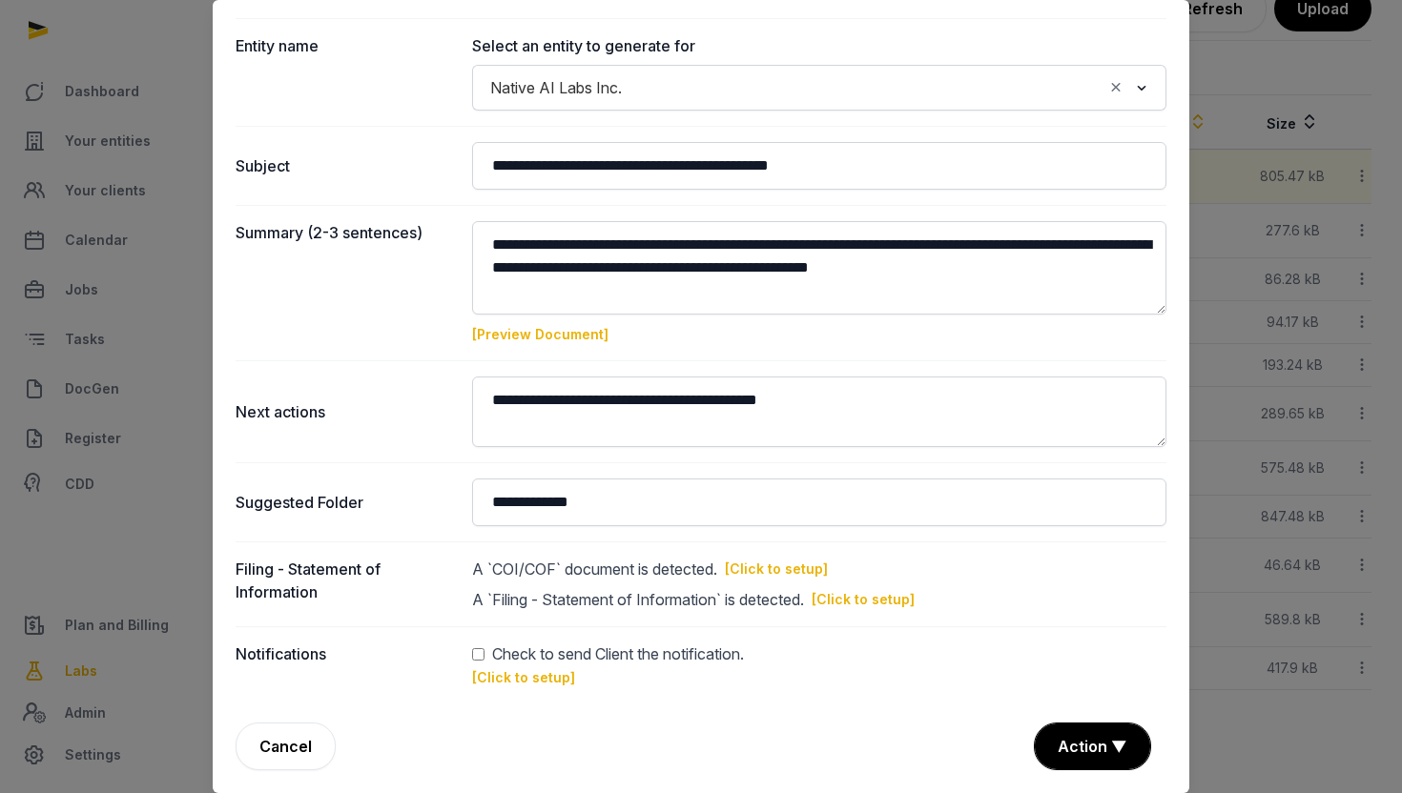
click at [840, 607] on link "[Click to setup]" at bounding box center [862, 599] width 103 height 19
type input "**********"
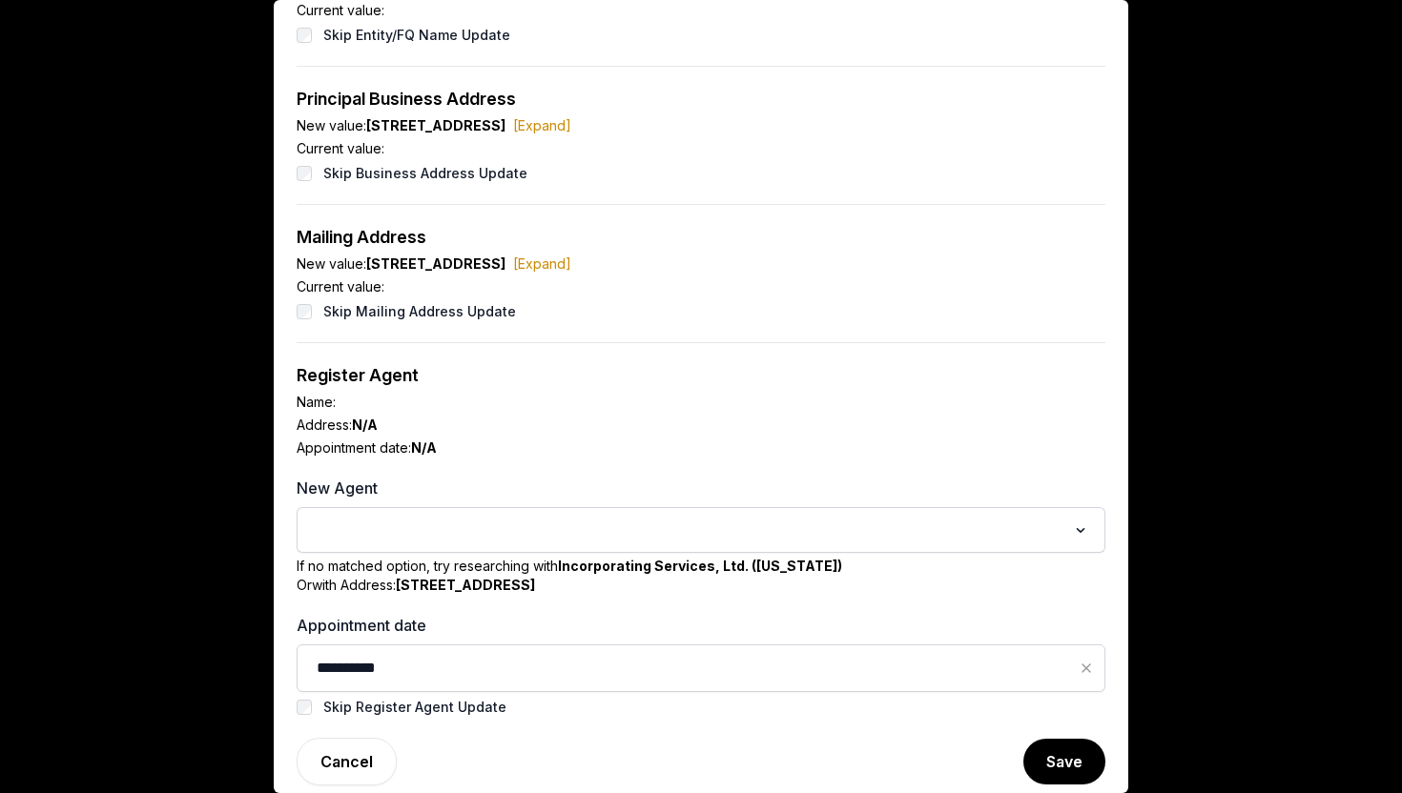
scroll to position [189, 0]
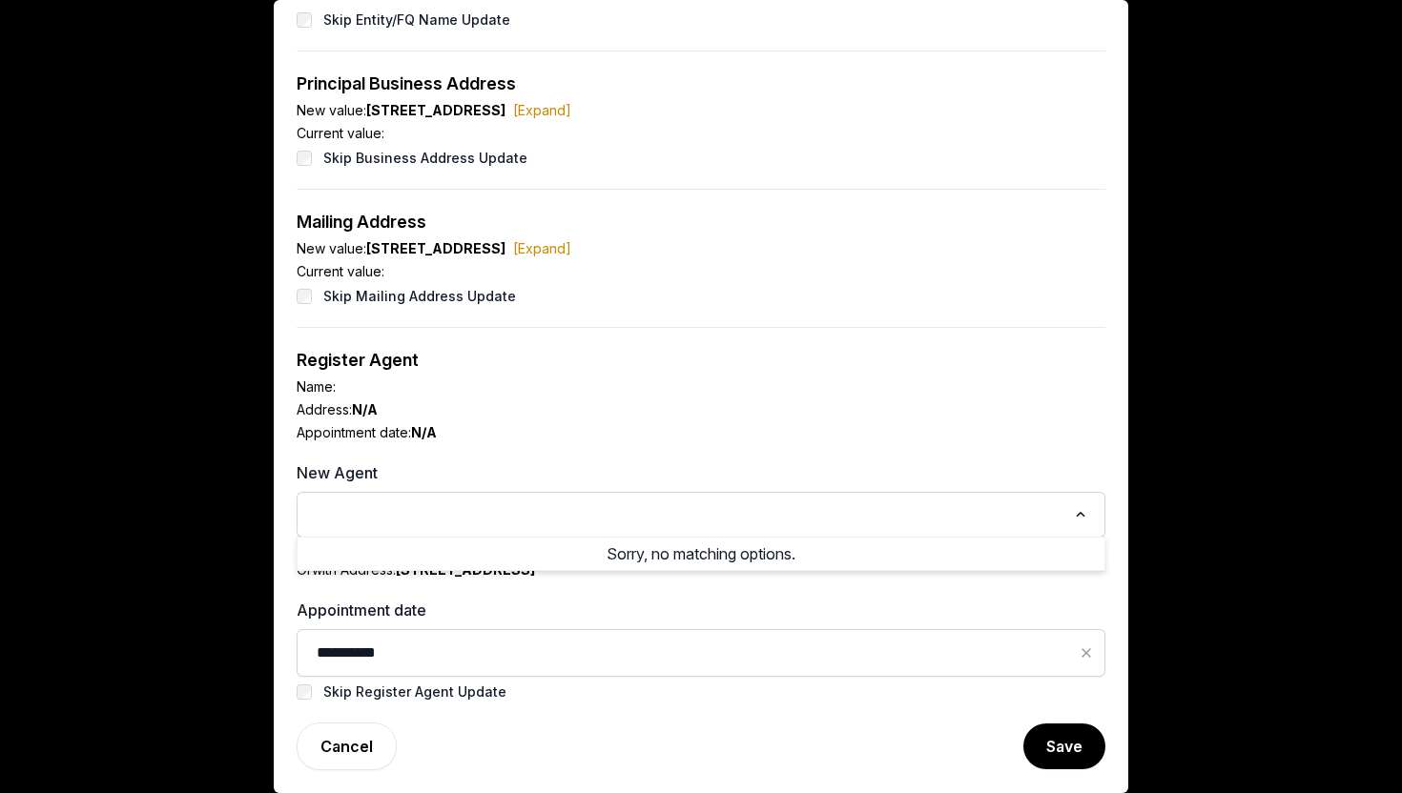
click at [784, 502] on input "Search for option" at bounding box center [687, 515] width 758 height 27
type input "******"
click at [1079, 748] on button "Save" at bounding box center [1063, 747] width 84 height 48
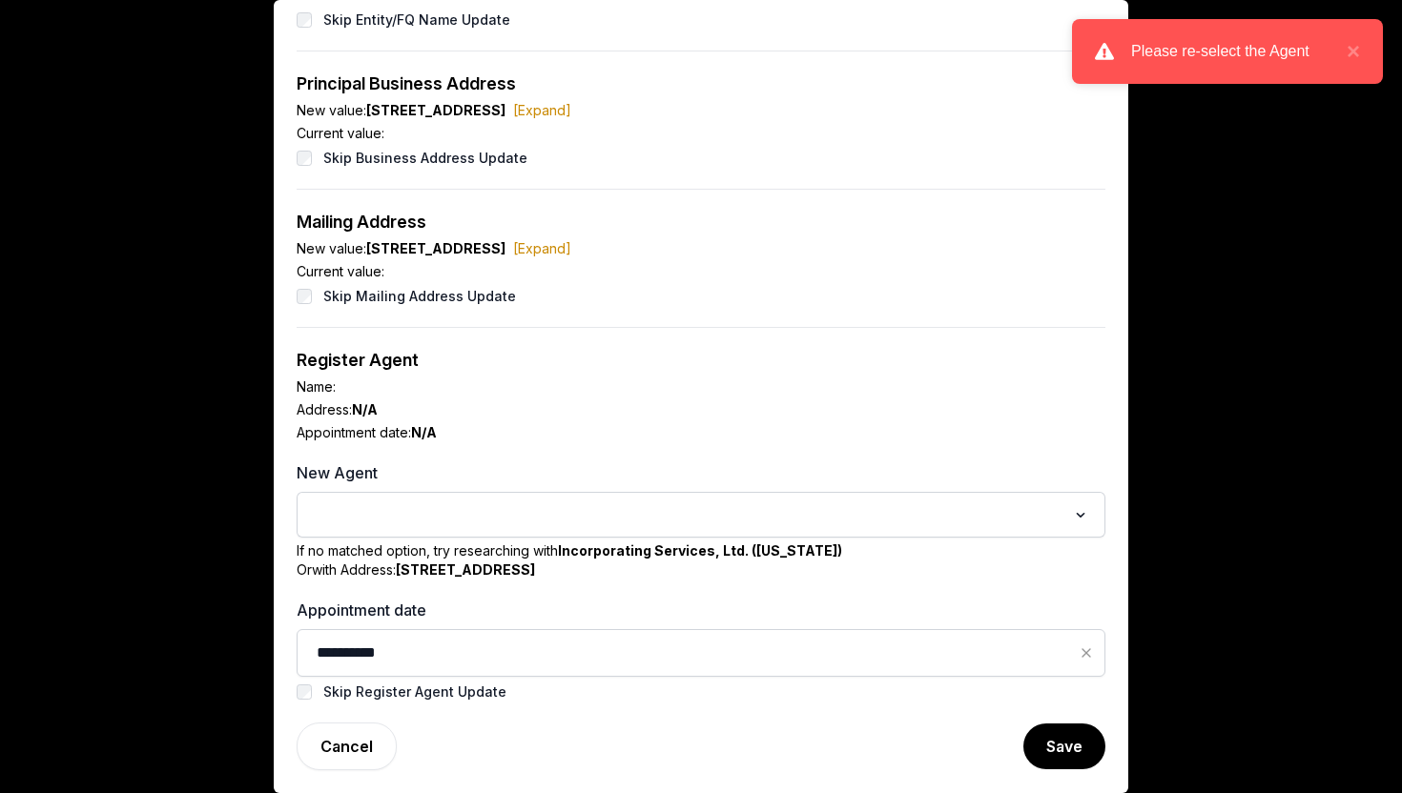
scroll to position [0, 0]
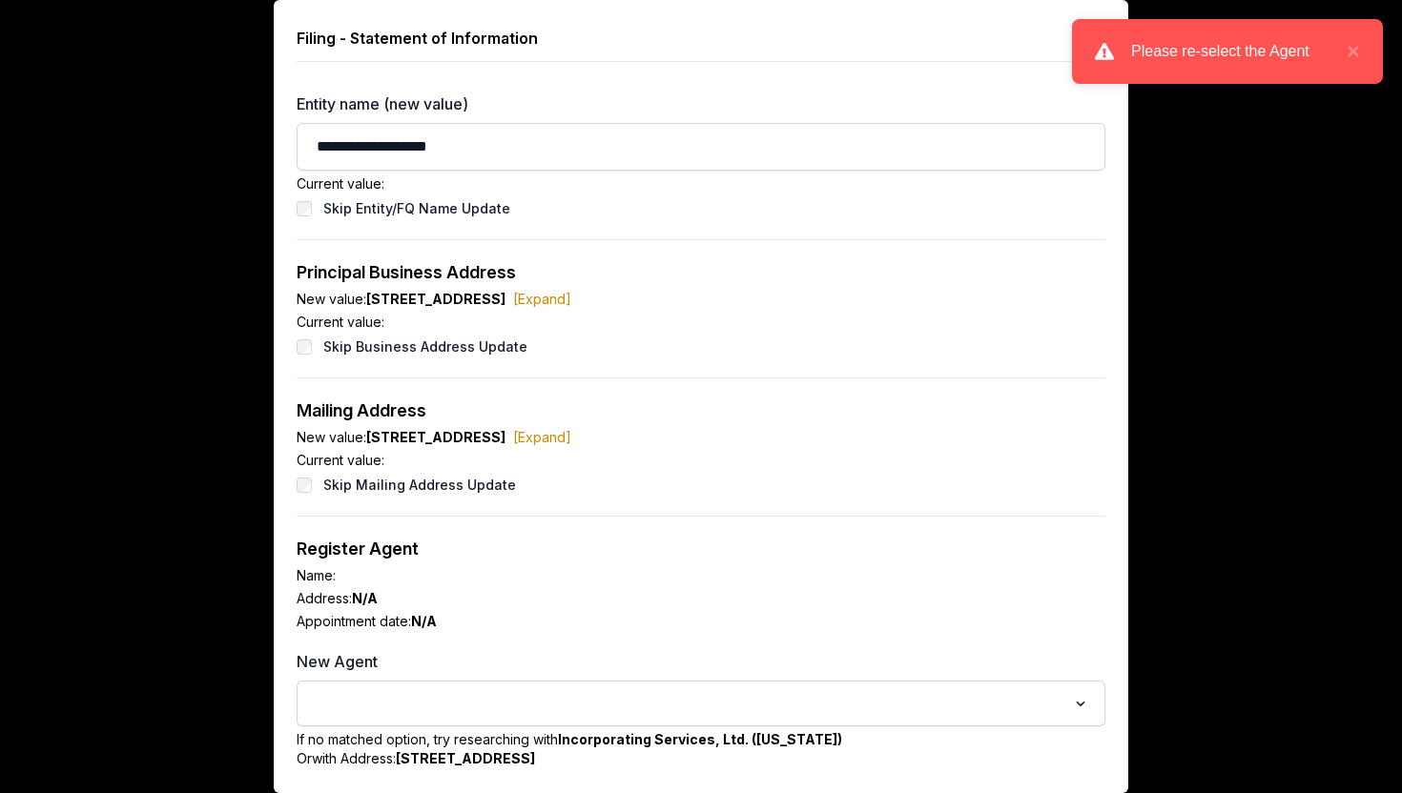
click at [1095, 14] on div "**********" at bounding box center [701, 491] width 854 height 982
click at [1360, 58] on div "Please re-select the Agent ×" at bounding box center [1227, 51] width 311 height 65
click at [1355, 51] on button "×" at bounding box center [1348, 51] width 23 height 23
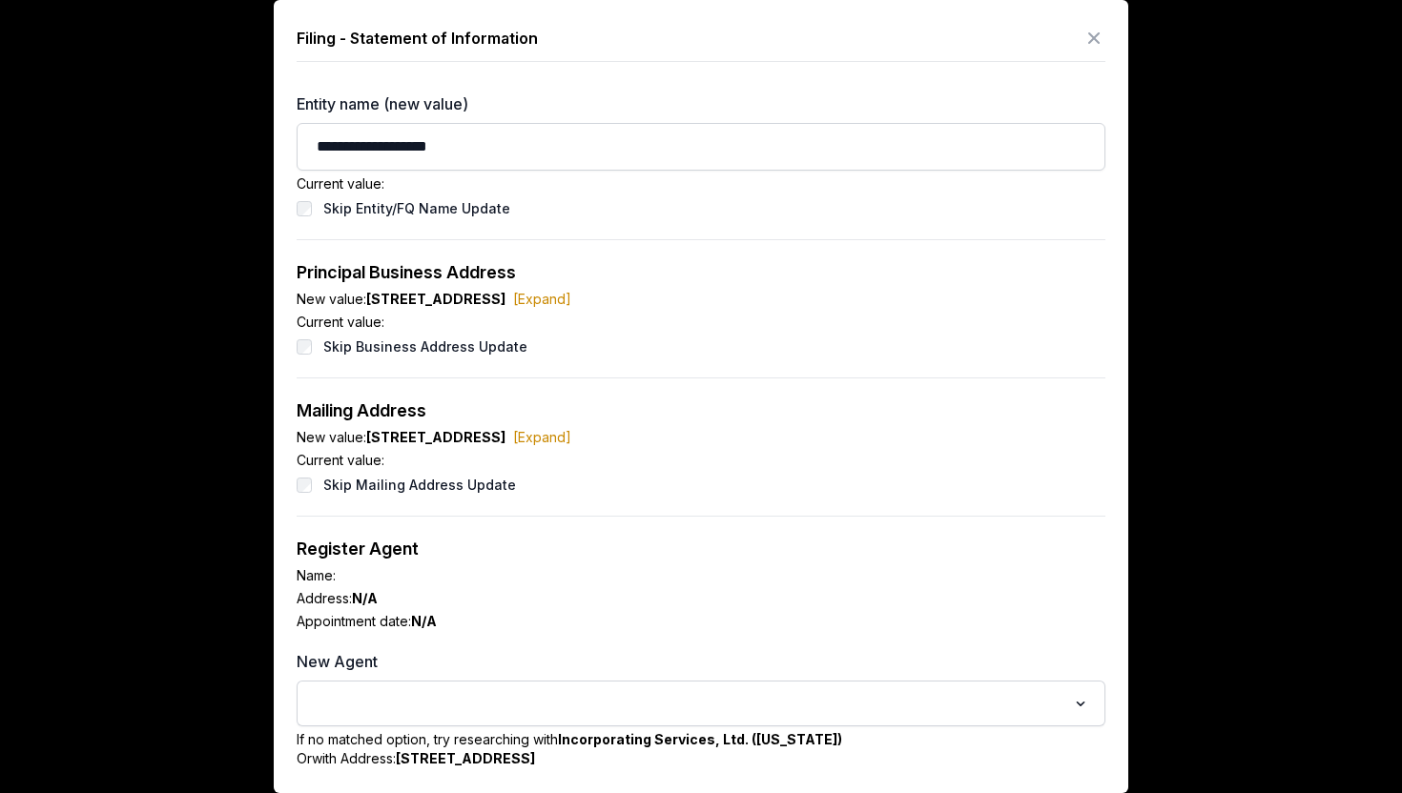
click at [1092, 33] on icon at bounding box center [1093, 38] width 23 height 31
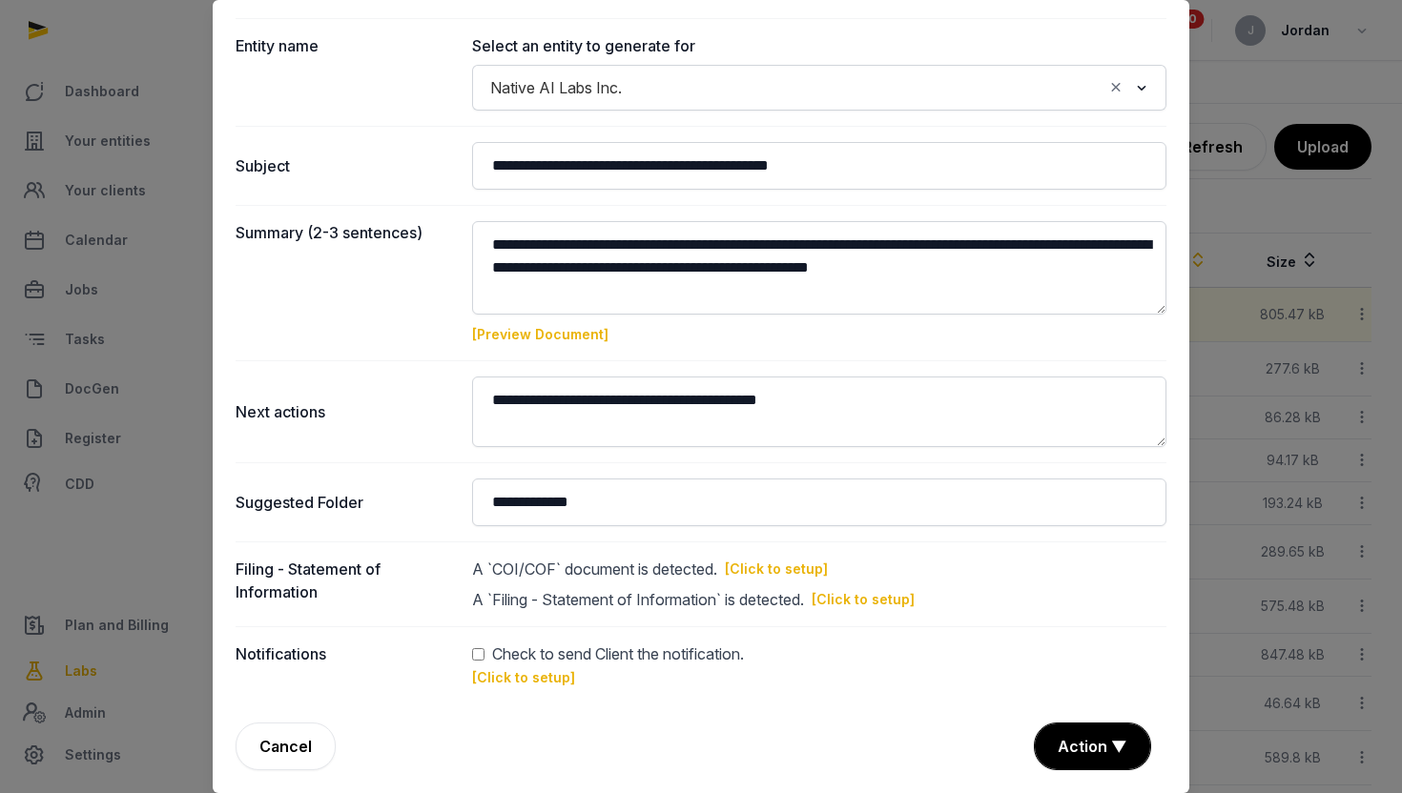
click at [1101, 719] on div "**********" at bounding box center [701, 320] width 976 height 946
click at [1097, 747] on button "Action ▼" at bounding box center [1092, 747] width 115 height 46
click at [1092, 623] on div "Approve" at bounding box center [1090, 637] width 153 height 38
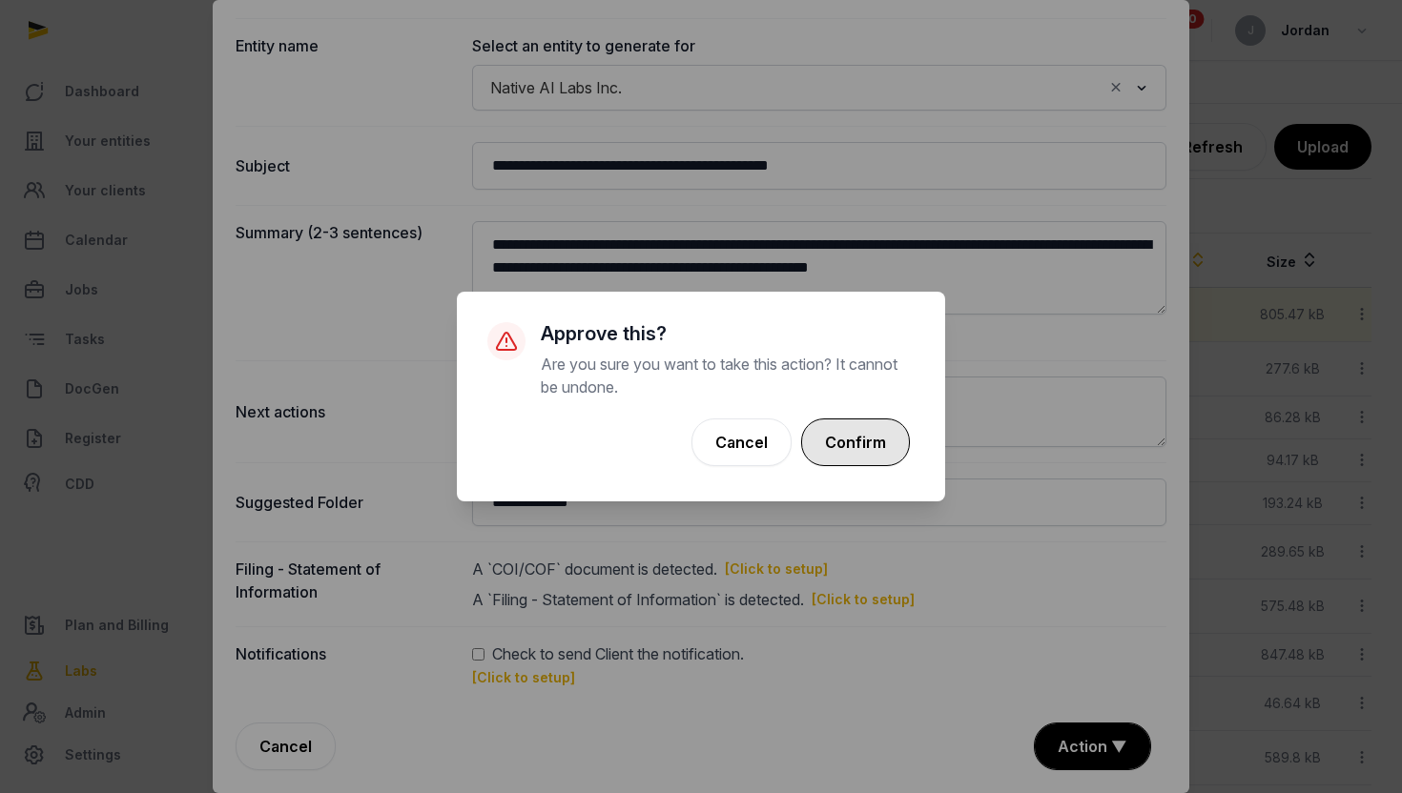
click at [864, 441] on button "Confirm" at bounding box center [855, 443] width 109 height 48
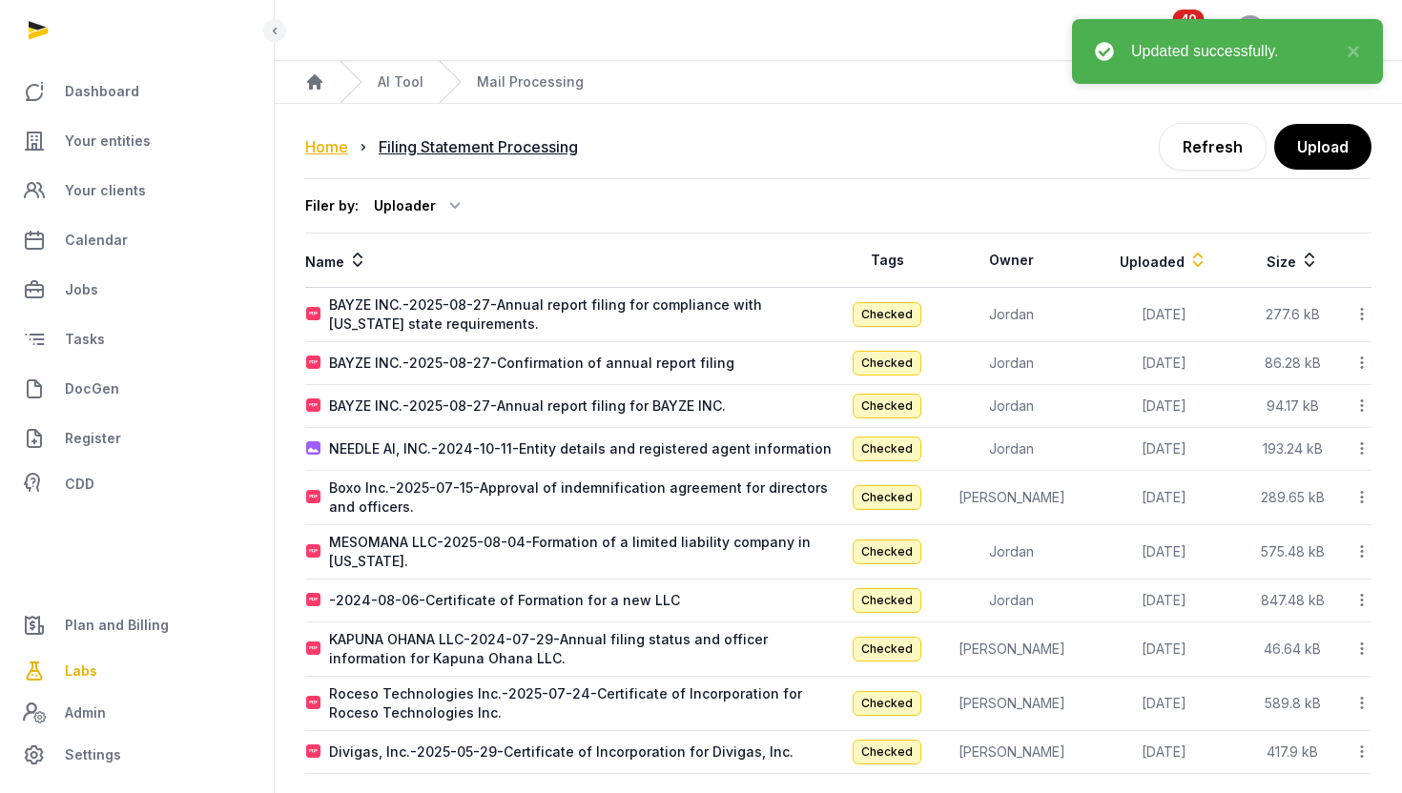
click at [344, 148] on div "Home" at bounding box center [326, 146] width 43 height 23
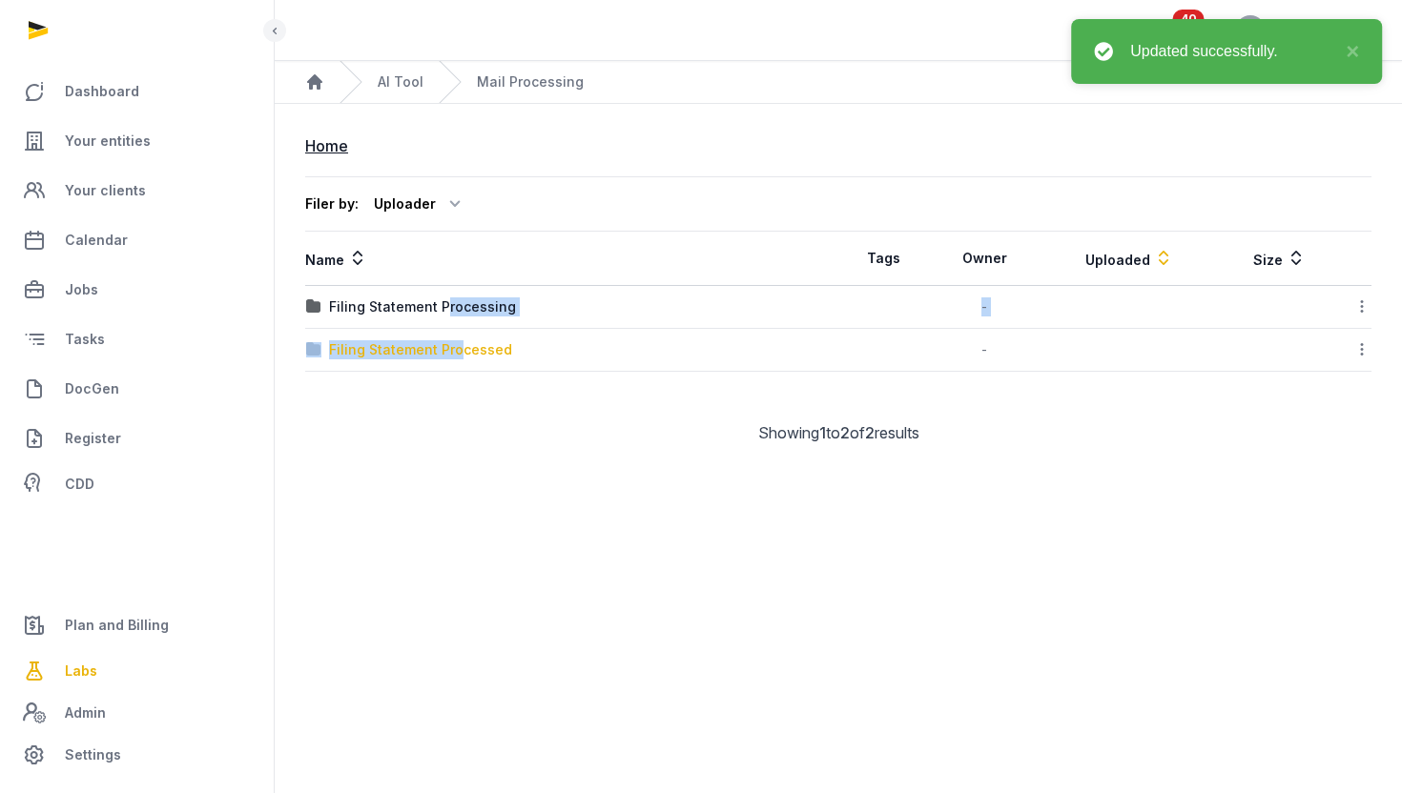
drag, startPoint x: 442, startPoint y: 308, endPoint x: 459, endPoint y: 356, distance: 50.4
click at [459, 356] on tbody "Filing Statement Processing - Delete Filing Statement Processed - Delete" at bounding box center [838, 329] width 1066 height 86
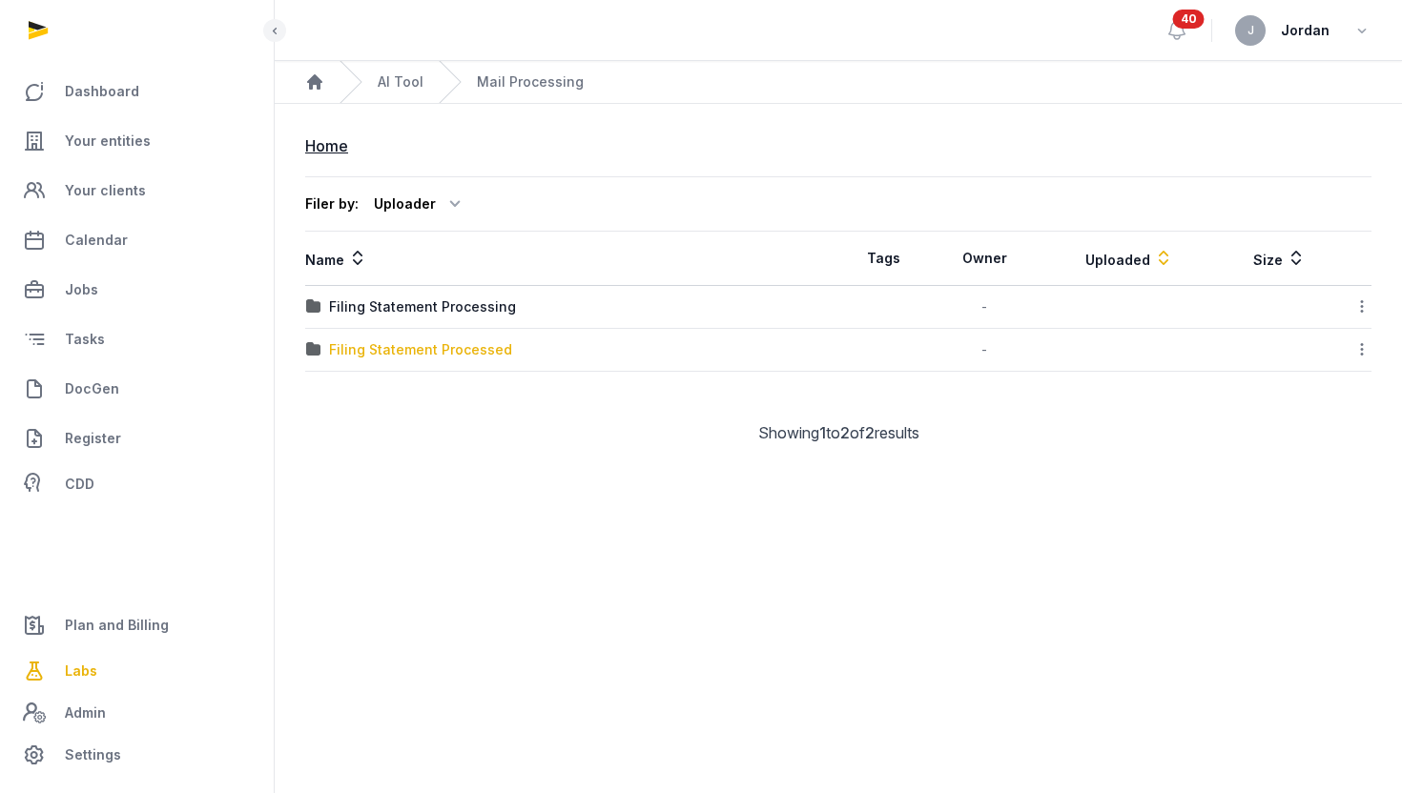
click at [487, 352] on div "Filing Statement Processed" at bounding box center [420, 349] width 183 height 19
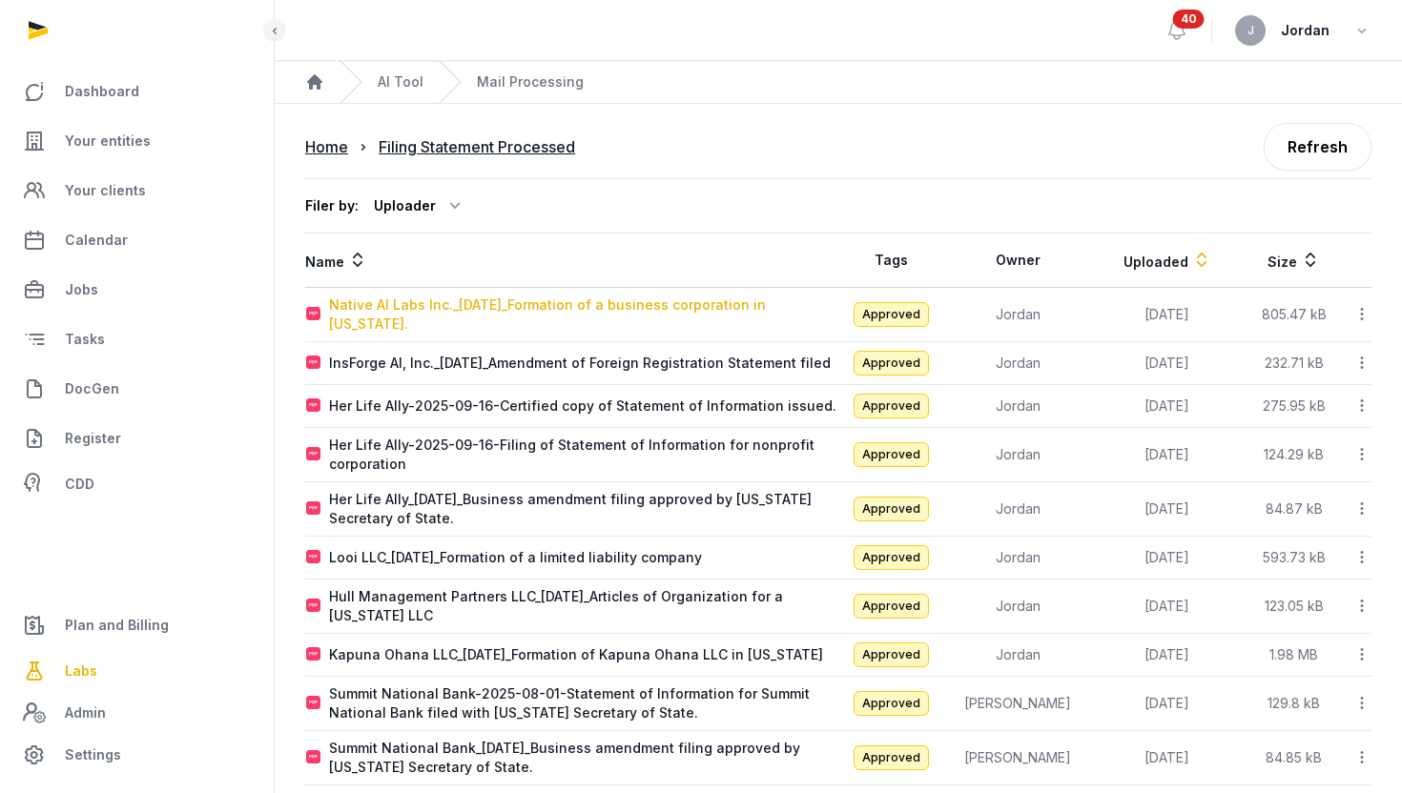
click at [571, 300] on div "Native AI Labs Inc._2025-09-25_Formation of a business corporation in Delaware." at bounding box center [583, 315] width 508 height 38
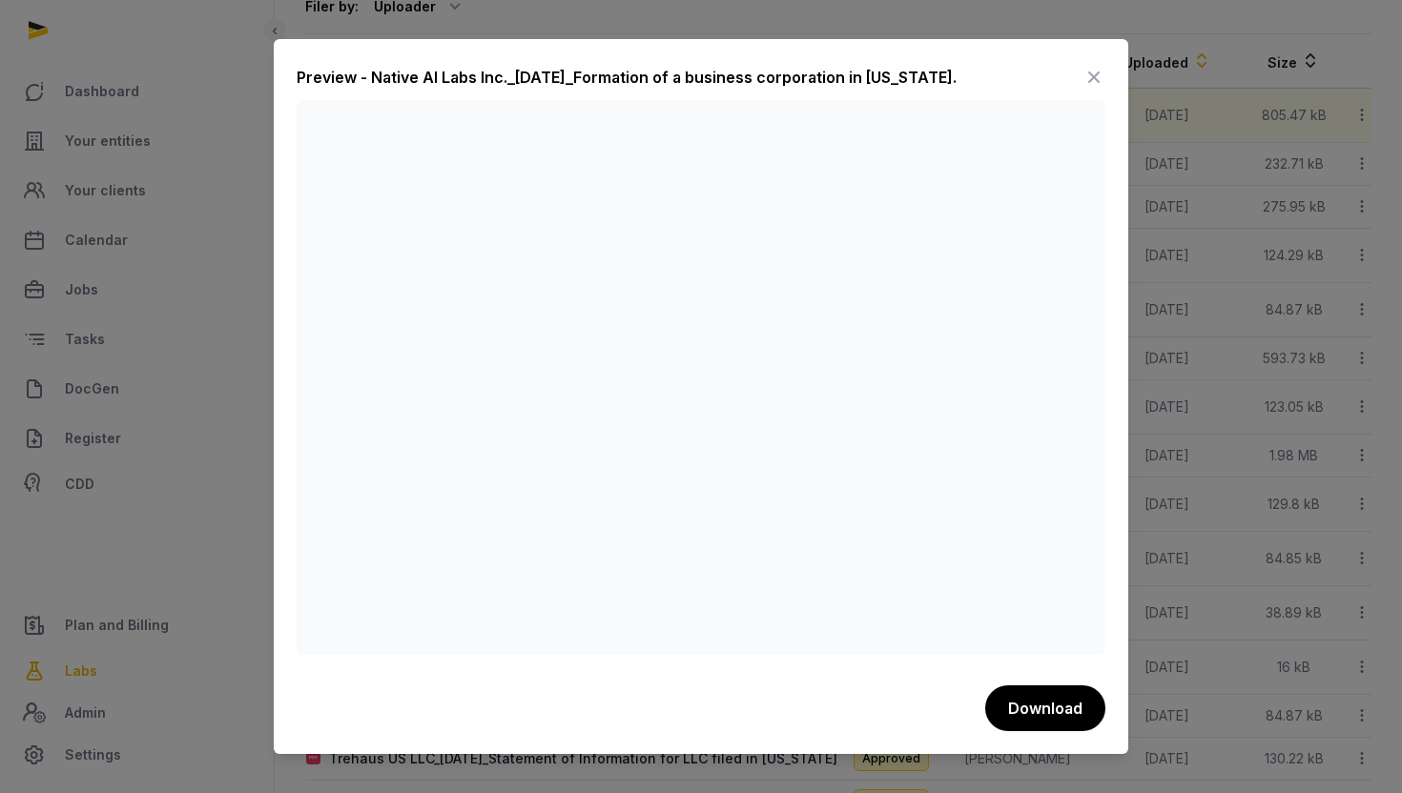
scroll to position [453, 0]
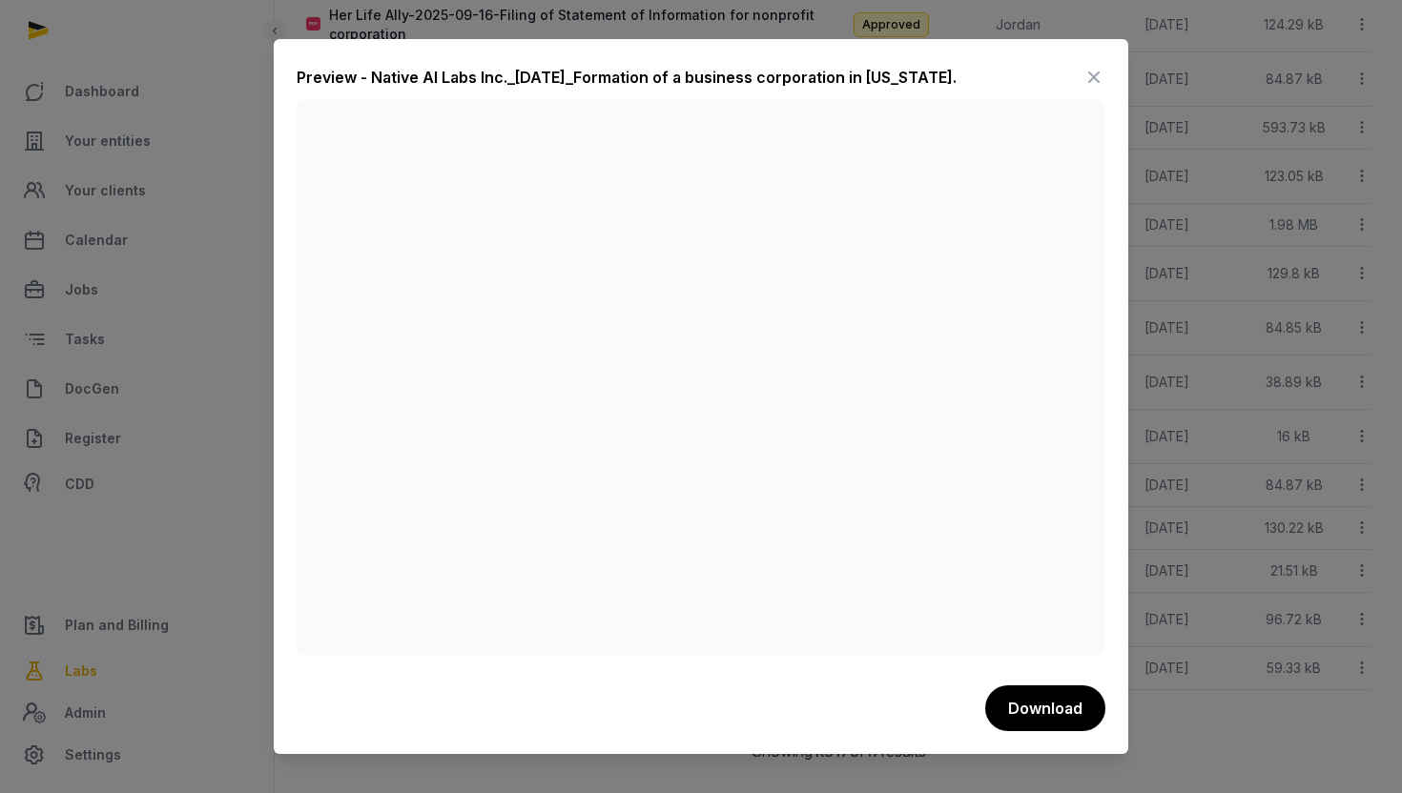
click at [1093, 88] on icon at bounding box center [1093, 77] width 23 height 31
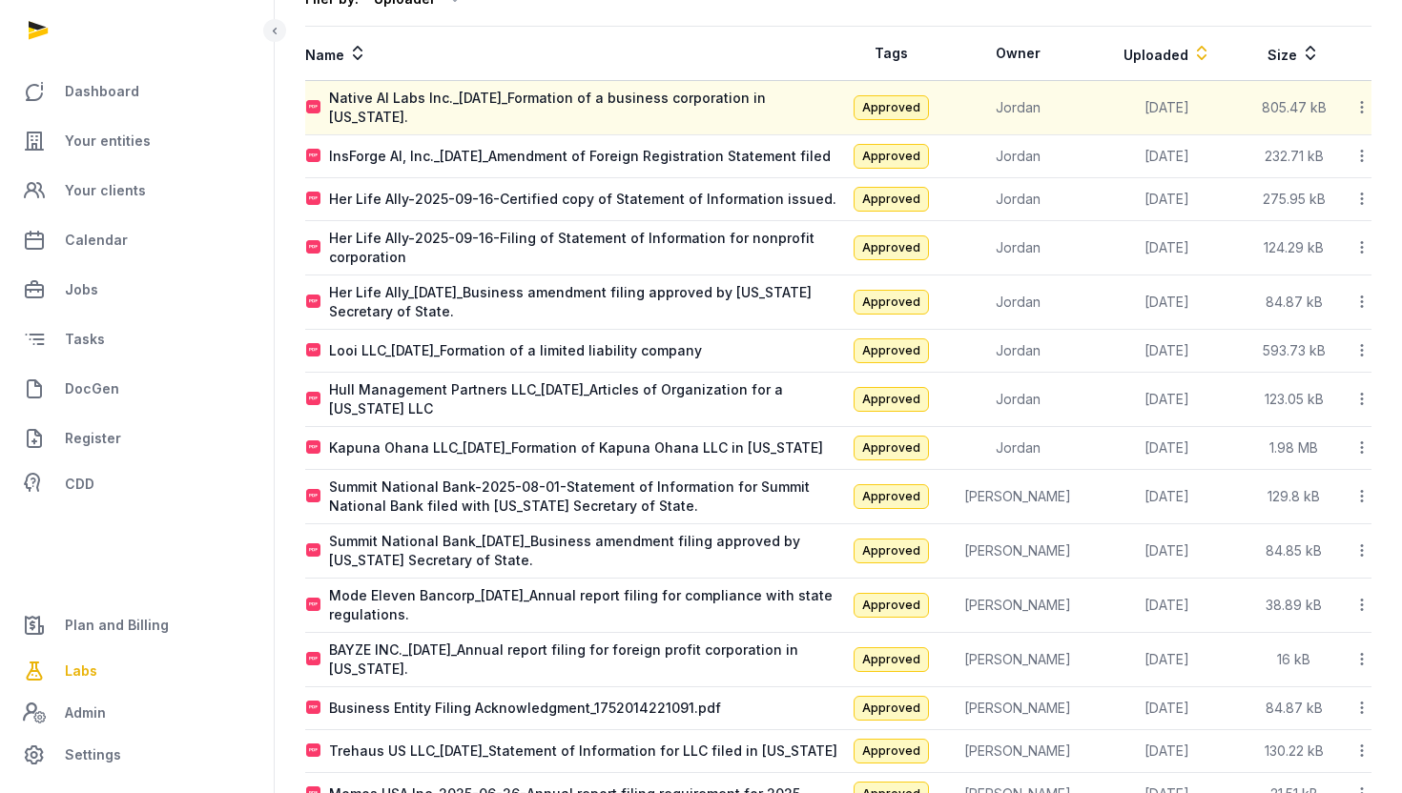
scroll to position [0, 0]
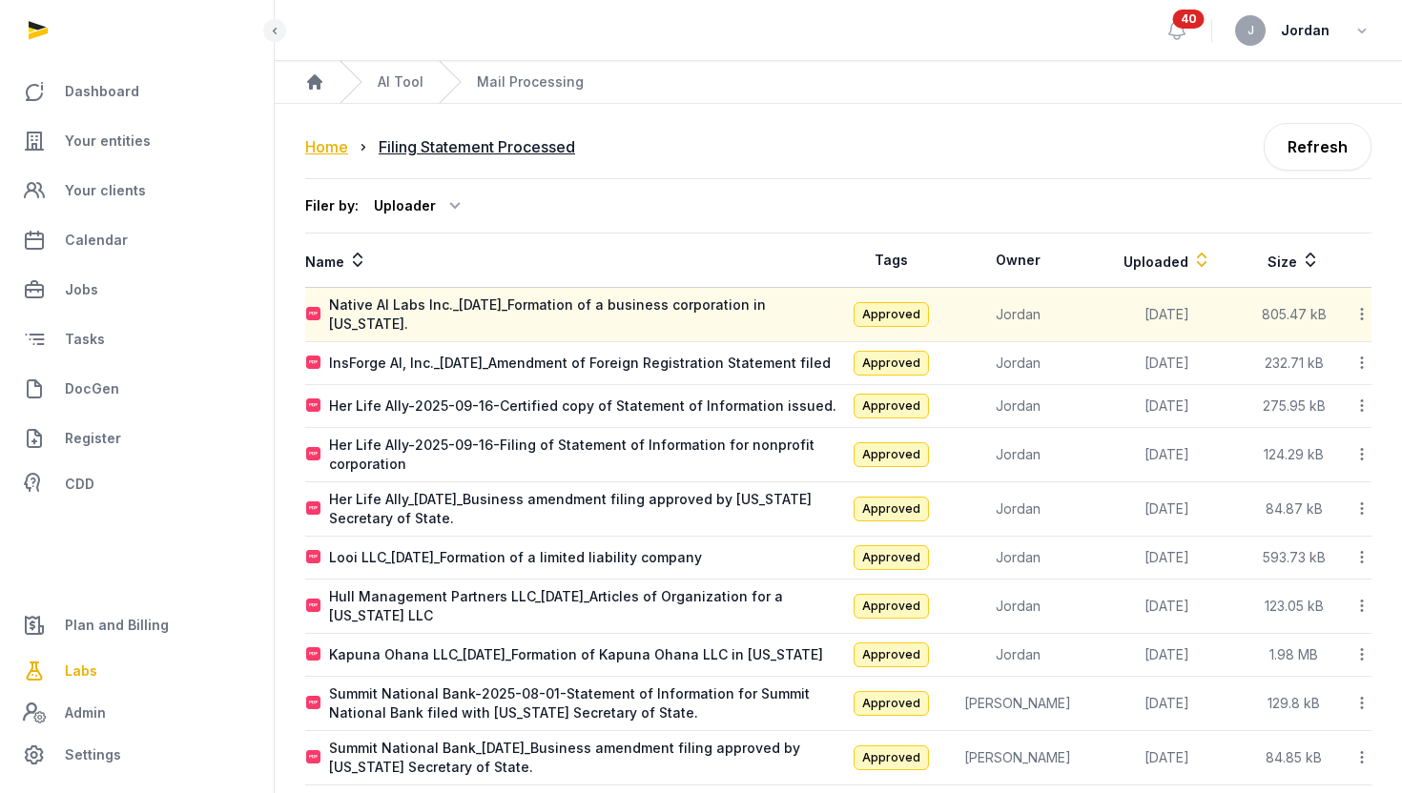
click at [346, 153] on div "Home" at bounding box center [326, 146] width 43 height 23
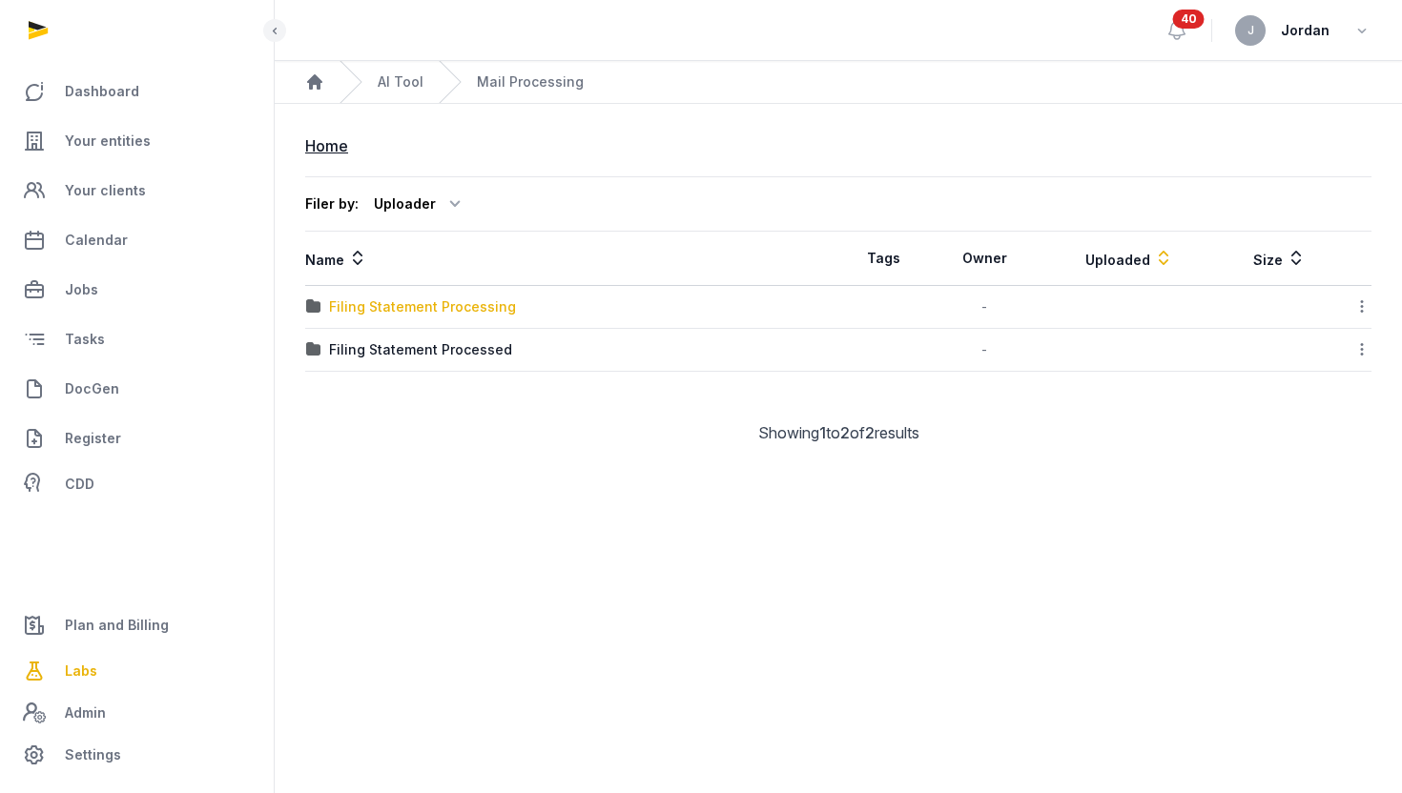
click at [486, 306] on div "Filing Statement Processing" at bounding box center [422, 306] width 187 height 19
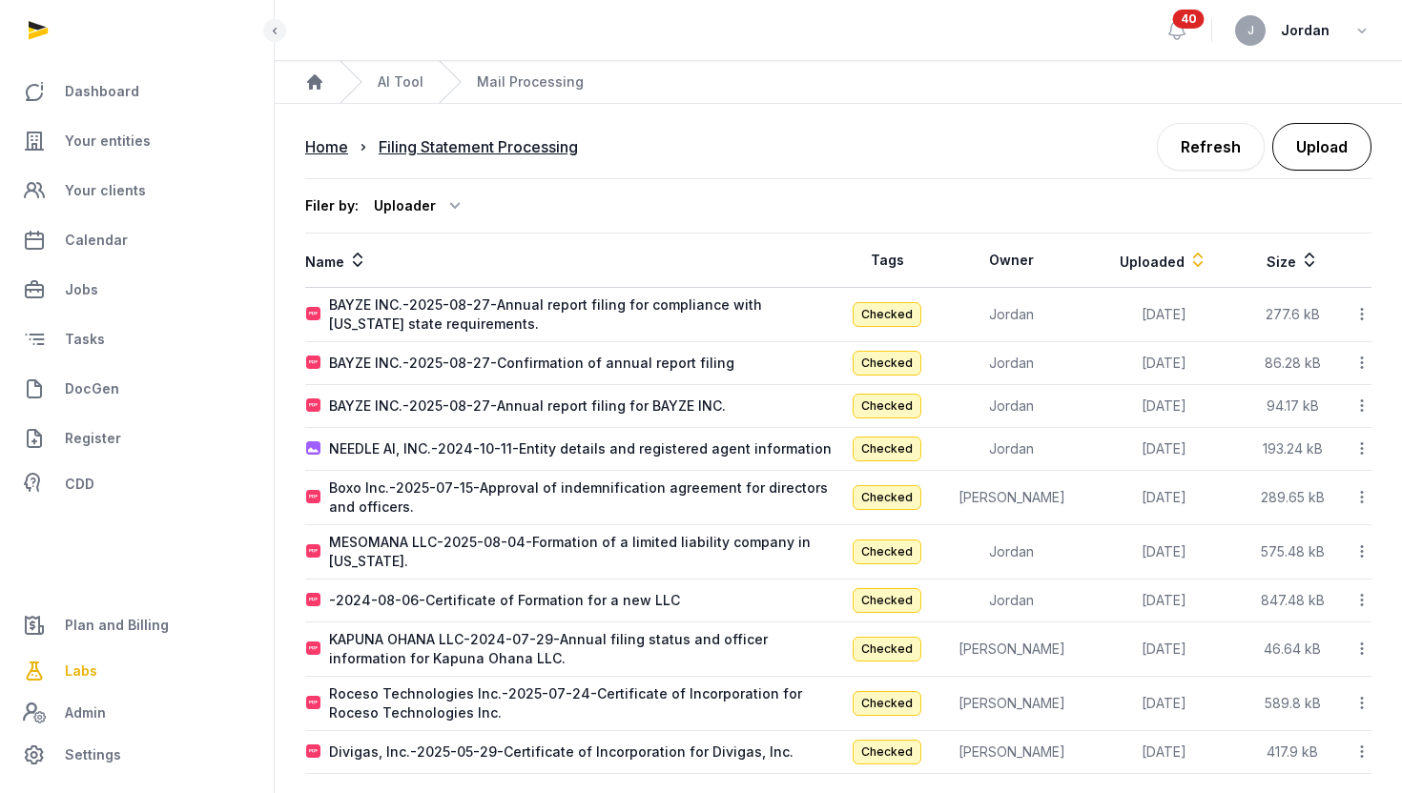
click at [1327, 138] on button "Upload" at bounding box center [1321, 147] width 99 height 48
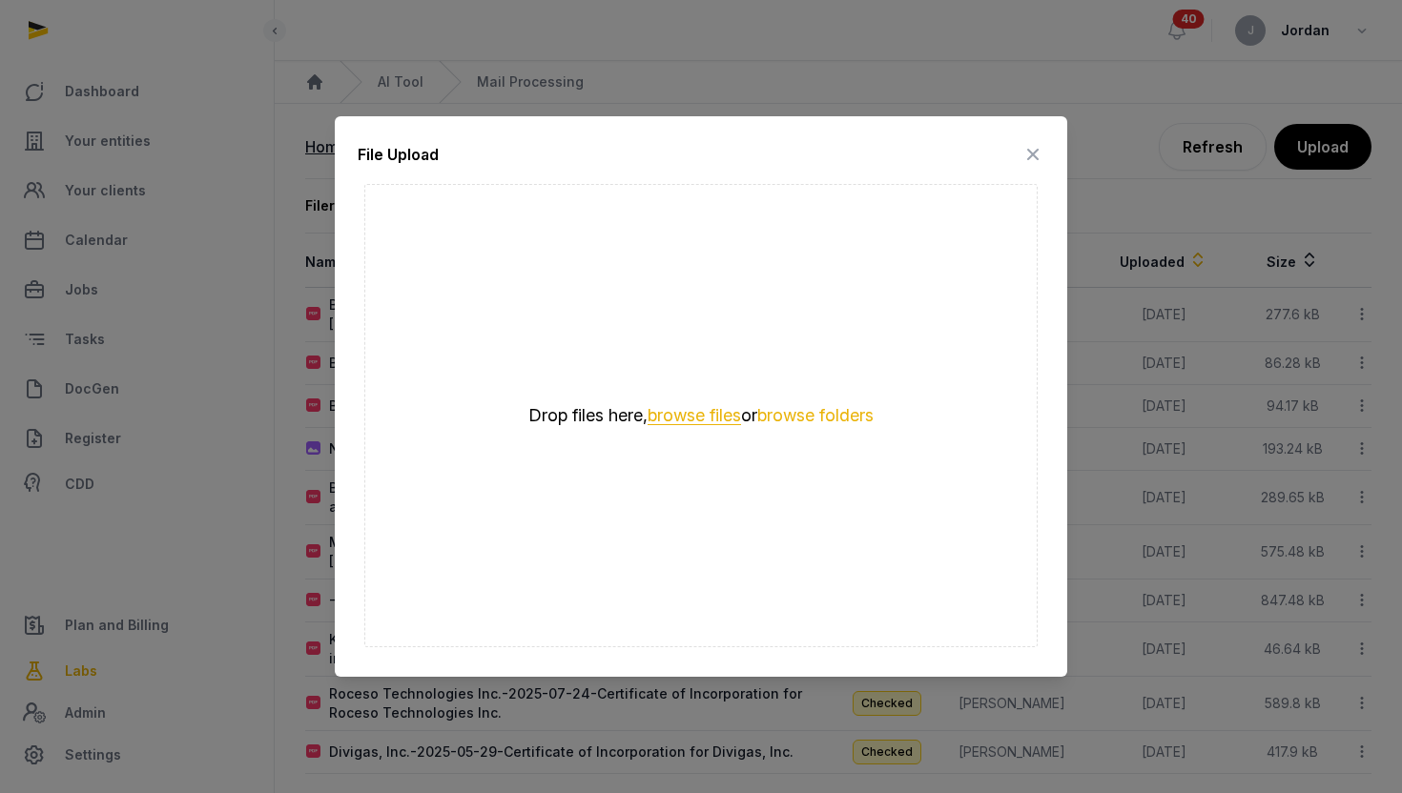
click at [706, 415] on button "browse files" at bounding box center [693, 416] width 93 height 18
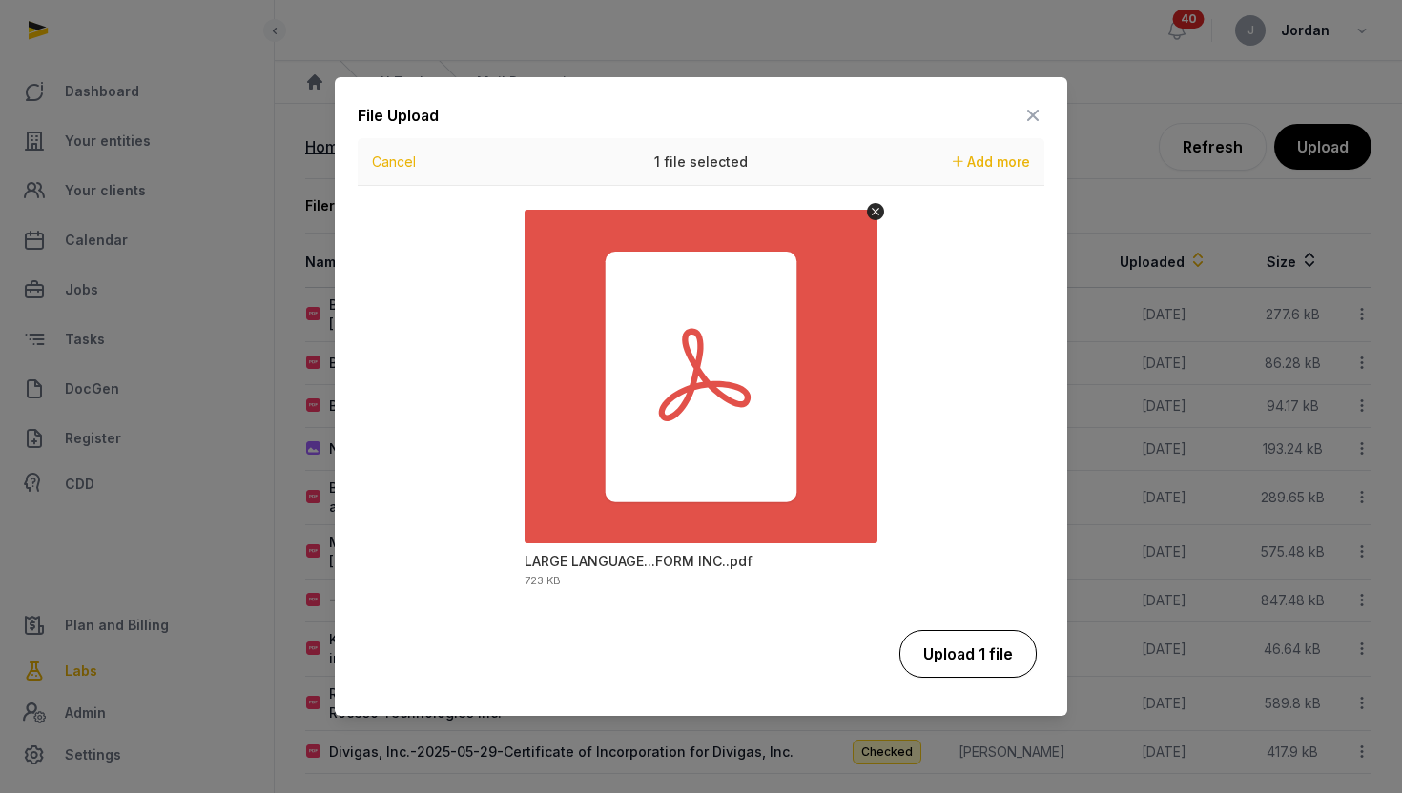
click at [979, 664] on button "Upload 1 file" at bounding box center [967, 654] width 137 height 48
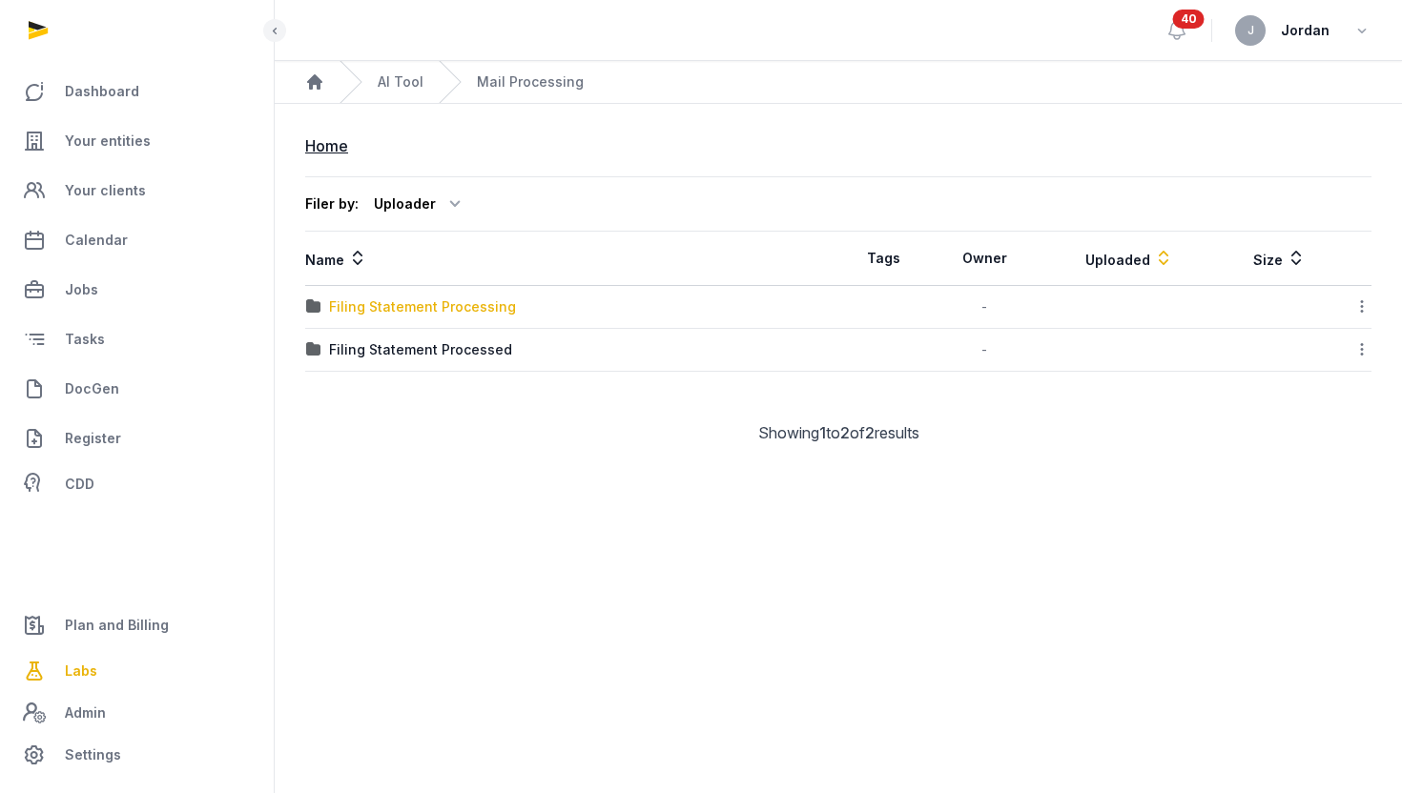
click at [366, 308] on div "Filing Statement Processing" at bounding box center [422, 306] width 187 height 19
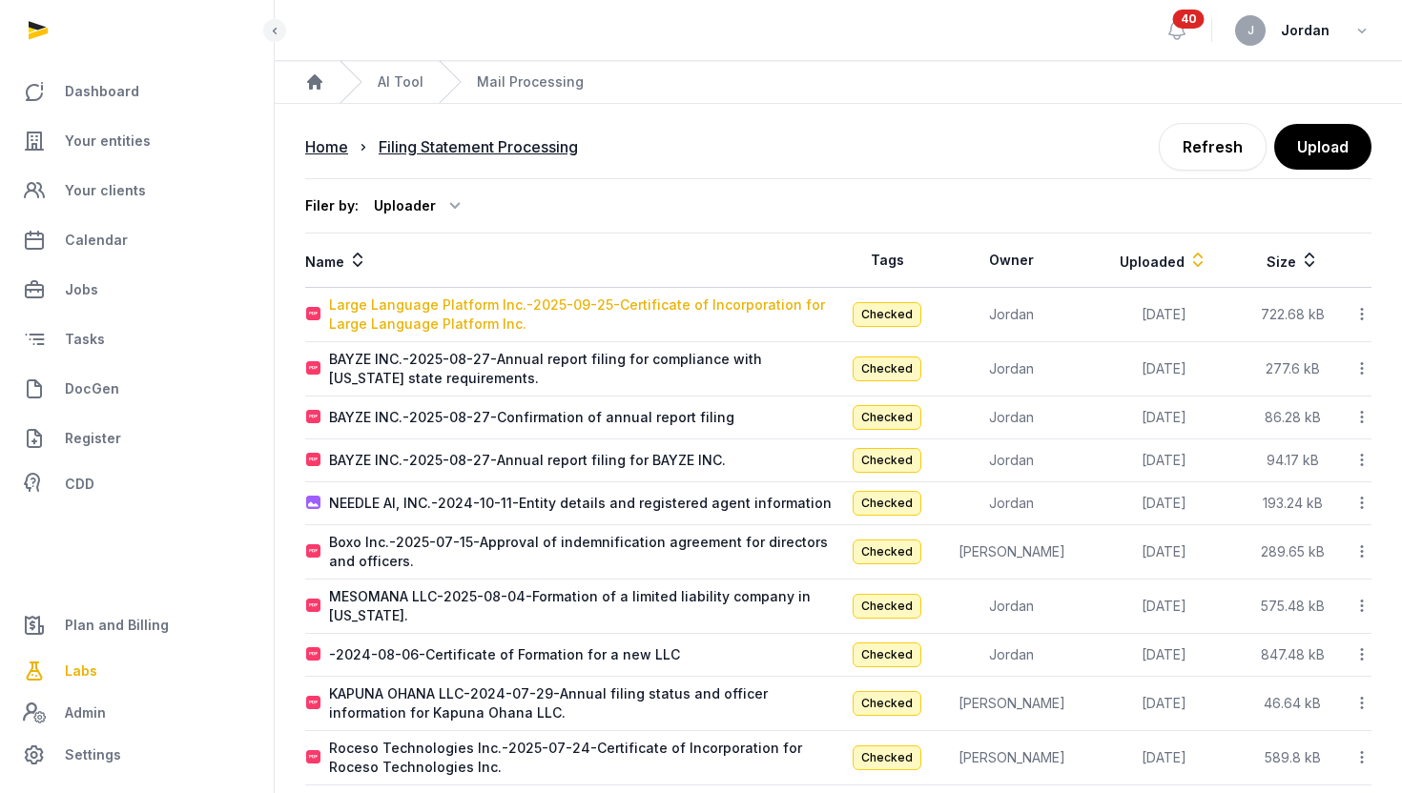
click at [785, 298] on div "Large Language Platform Inc.-2025-09-25-Certificate of Incorporation for Large …" at bounding box center [583, 315] width 508 height 38
type input "**********"
type textarea "**********"
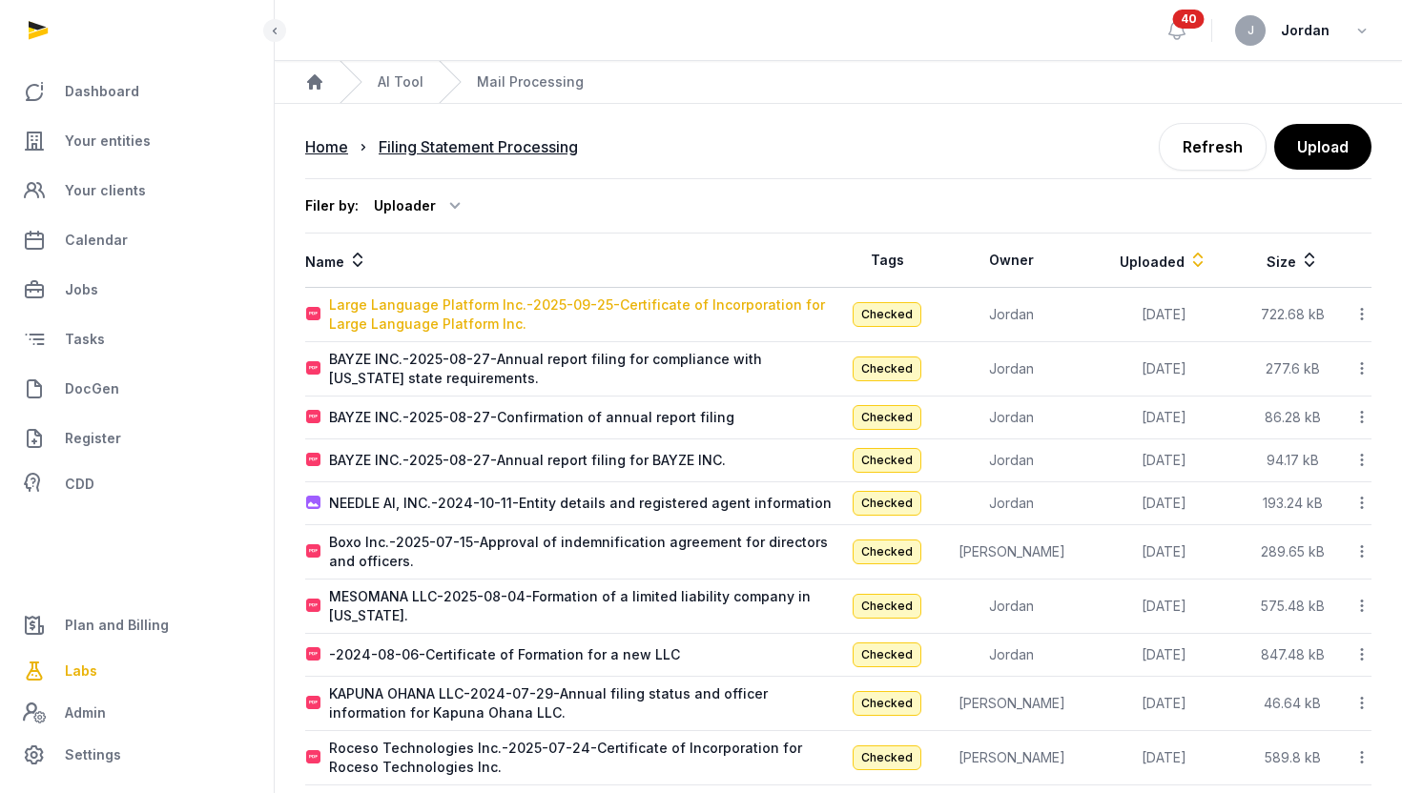
type input "**********"
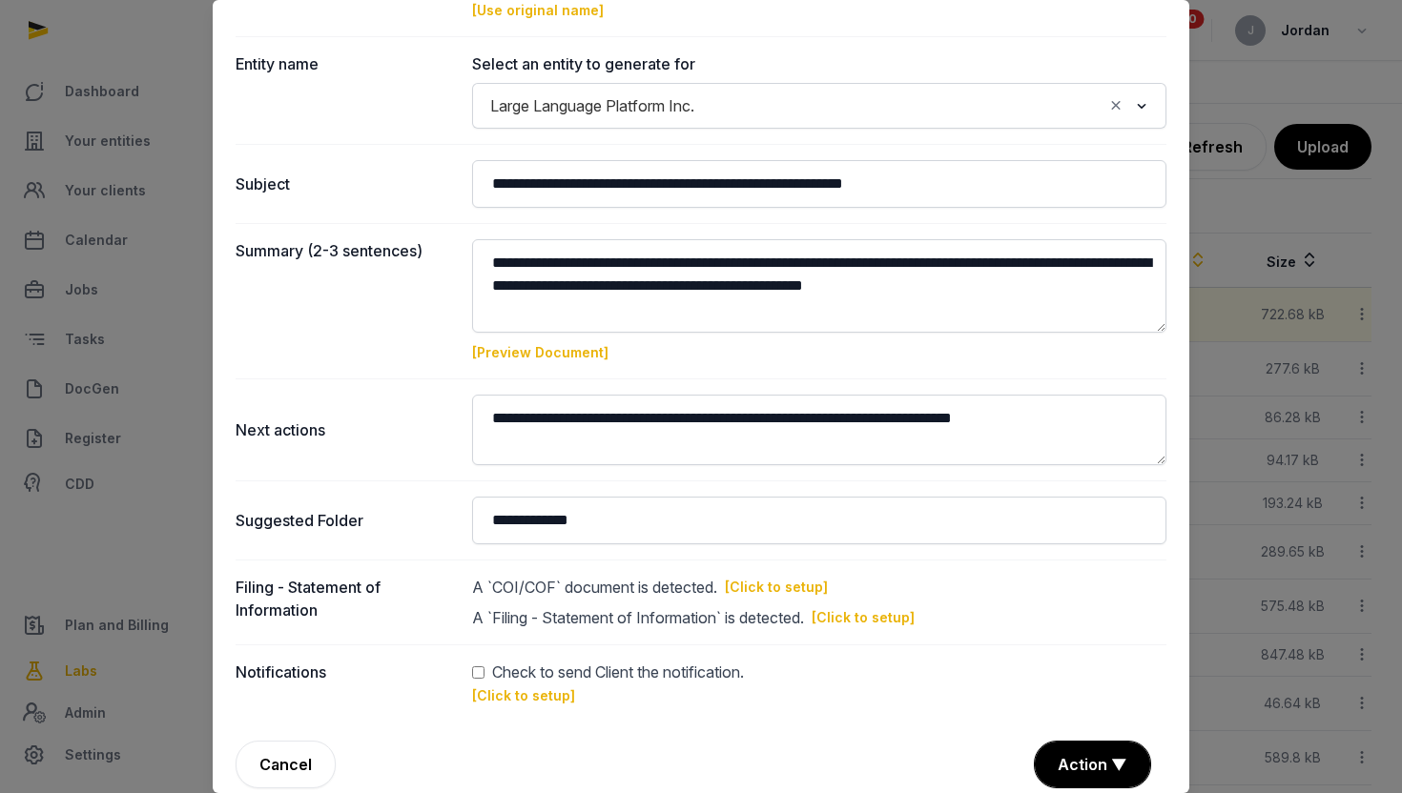
scroll to position [153, 0]
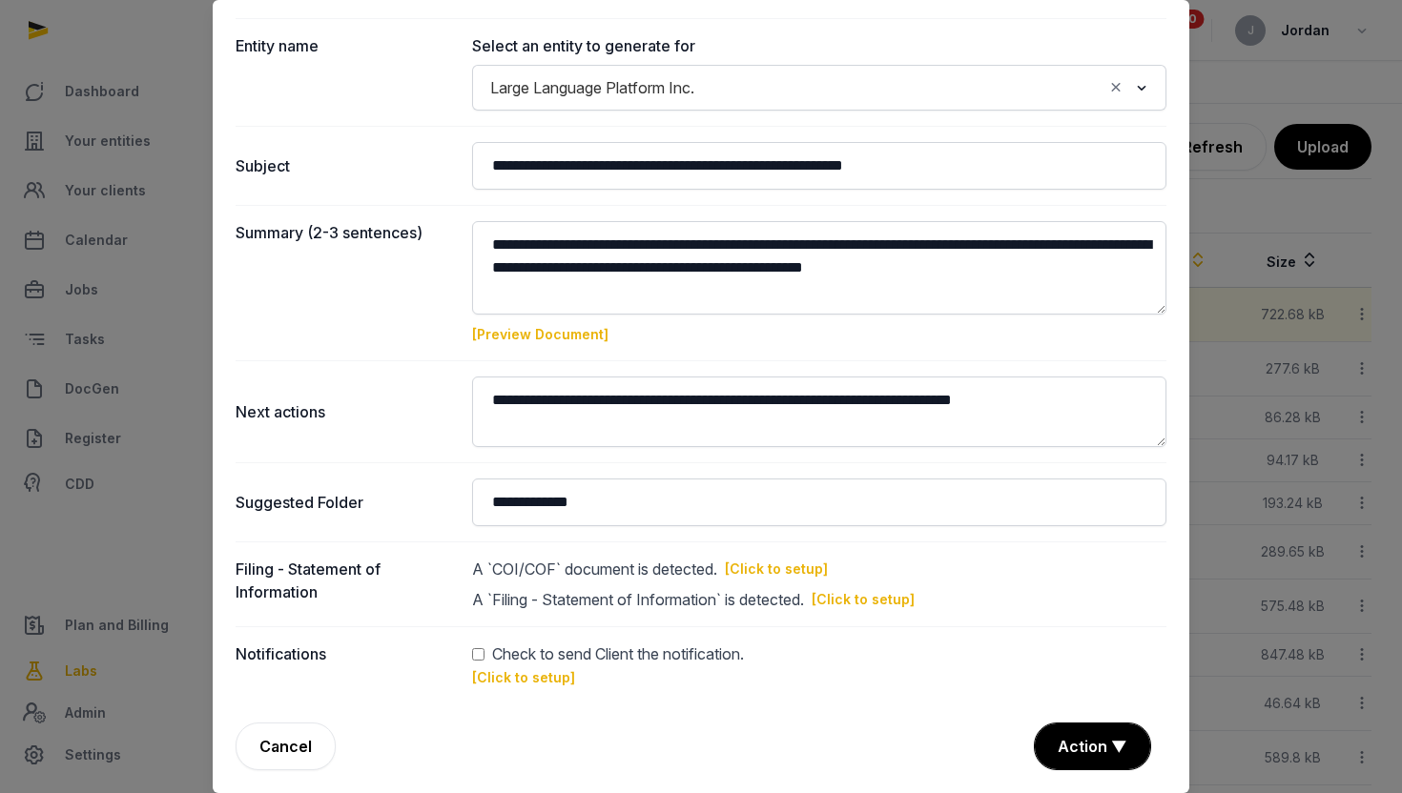
click at [782, 572] on link "[Click to setup]" at bounding box center [776, 569] width 103 height 19
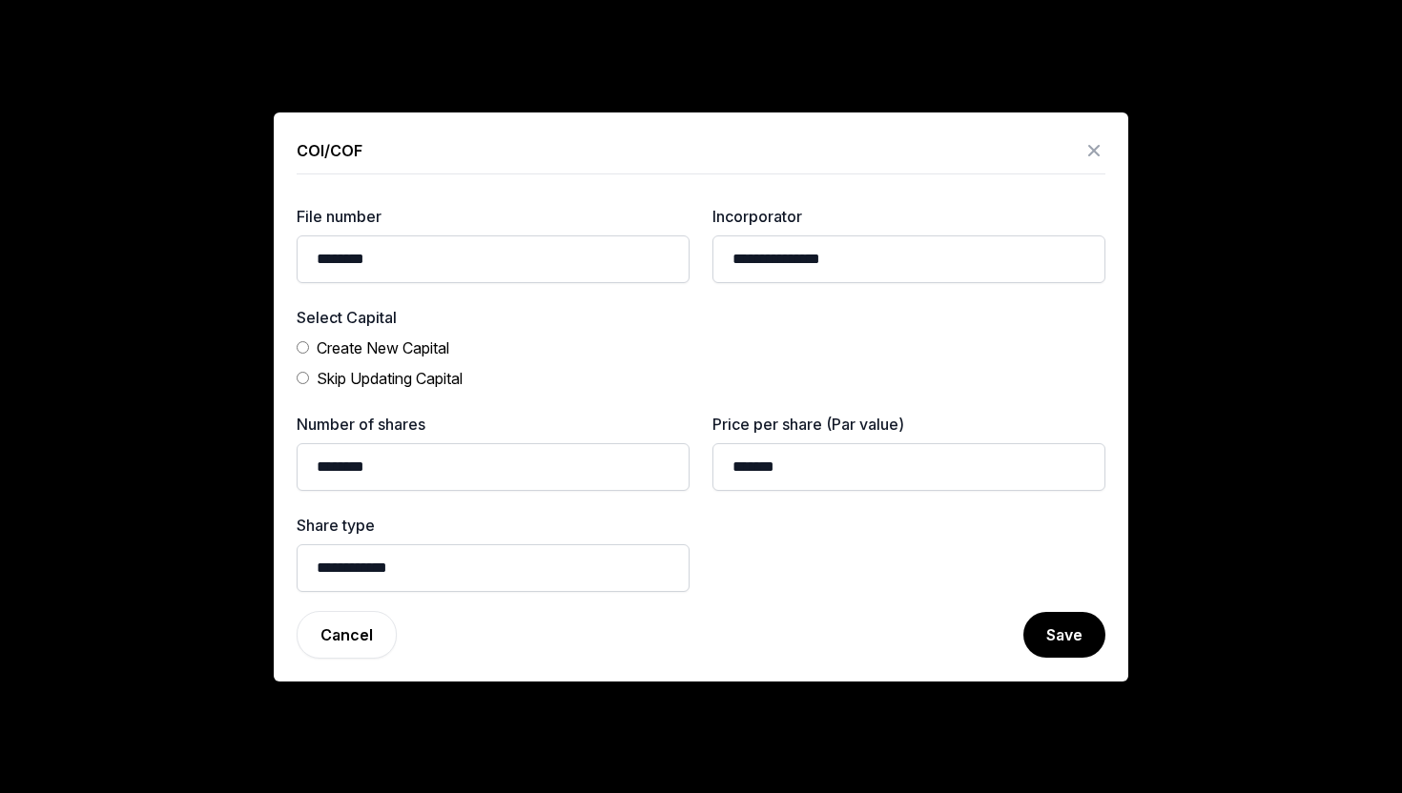
click at [1047, 607] on div "**********" at bounding box center [701, 397] width 854 height 569
click at [1047, 616] on button "Save" at bounding box center [1063, 635] width 84 height 48
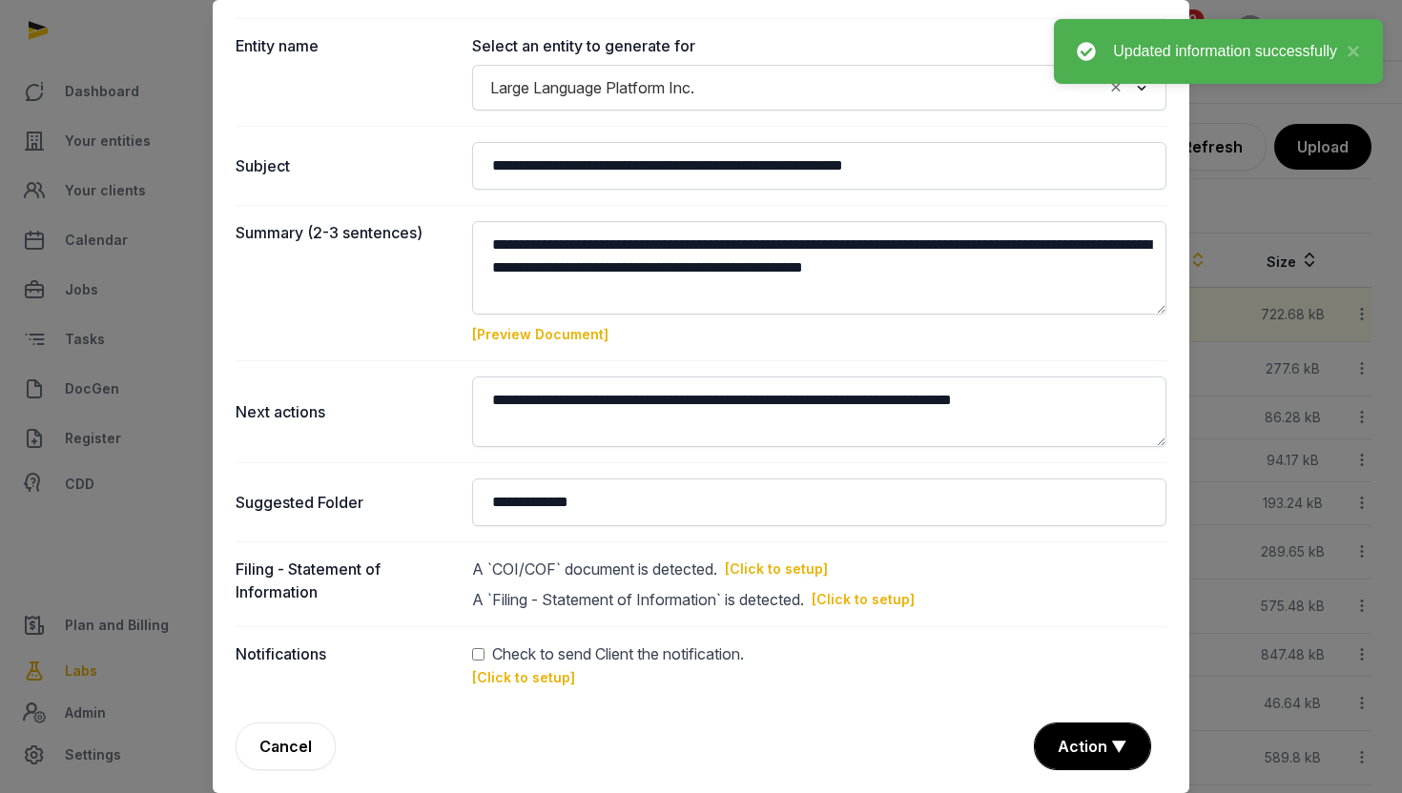
click at [849, 590] on link "[Click to setup]" at bounding box center [862, 599] width 103 height 19
type input "**********"
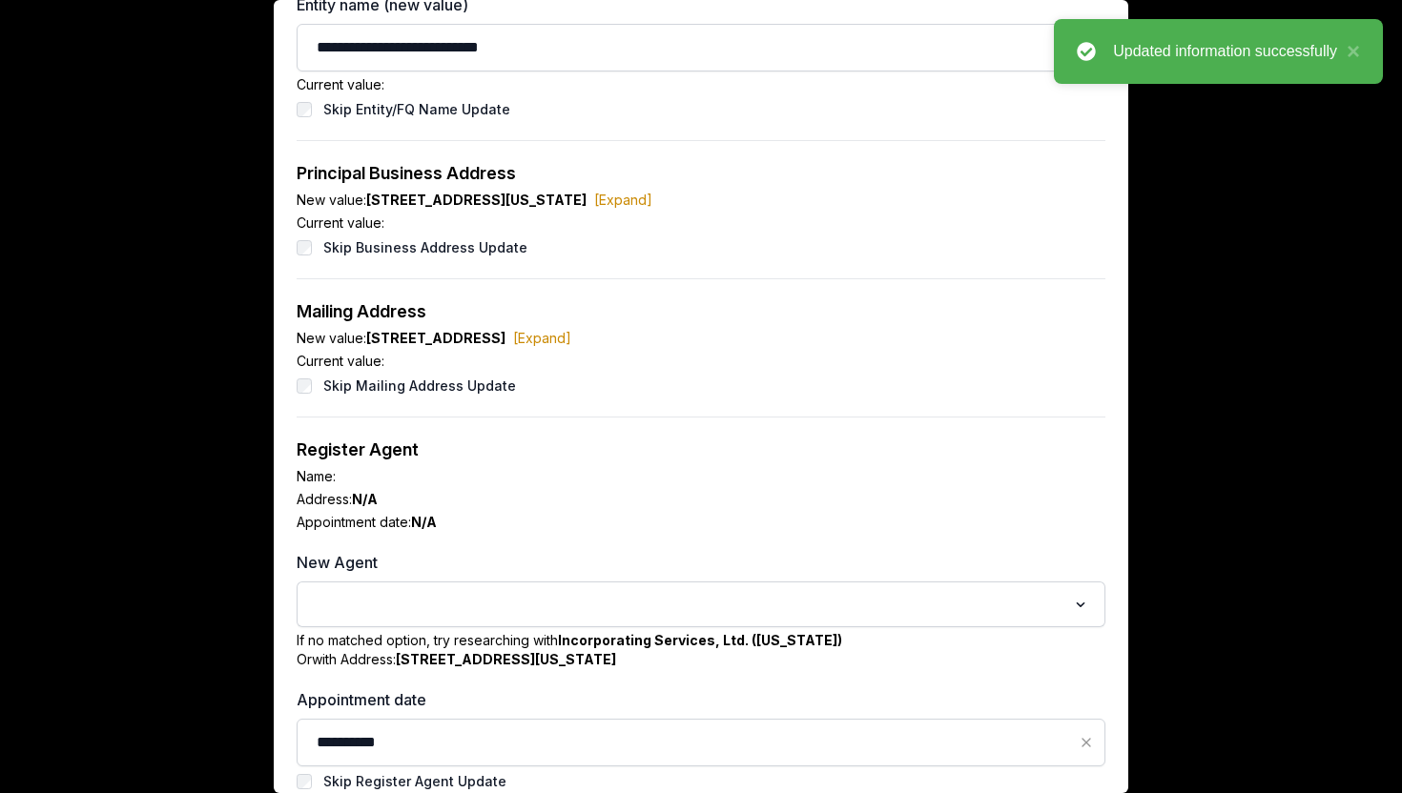
scroll to position [189, 0]
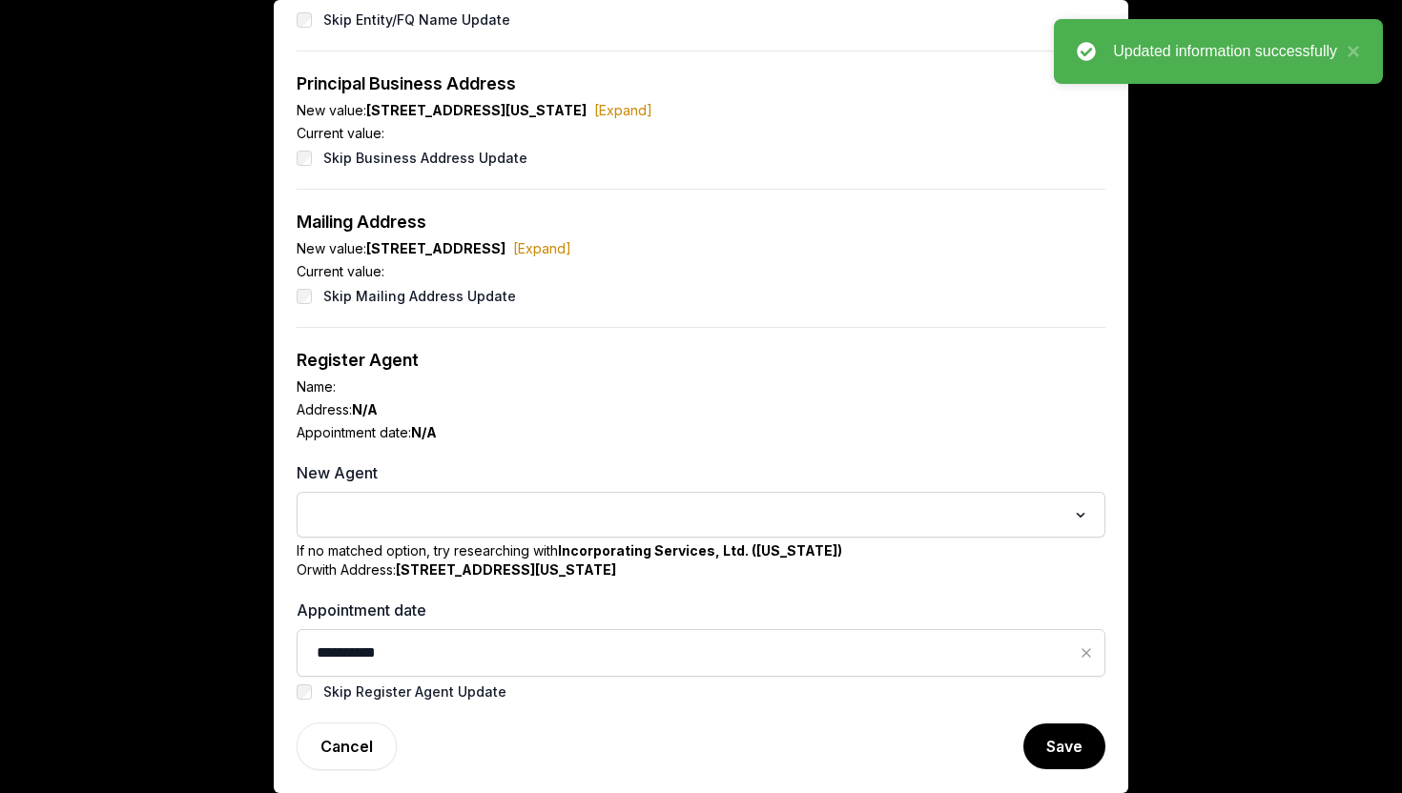
click at [1253, 570] on div at bounding box center [701, 396] width 1402 height 793
click at [349, 777] on div "**********" at bounding box center [701, 302] width 854 height 982
click at [359, 766] on link "Cancel" at bounding box center [347, 747] width 100 height 48
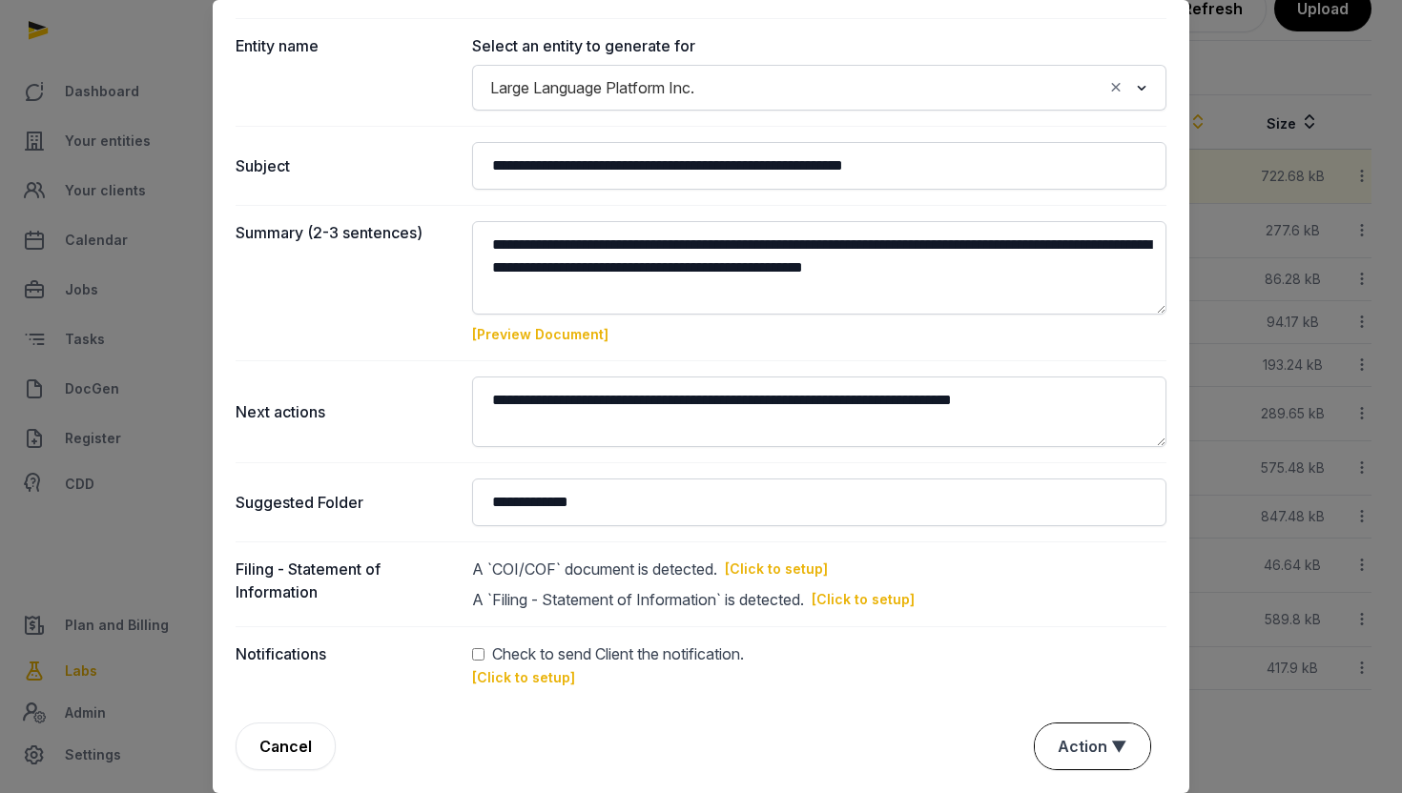
click at [1098, 743] on button "Action ▼" at bounding box center [1092, 747] width 115 height 46
click at [1102, 637] on div "Approve" at bounding box center [1090, 637] width 153 height 38
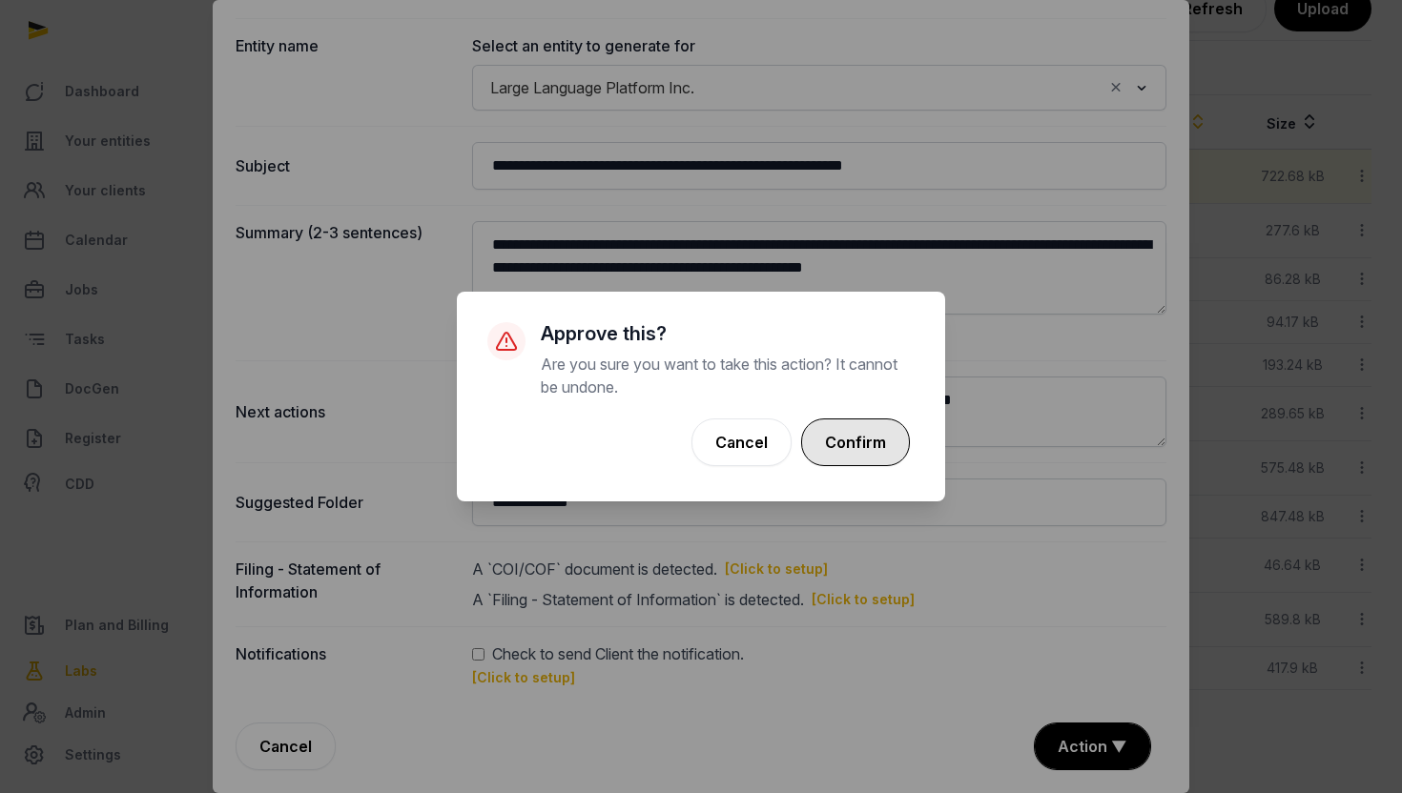
click at [881, 461] on button "Confirm" at bounding box center [855, 443] width 109 height 48
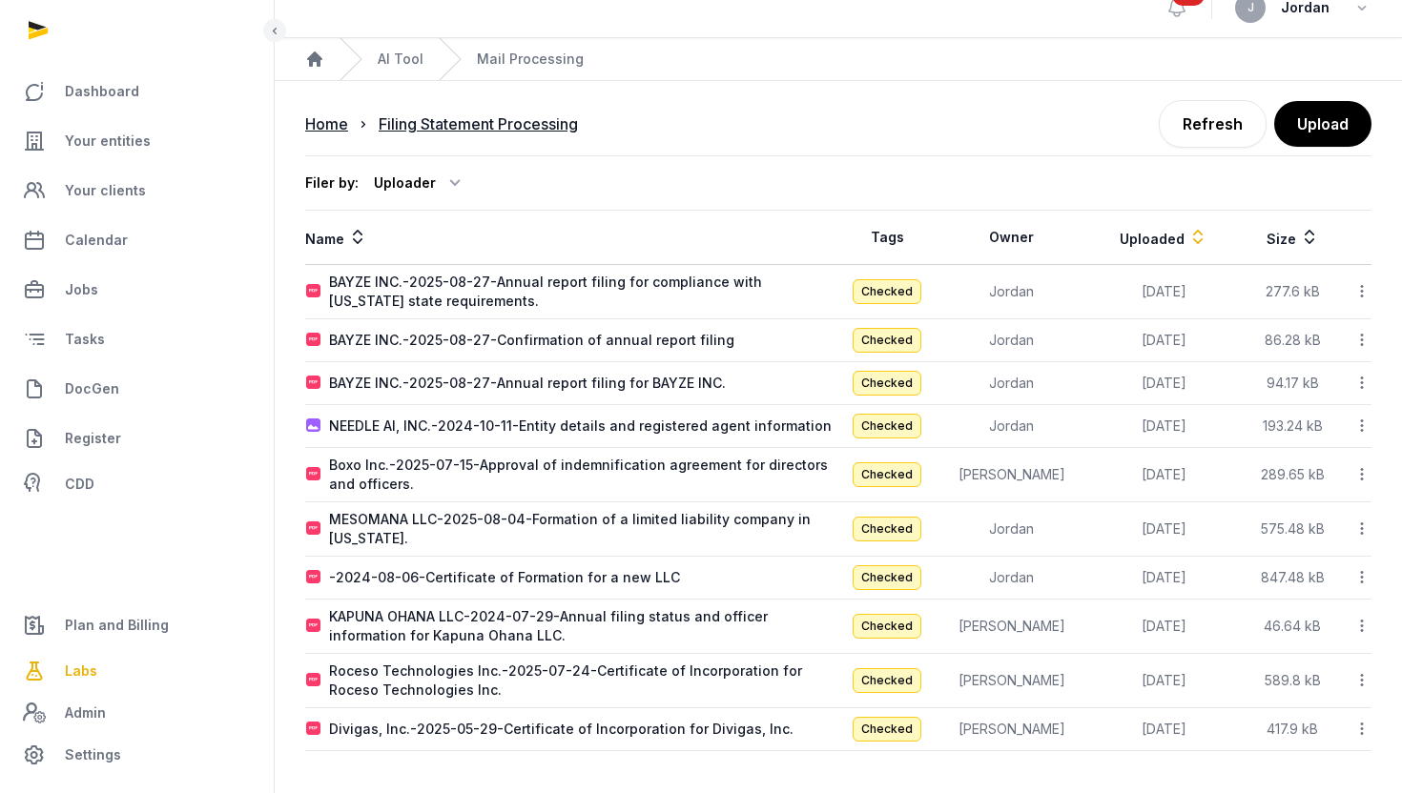
scroll to position [0, 0]
